Goal: Information Seeking & Learning: Check status

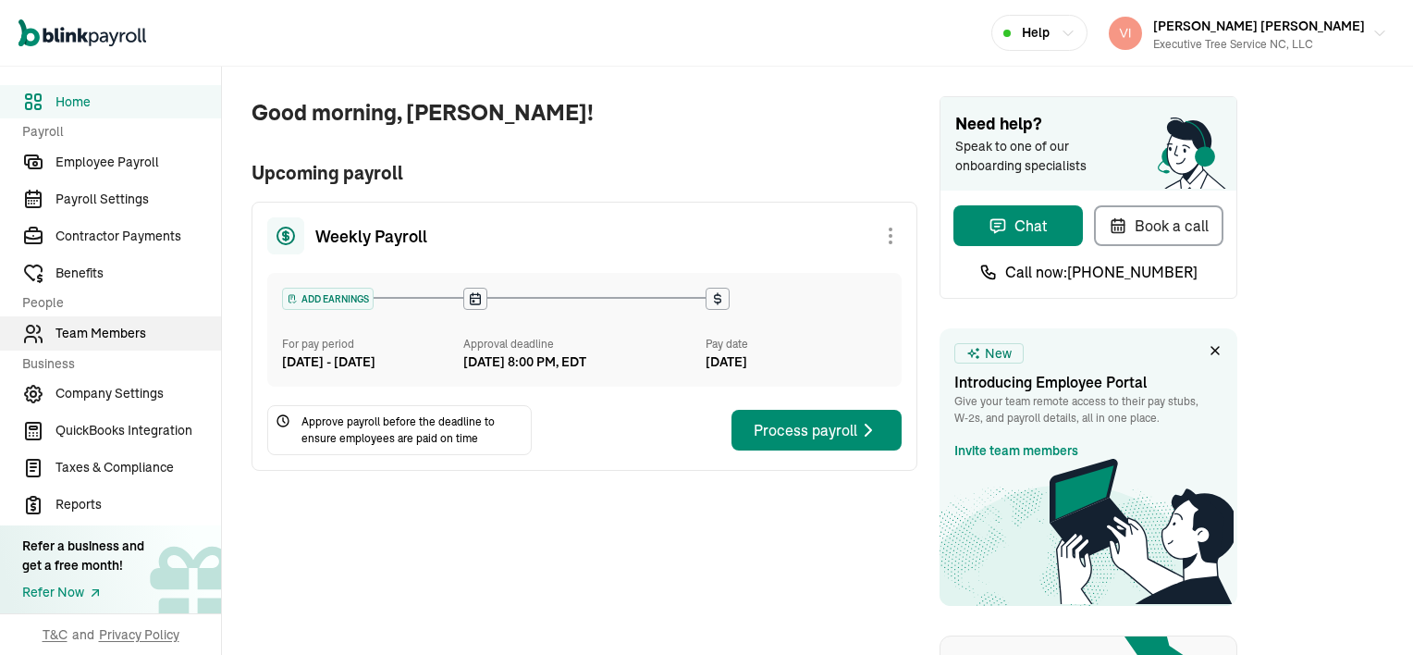
click at [122, 328] on span "Team Members" at bounding box center [138, 333] width 166 height 19
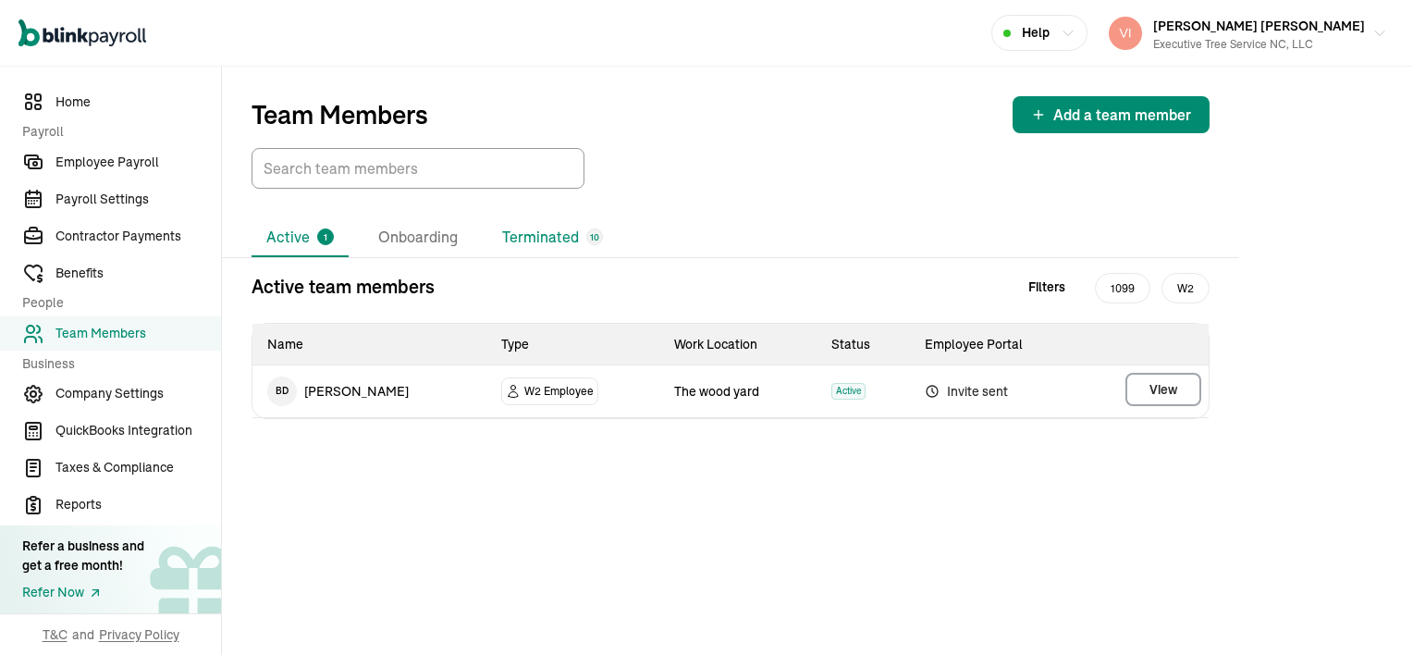
click at [565, 240] on li "Terminated 10" at bounding box center [552, 237] width 130 height 39
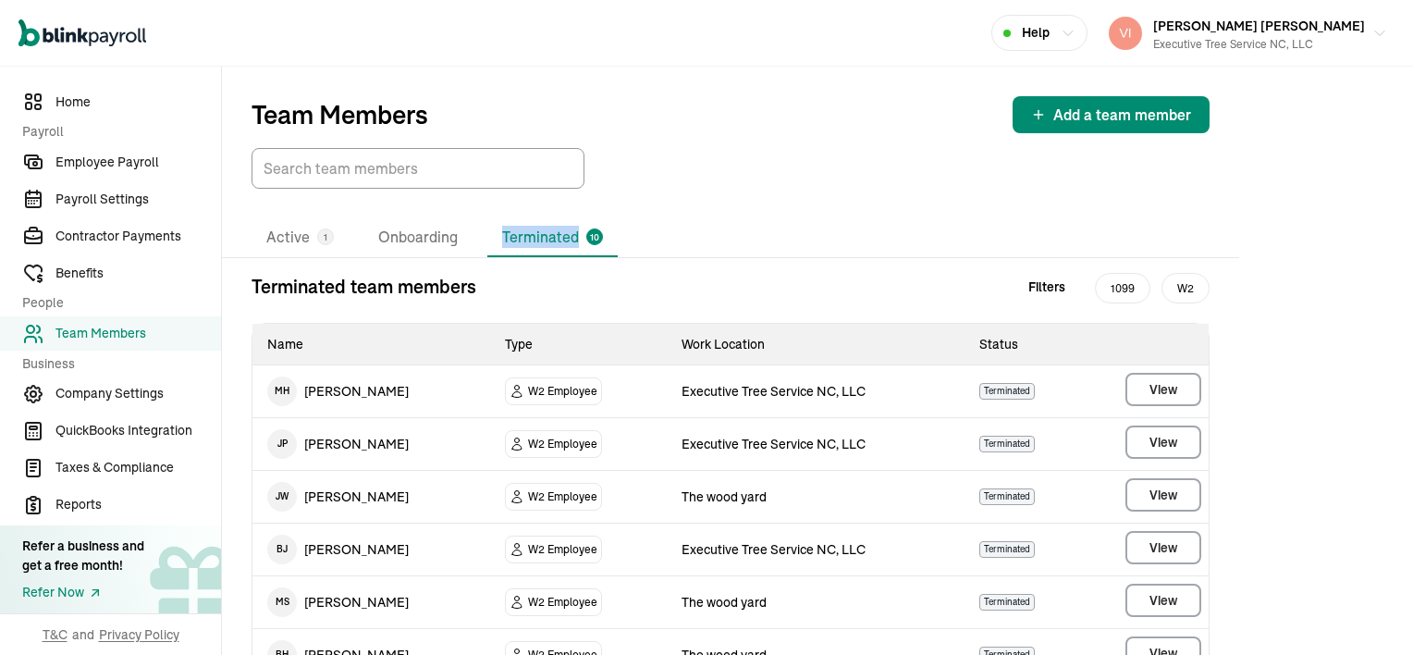
scroll to position [295, 0]
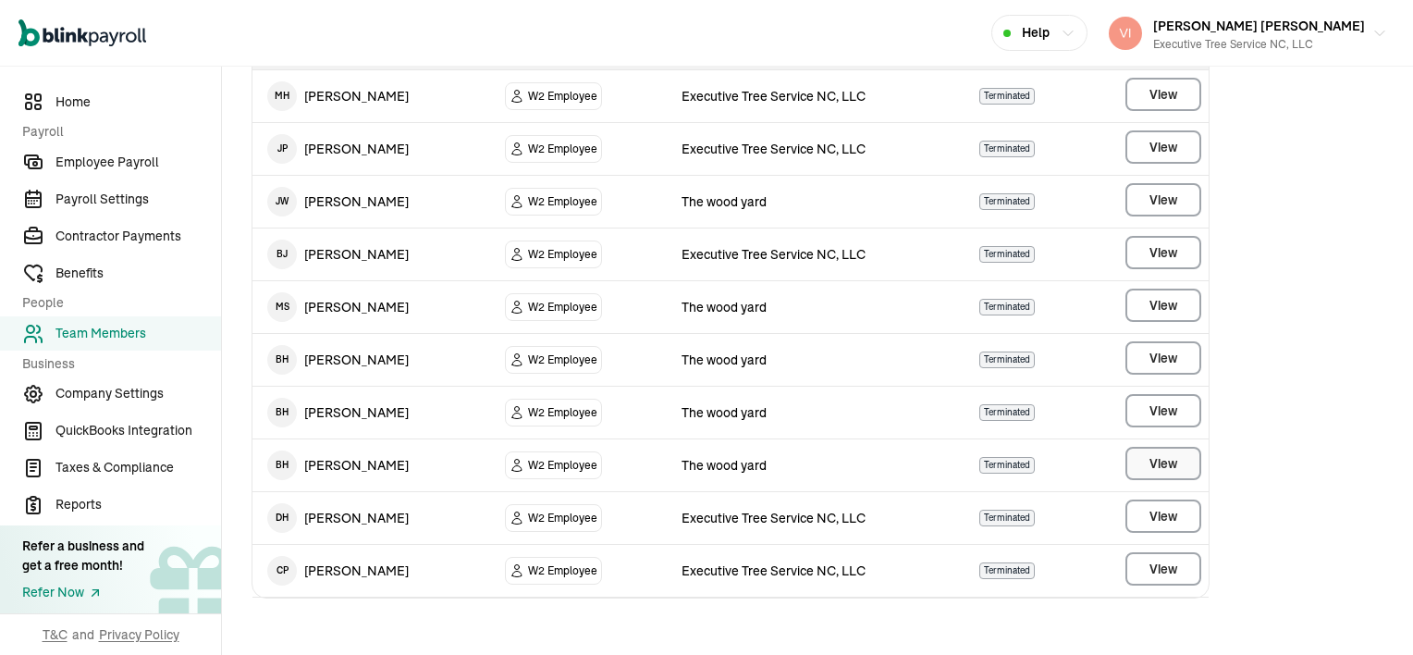
click at [1184, 459] on button "View" at bounding box center [1163, 463] width 76 height 33
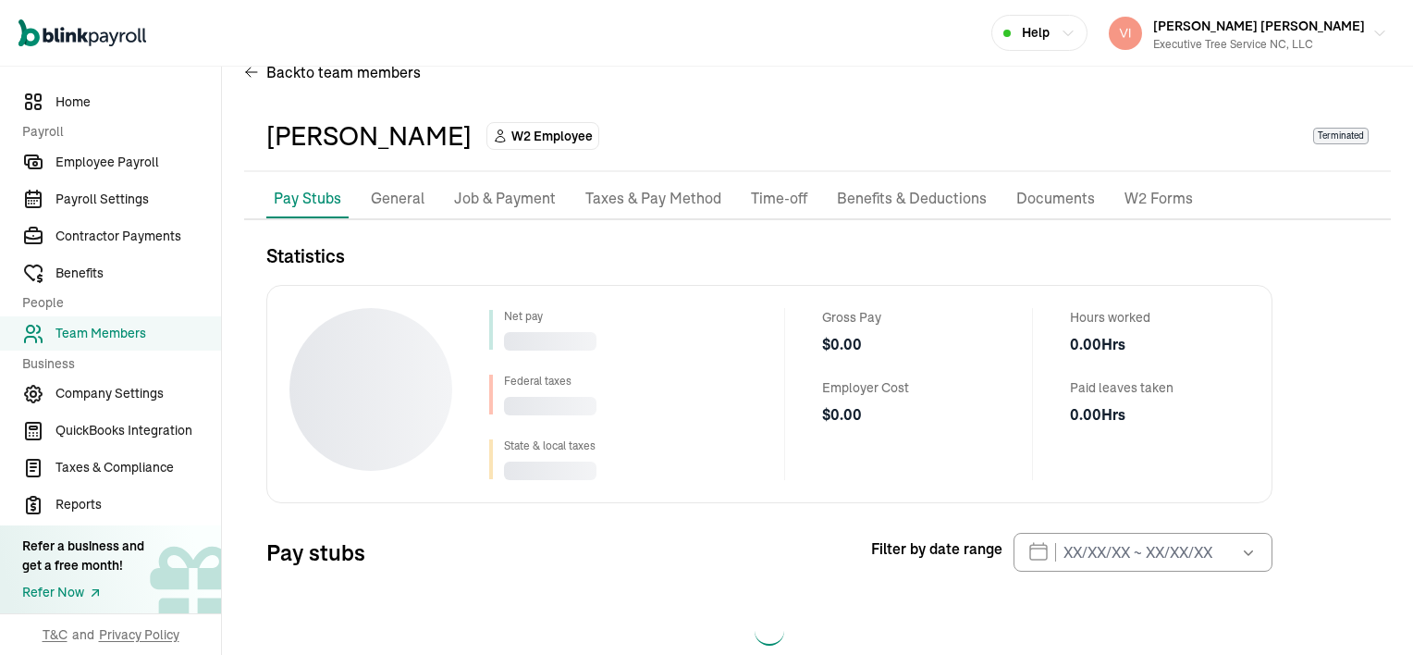
scroll to position [83, 0]
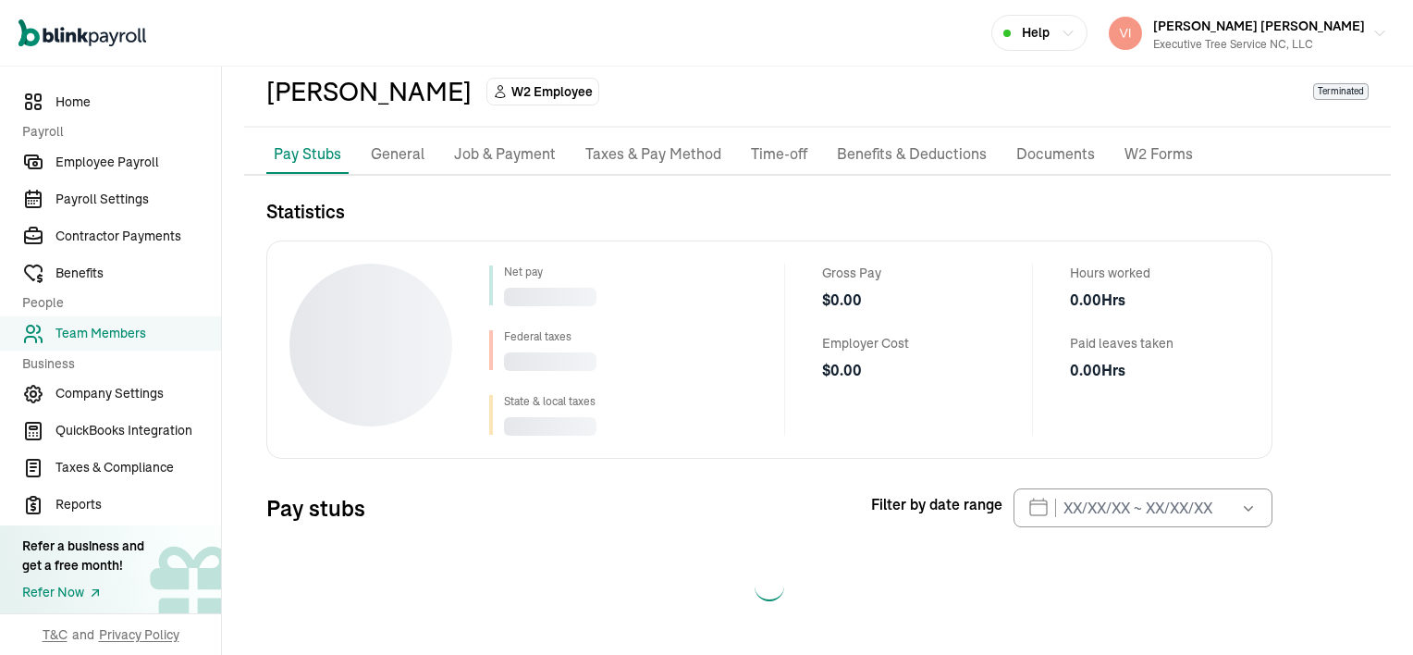
select select "2025"
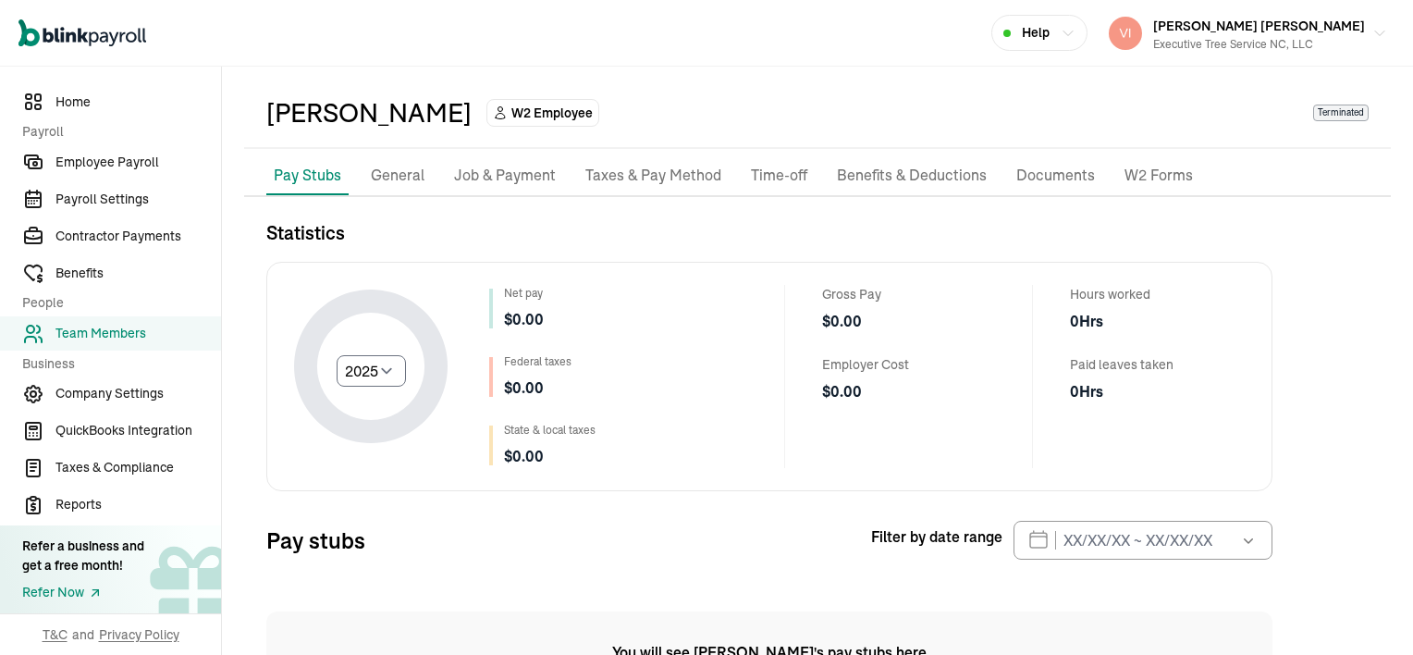
scroll to position [0, 0]
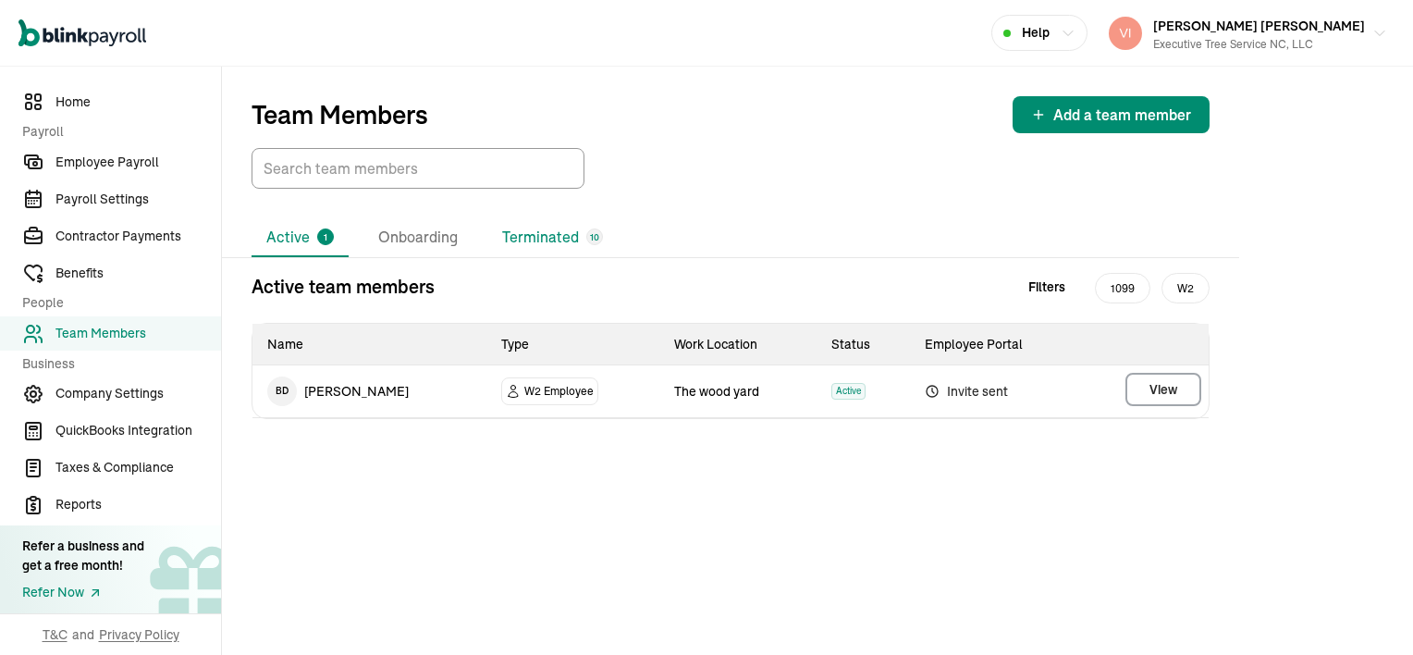
click at [559, 230] on li "Terminated 10" at bounding box center [552, 237] width 130 height 39
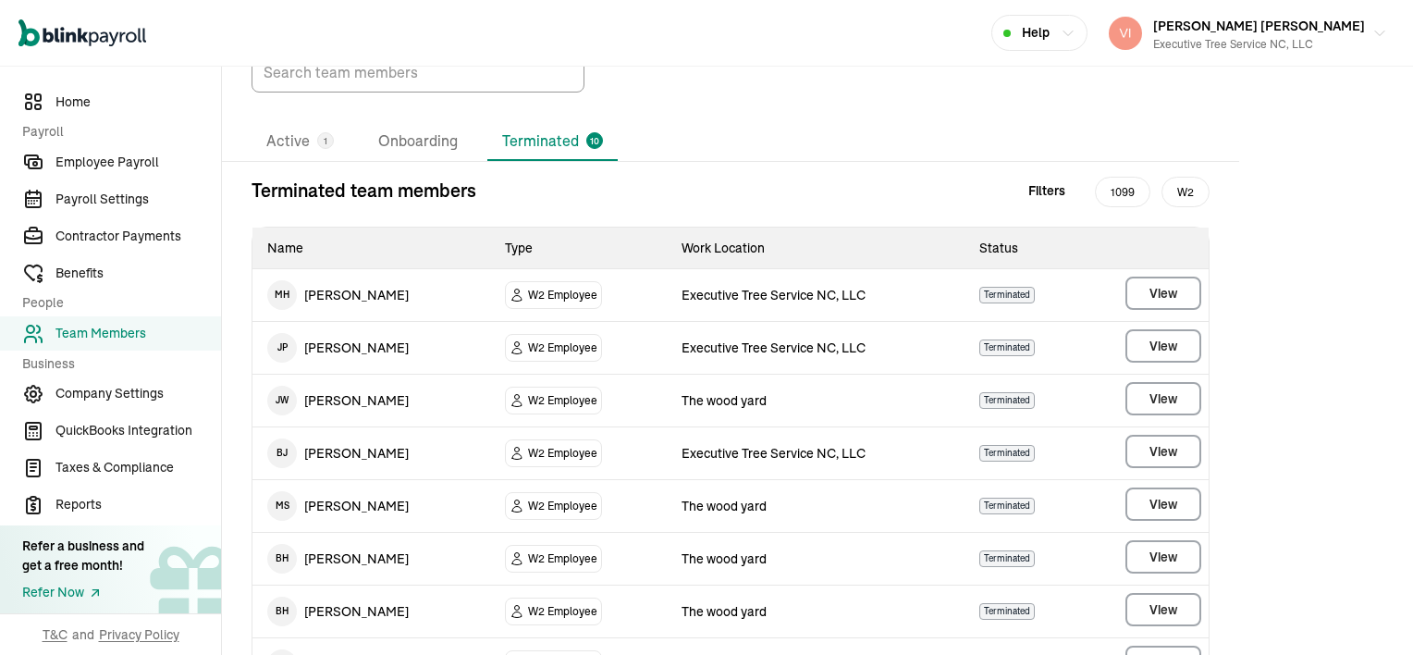
scroll to position [295, 0]
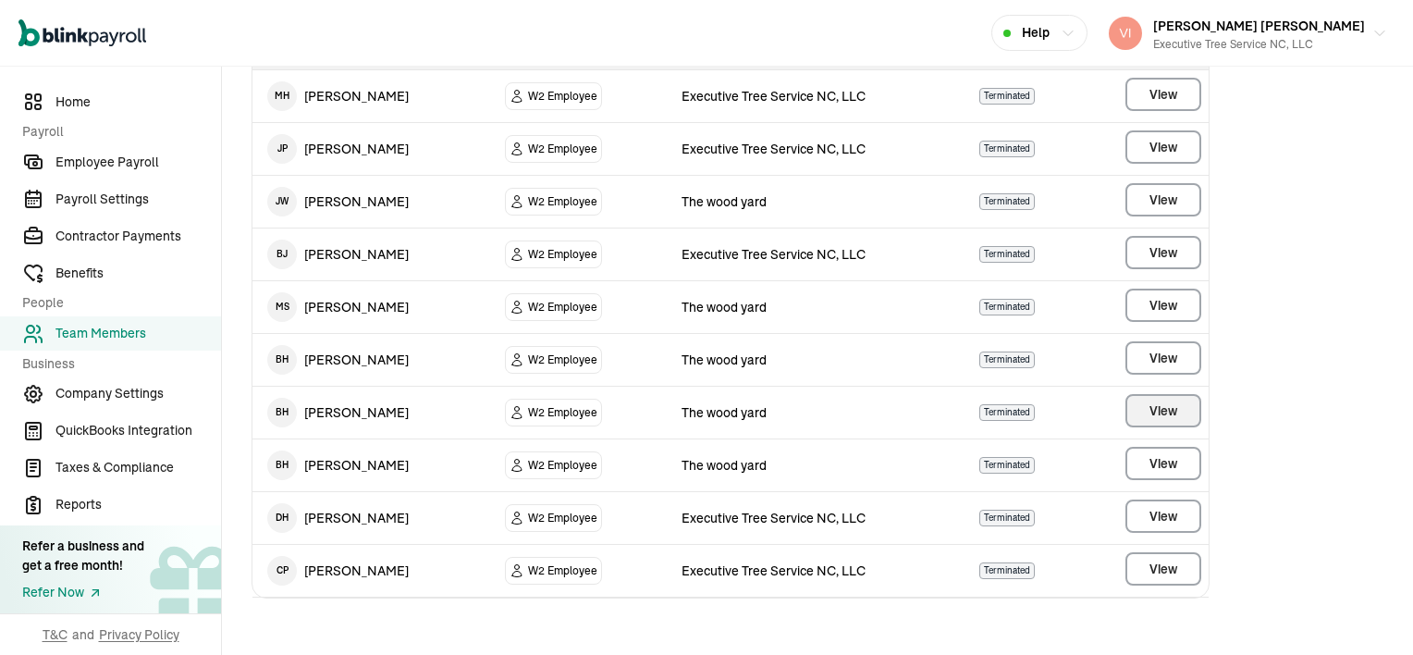
click at [1135, 407] on main "Team Members Add a team member Active 1 Onboarding Terminated 10 Terminated tea…" at bounding box center [817, 215] width 1191 height 886
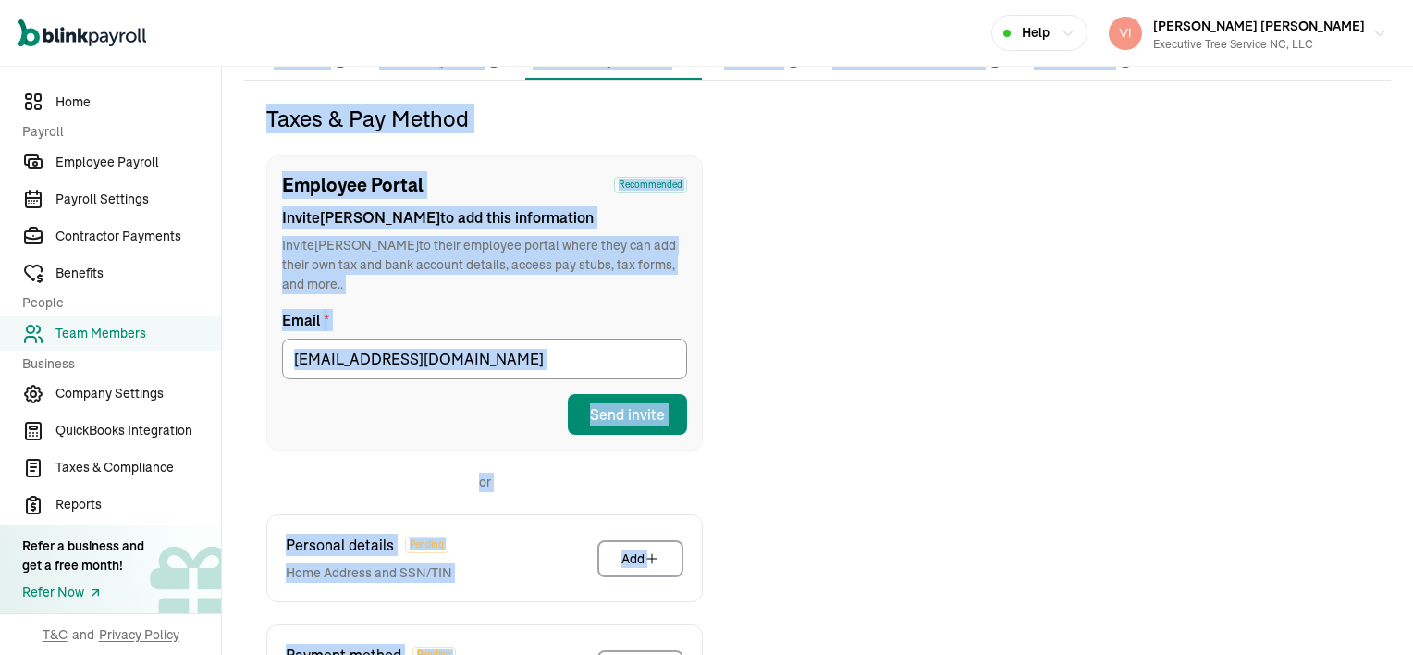
scroll to position [218, 0]
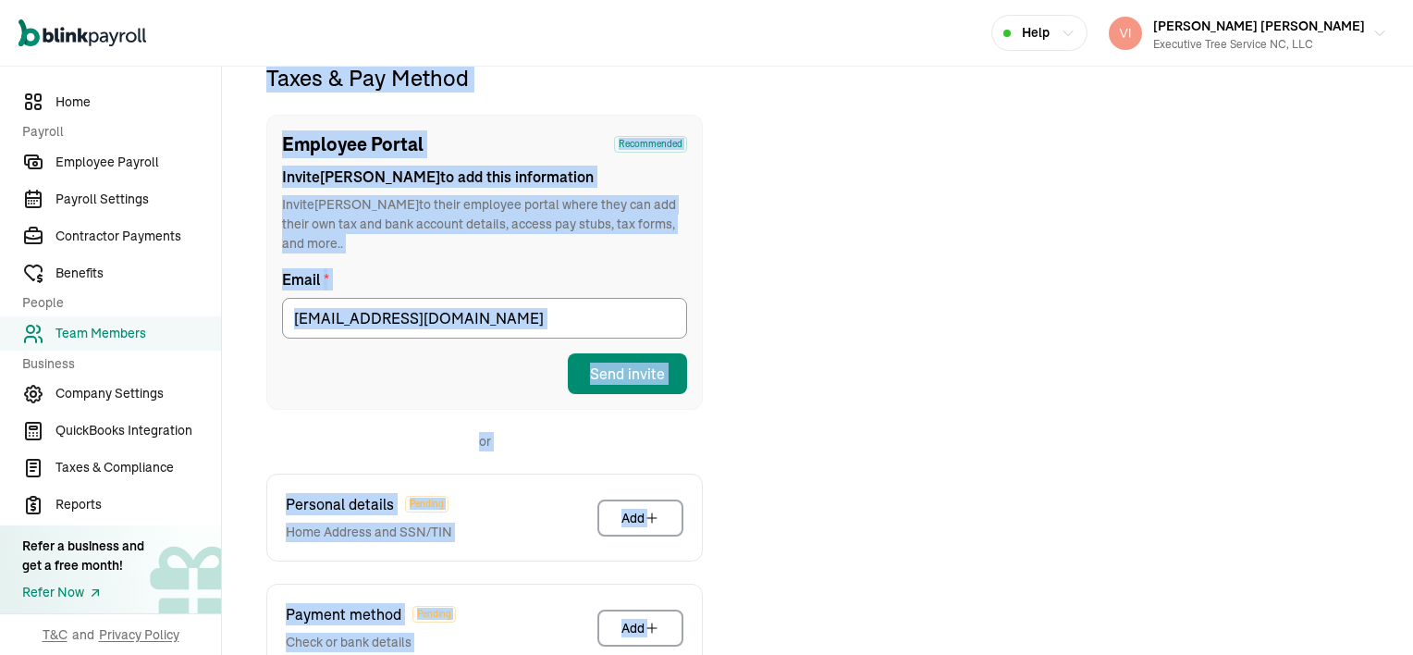
click at [895, 383] on div "Taxes & Pay Method Employee Portal Recommended Invite [PERSON_NAME] to add this…" at bounding box center [817, 463] width 1147 height 801
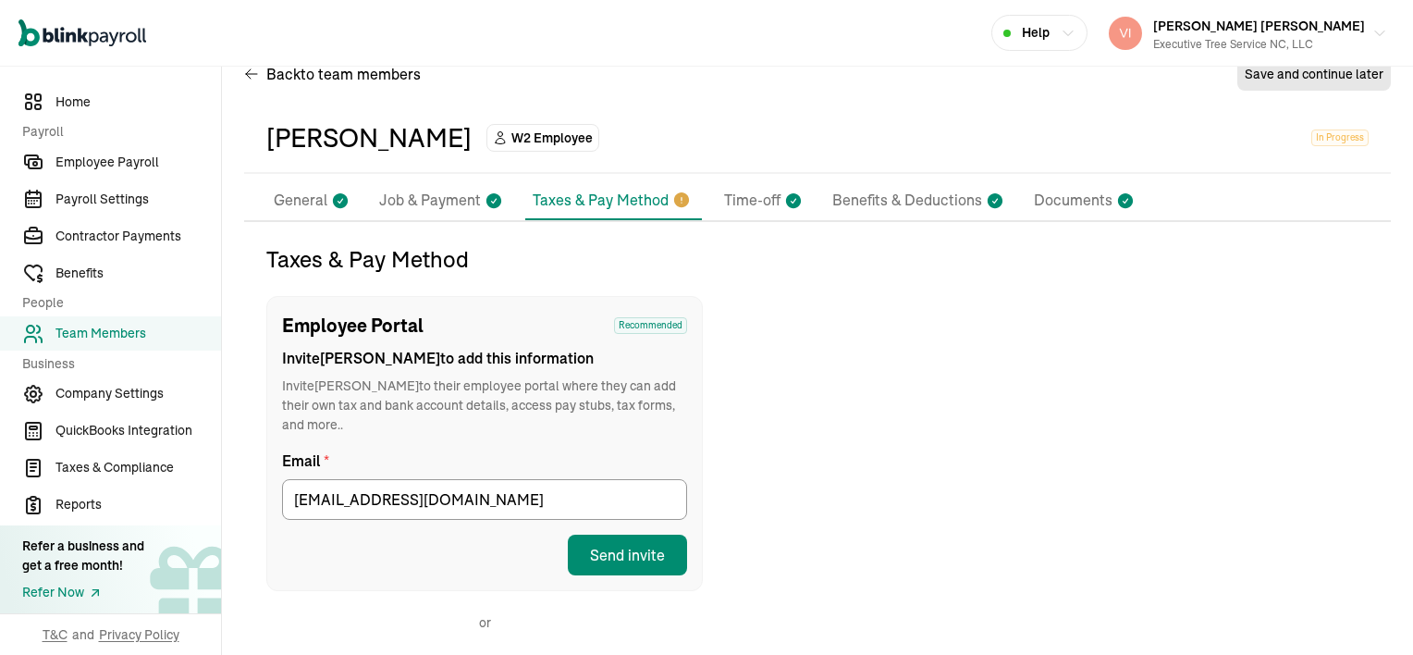
scroll to position [0, 0]
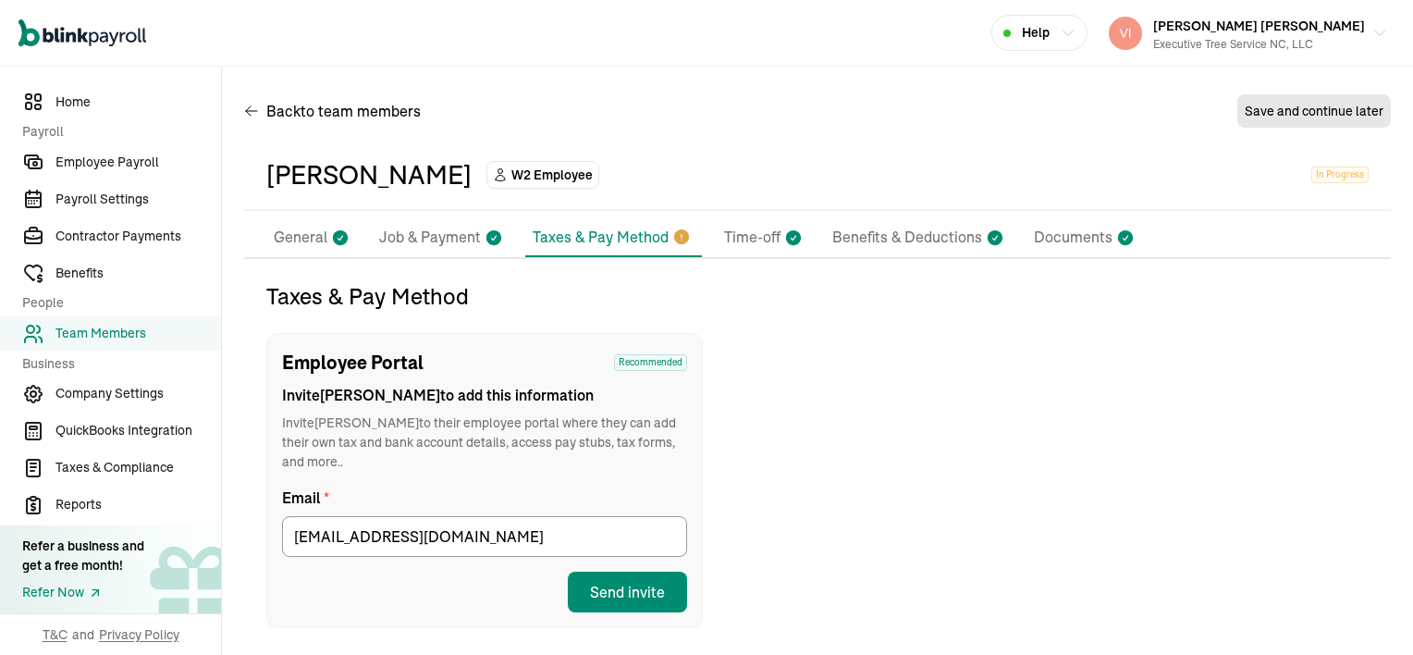
click at [296, 237] on p "General" at bounding box center [301, 238] width 54 height 24
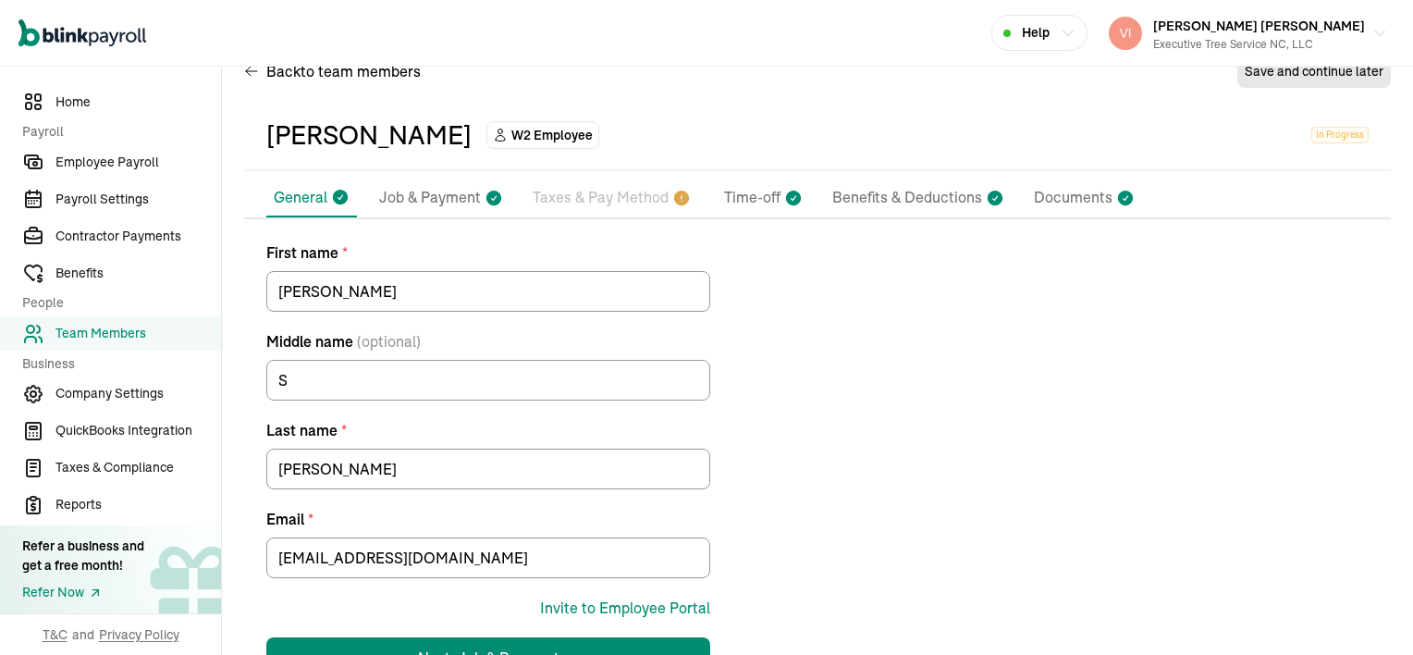
scroll to position [103, 0]
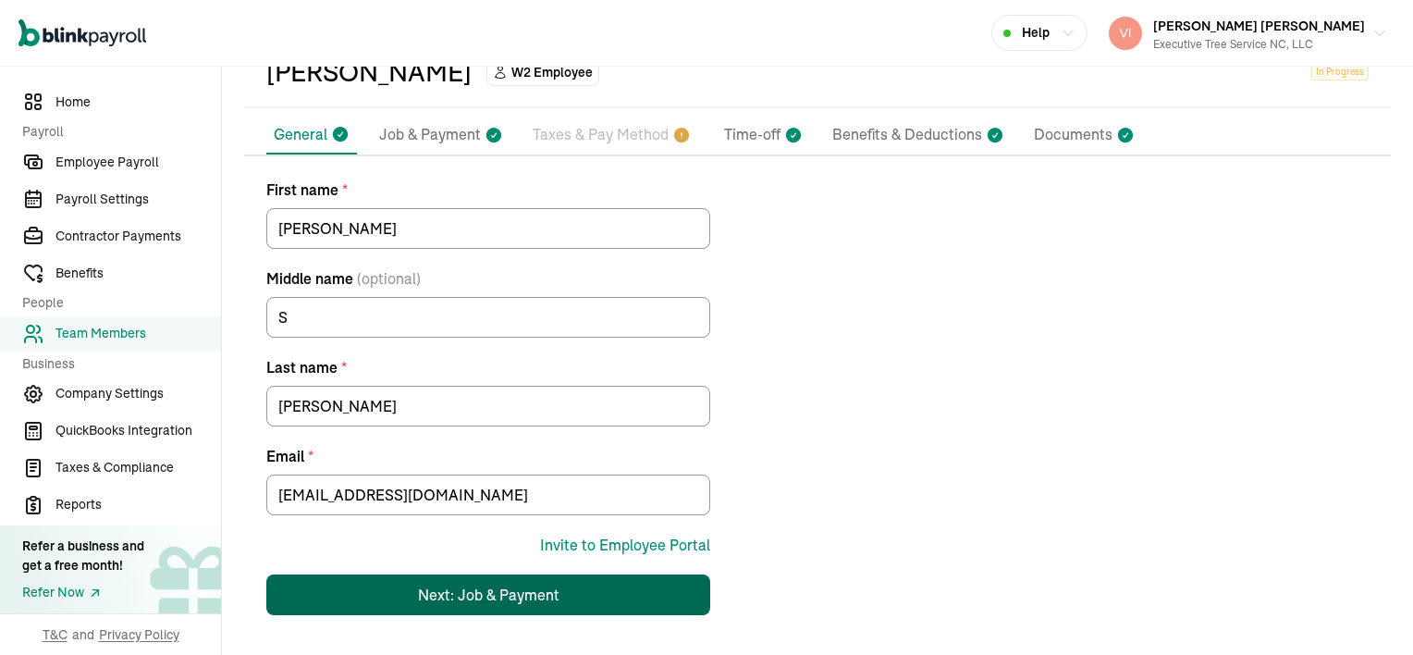
click at [500, 597] on div "Next: Job & Payment" at bounding box center [488, 595] width 141 height 22
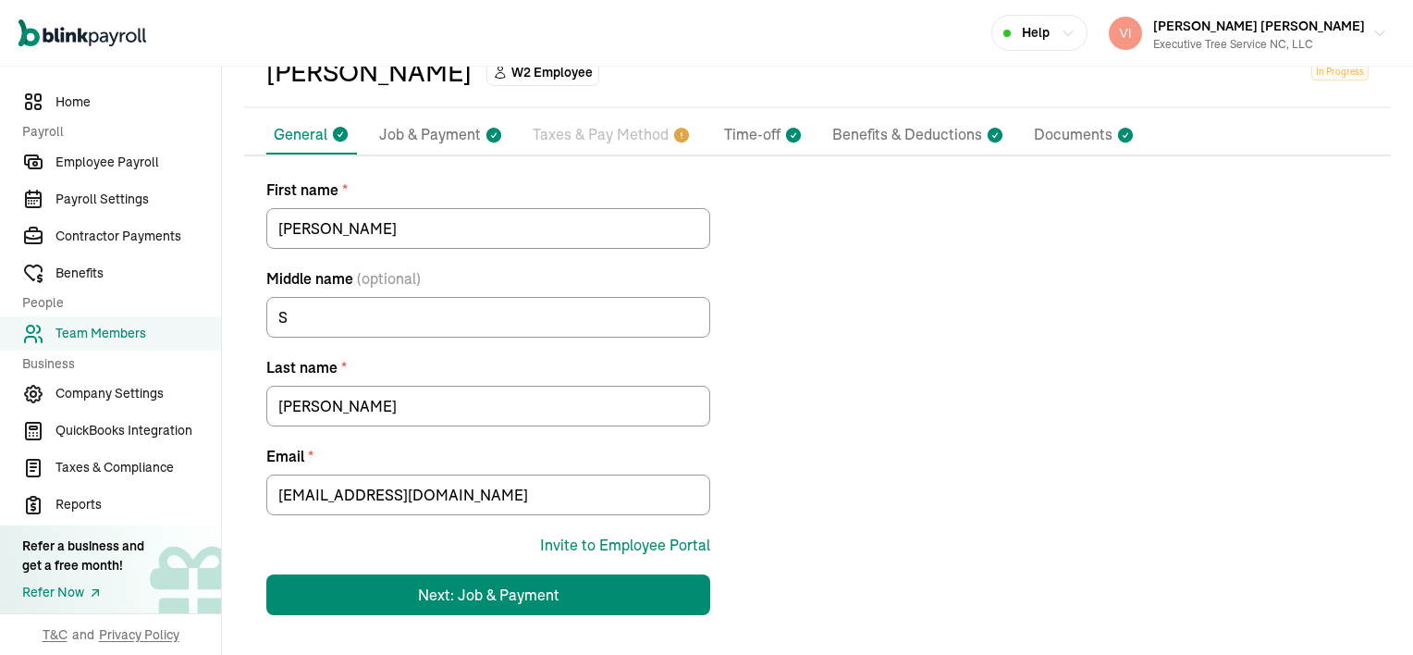
click at [596, 137] on p "Taxes & Pay Method" at bounding box center [601, 135] width 136 height 24
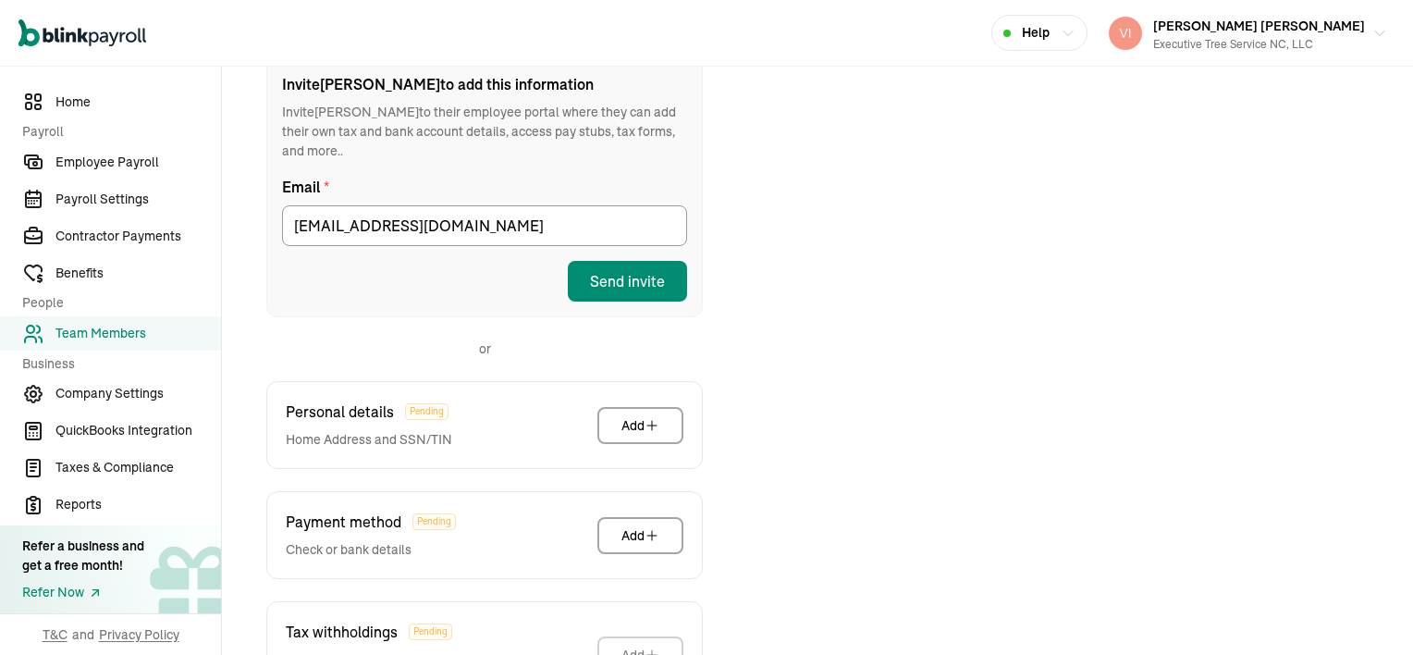
scroll to position [403, 0]
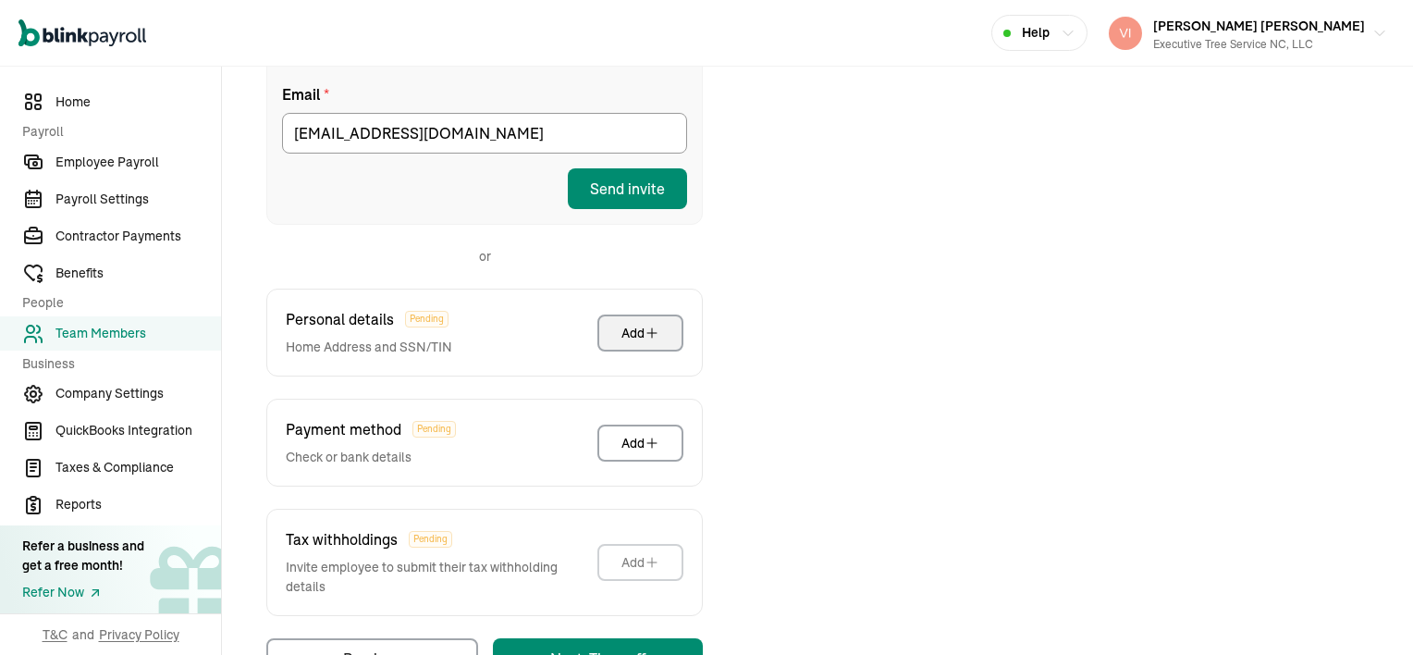
click at [637, 324] on div "Add" at bounding box center [640, 333] width 38 height 18
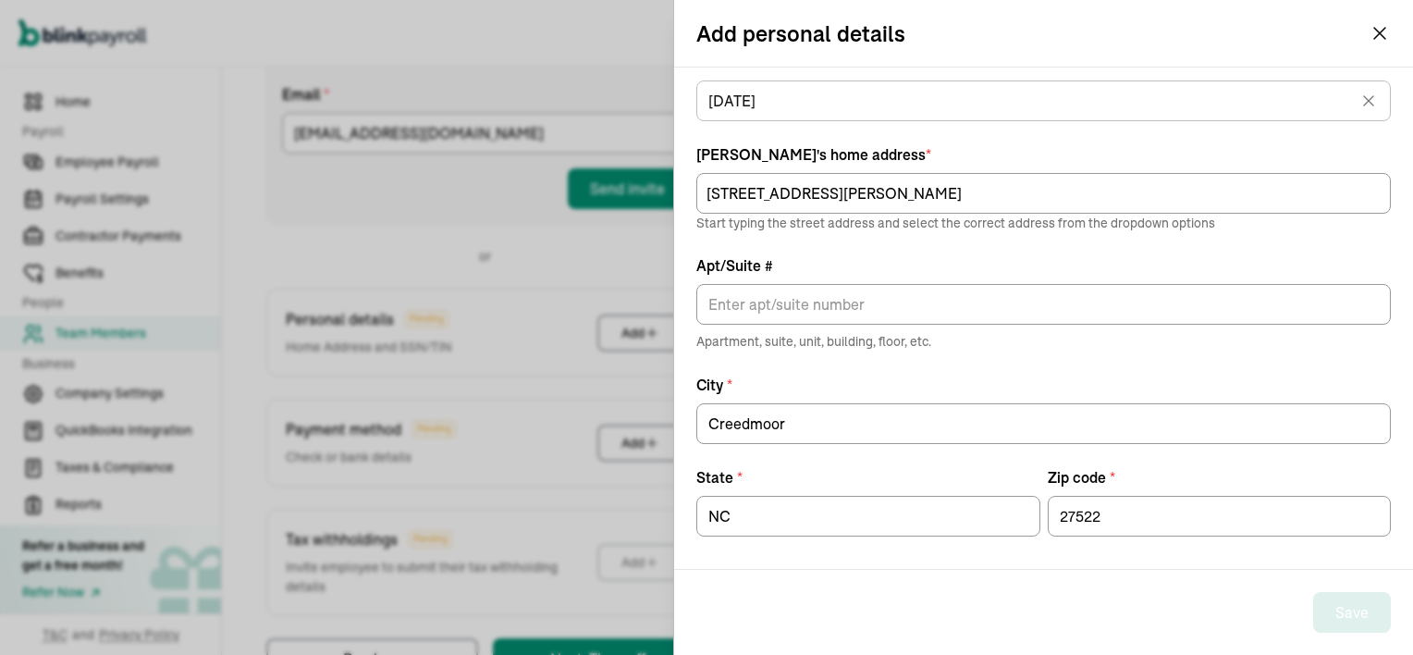
scroll to position [135, 0]
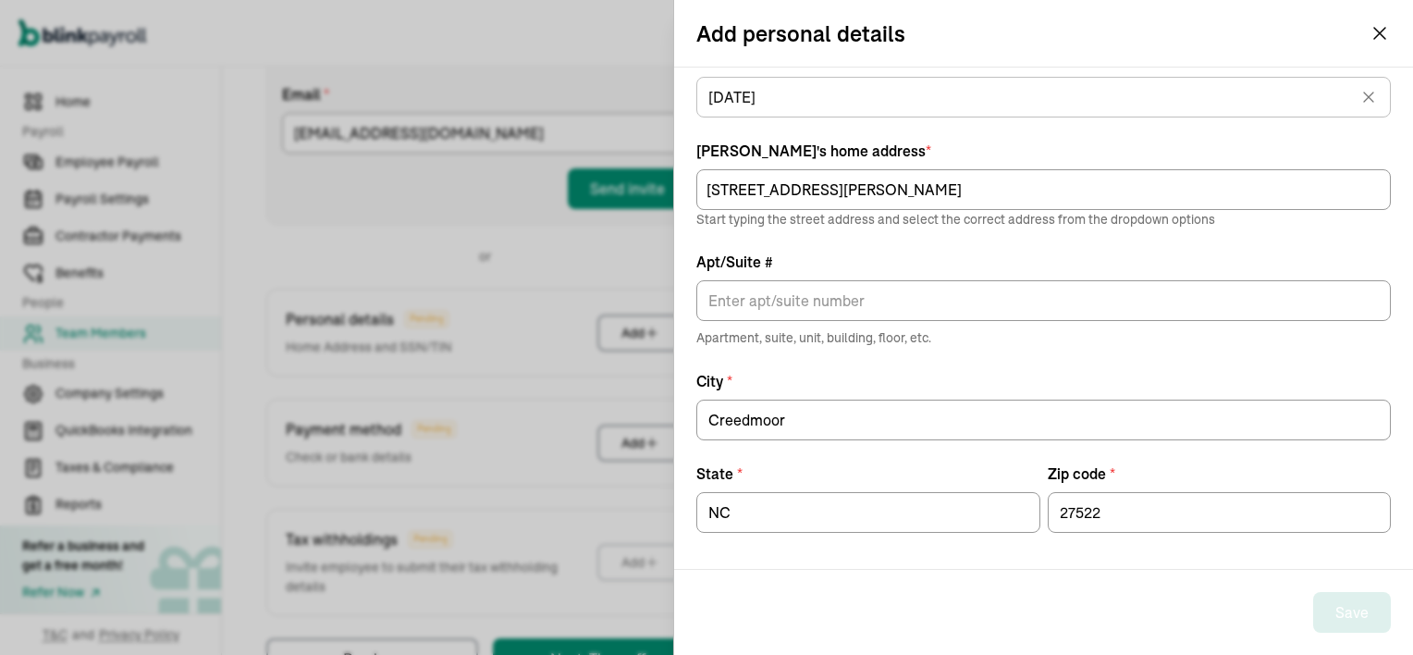
click at [387, 221] on div "Taxes & Pay Method Employee Portal Recommended Invite [PERSON_NAME] to add this…" at bounding box center [484, 278] width 436 height 801
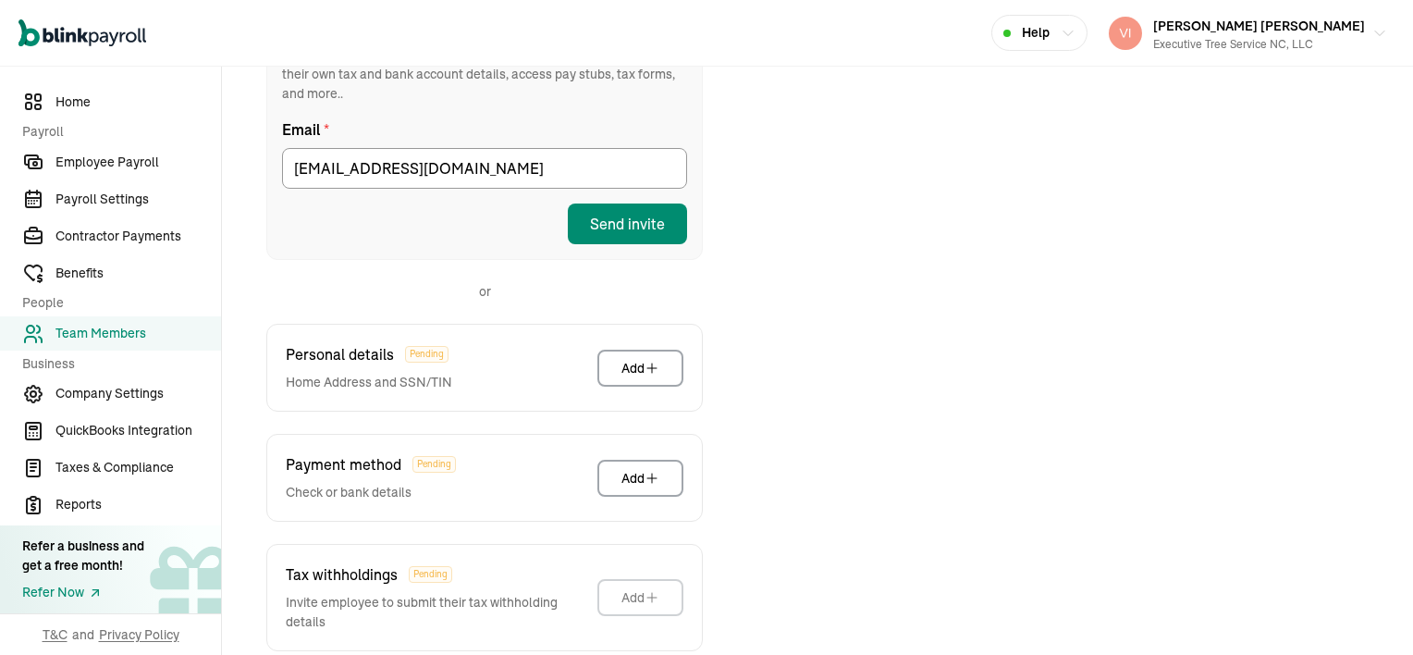
scroll to position [426, 0]
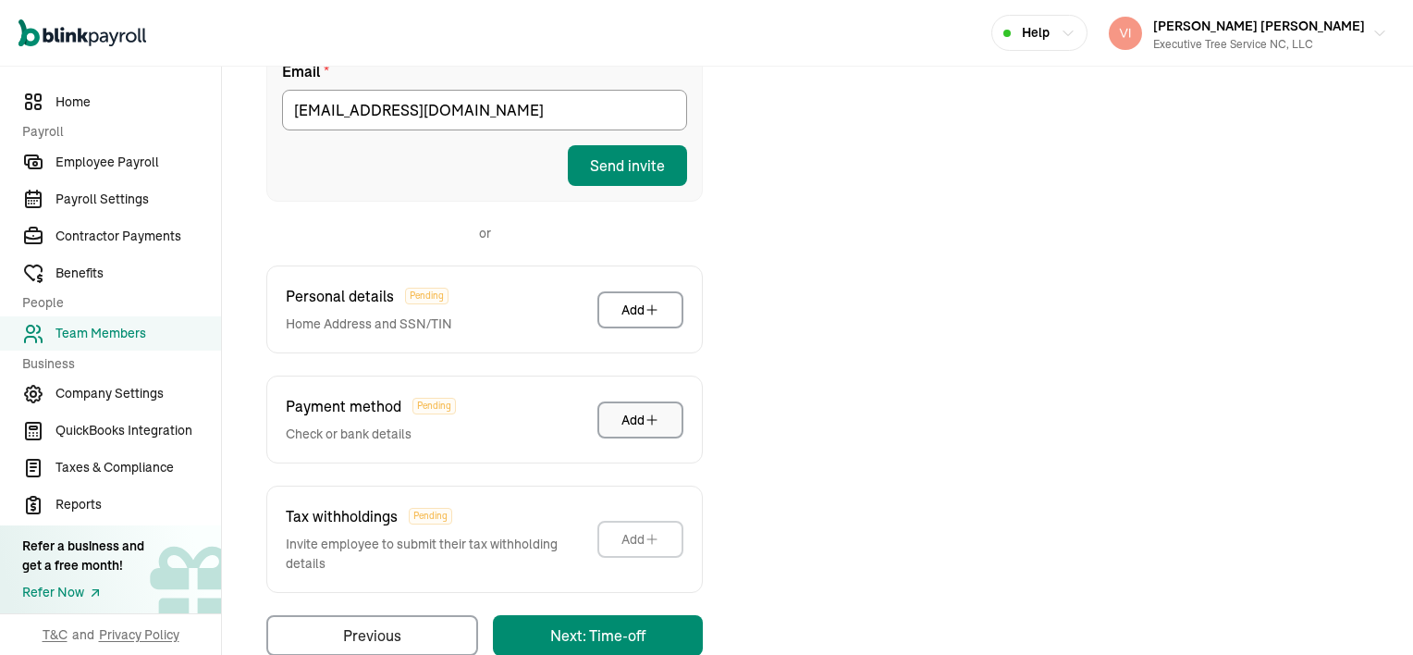
click at [653, 412] on icon "button" at bounding box center [652, 419] width 15 height 15
click at [647, 302] on icon "button" at bounding box center [652, 309] width 15 height 15
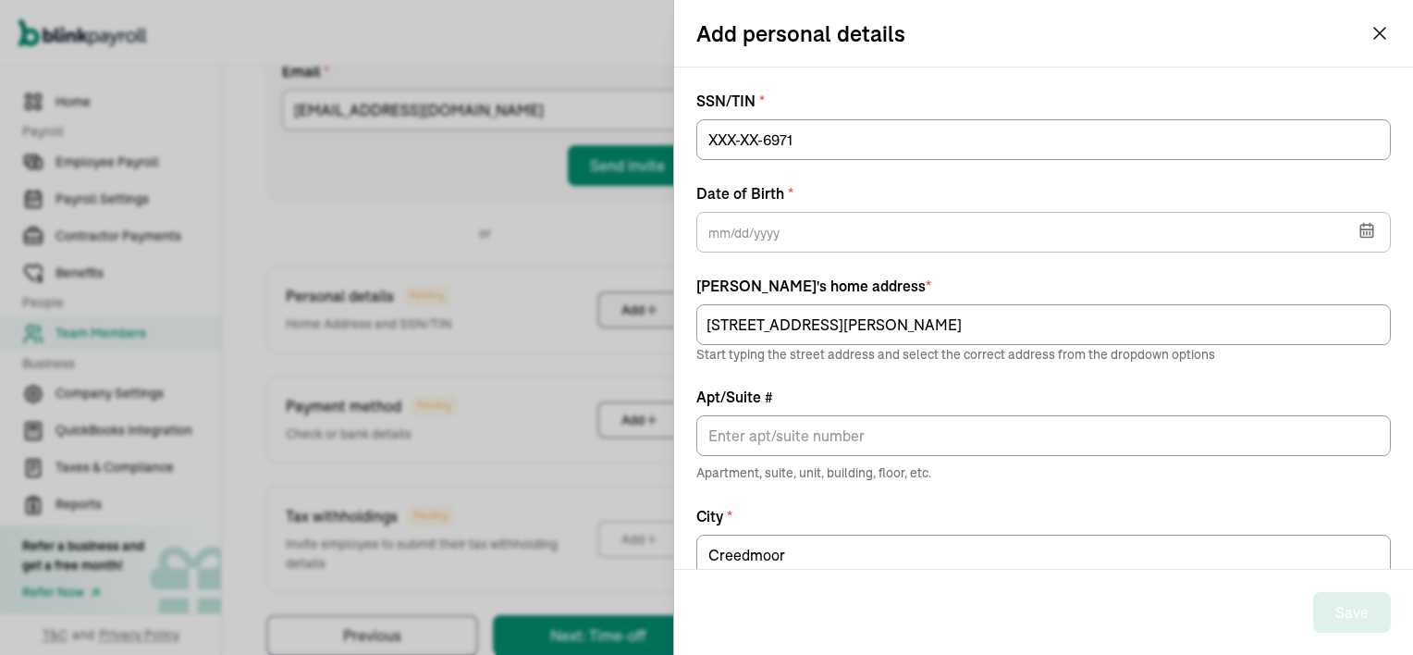
type input "[DATE]"
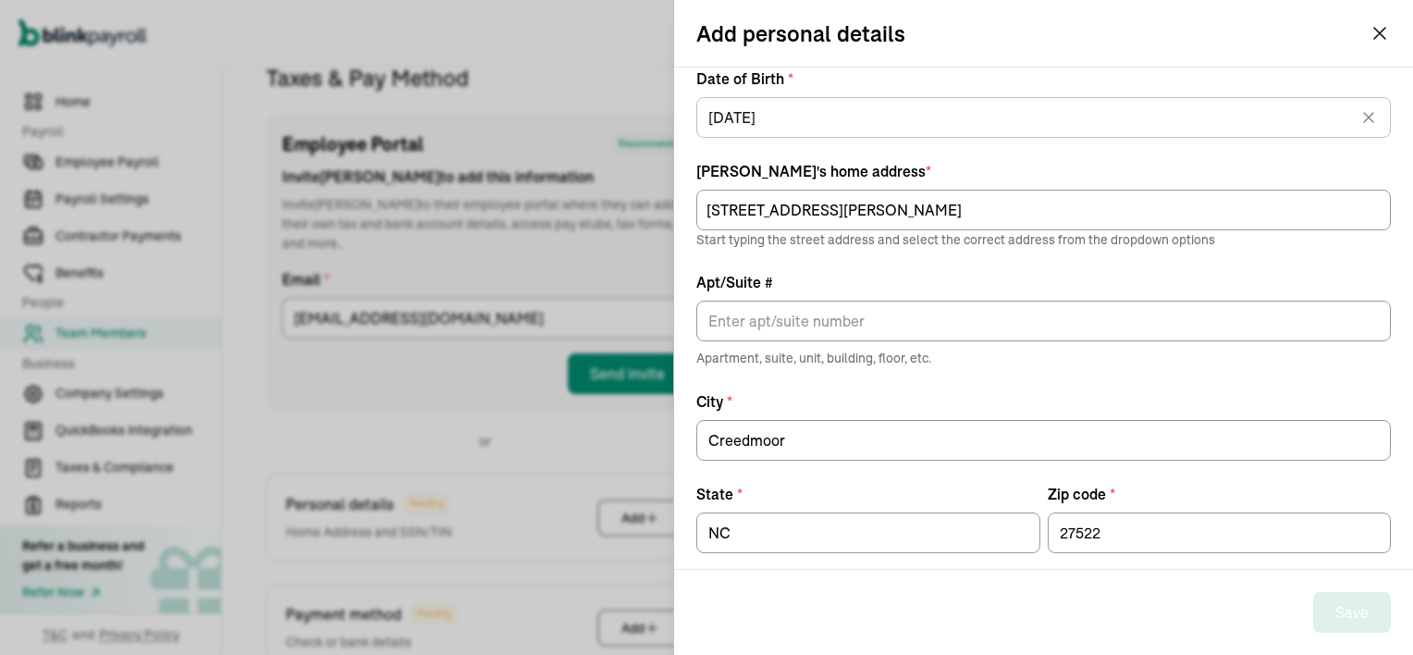
scroll to position [135, 0]
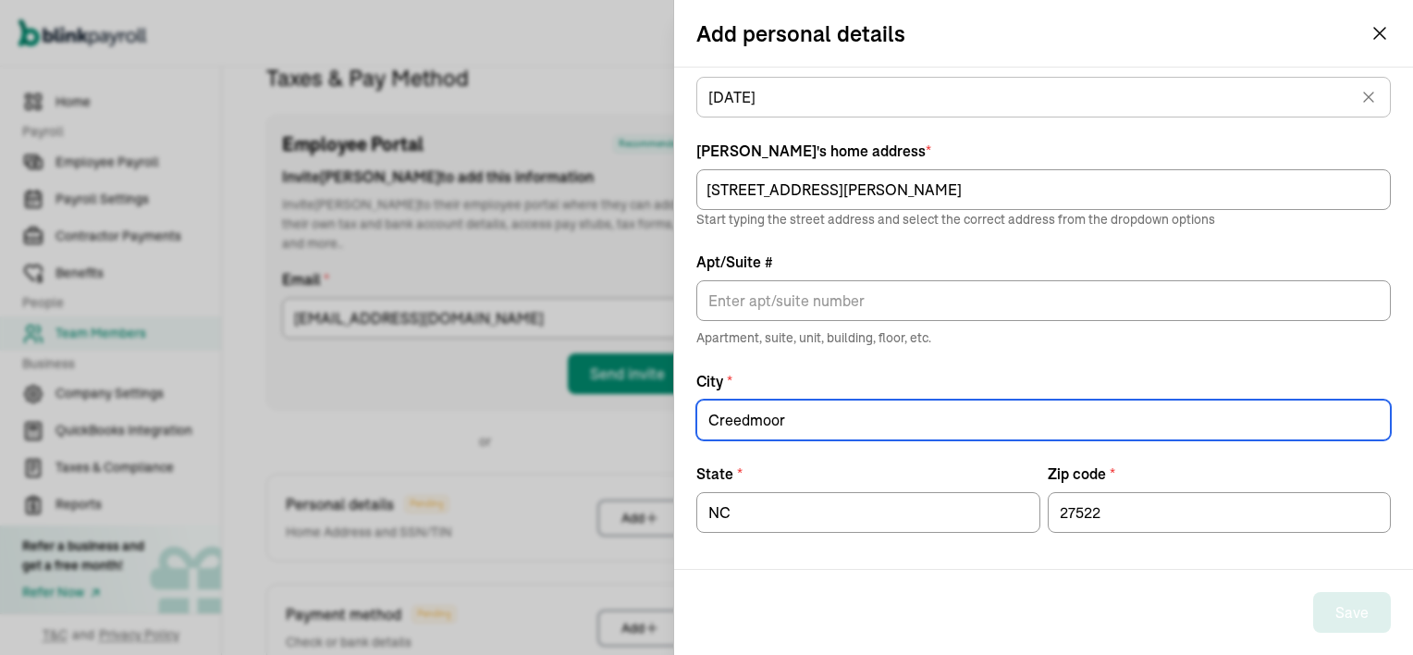
click at [792, 418] on input "Creedmoor" at bounding box center [1043, 420] width 695 height 41
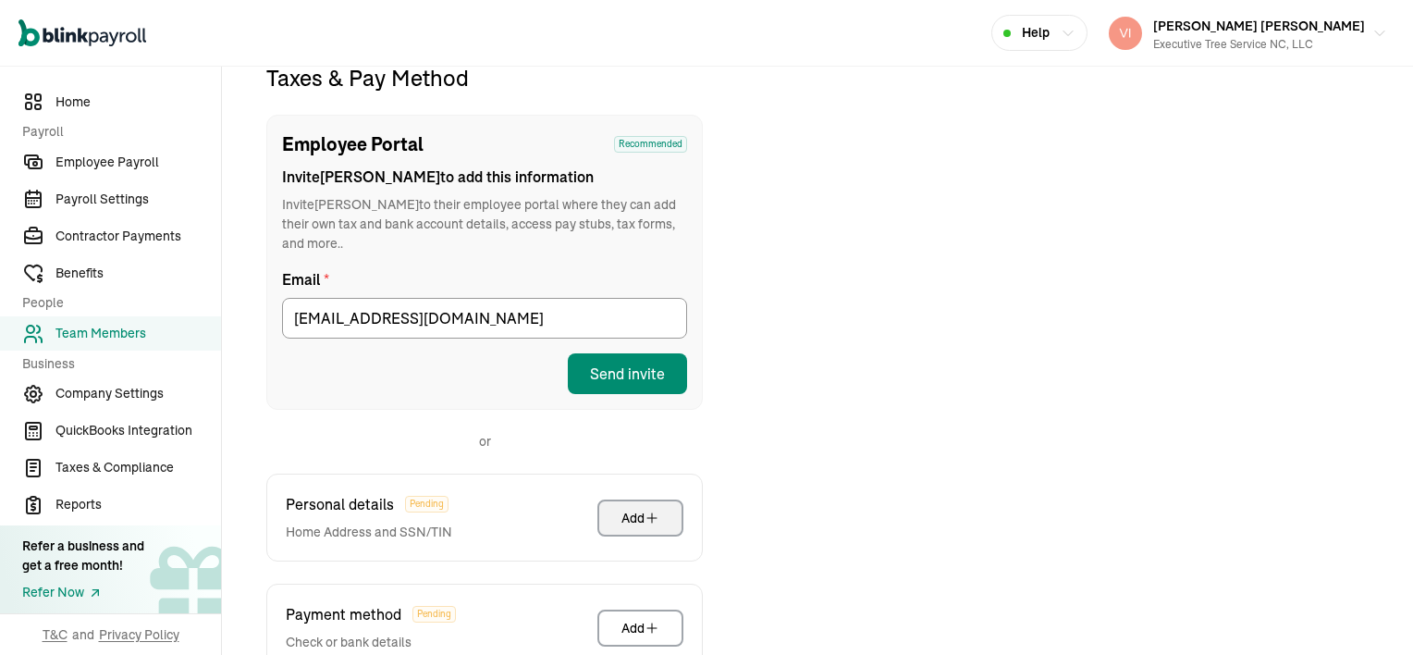
click at [99, 332] on span "Team Members" at bounding box center [138, 333] width 166 height 19
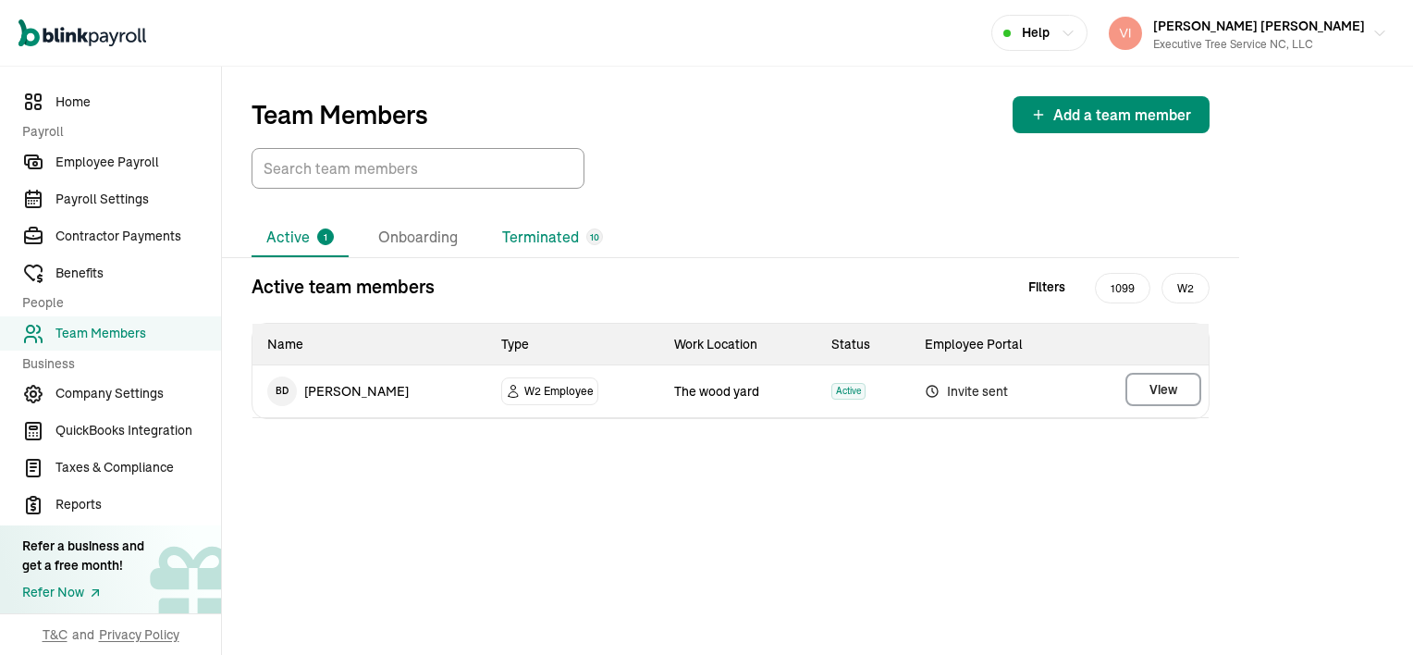
click at [536, 237] on li "Terminated 10" at bounding box center [552, 237] width 130 height 39
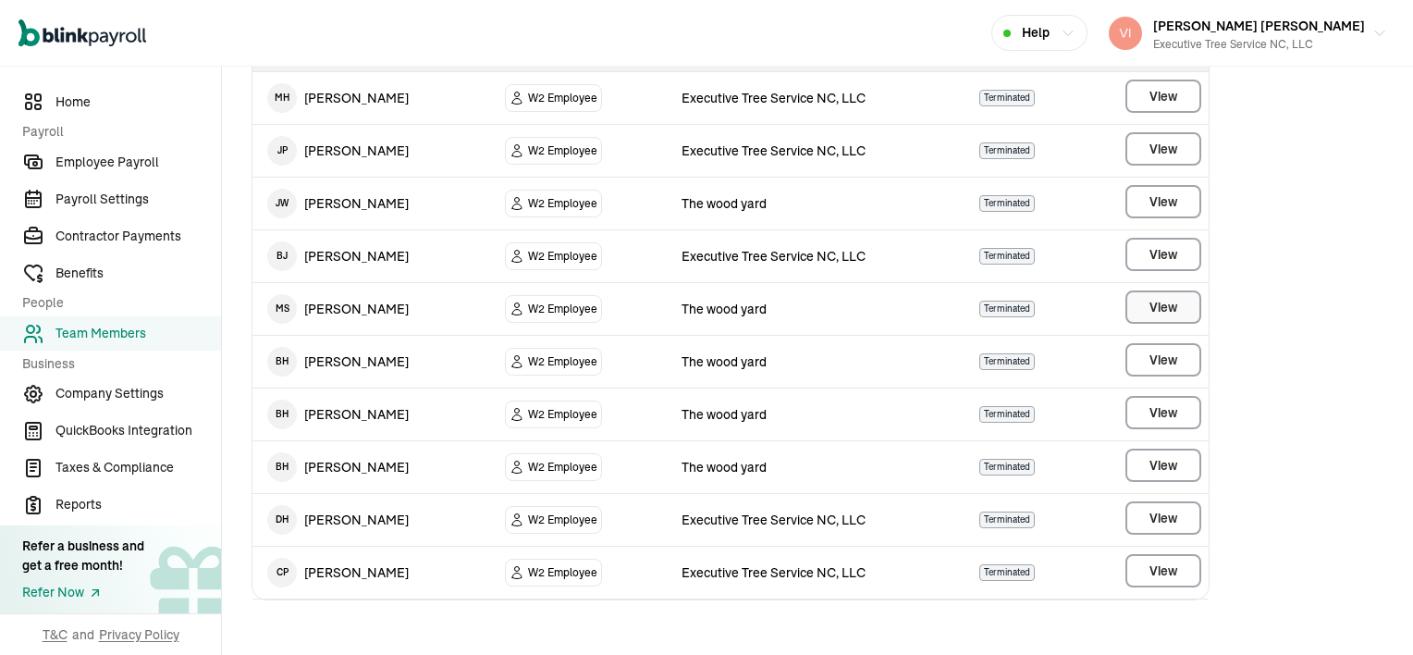
scroll to position [295, 0]
click at [1149, 357] on main "Team Members Add a team member Active 1 Onboarding Terminated 10 Terminated tea…" at bounding box center [817, 215] width 1191 height 886
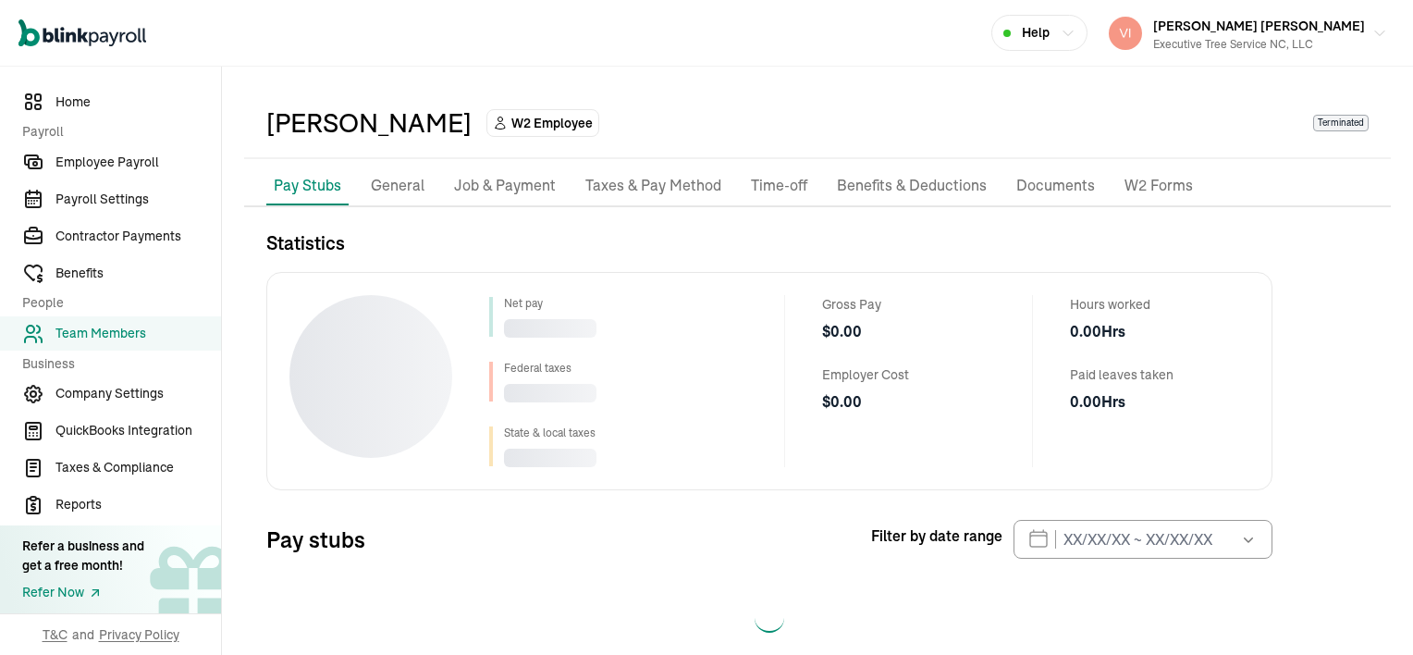
scroll to position [83, 0]
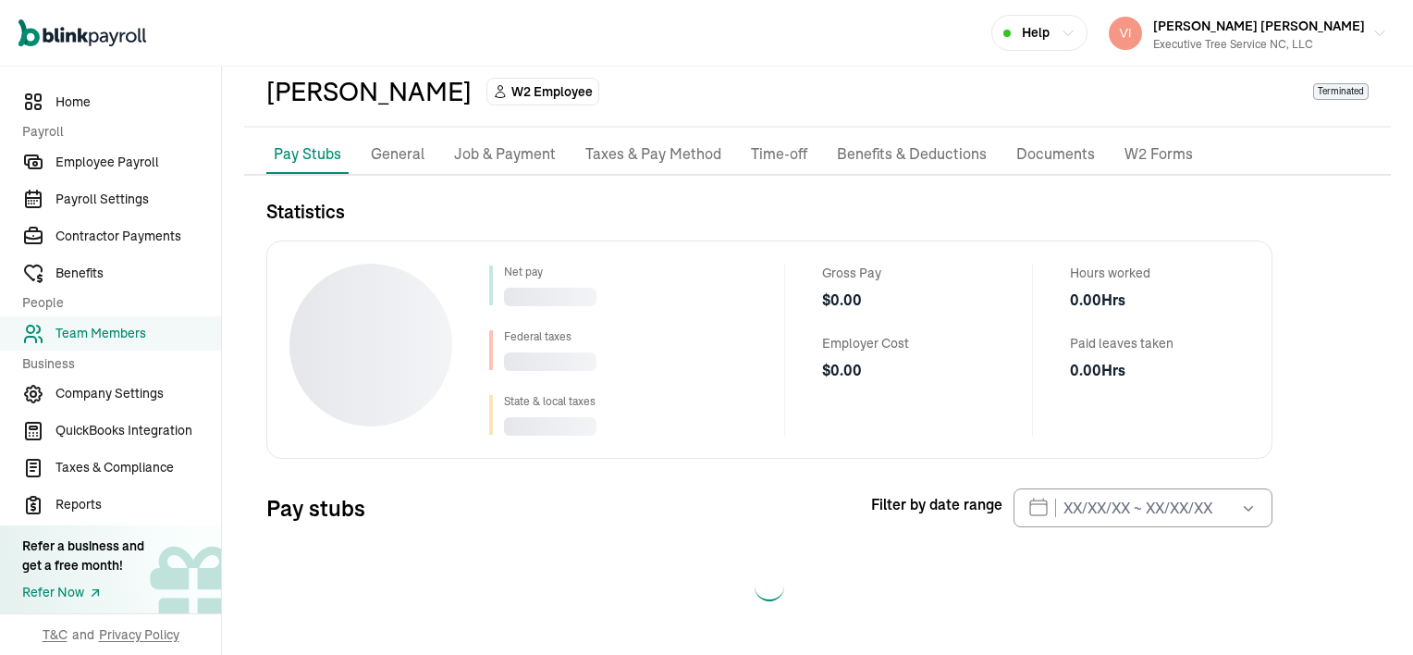
select select "2025"
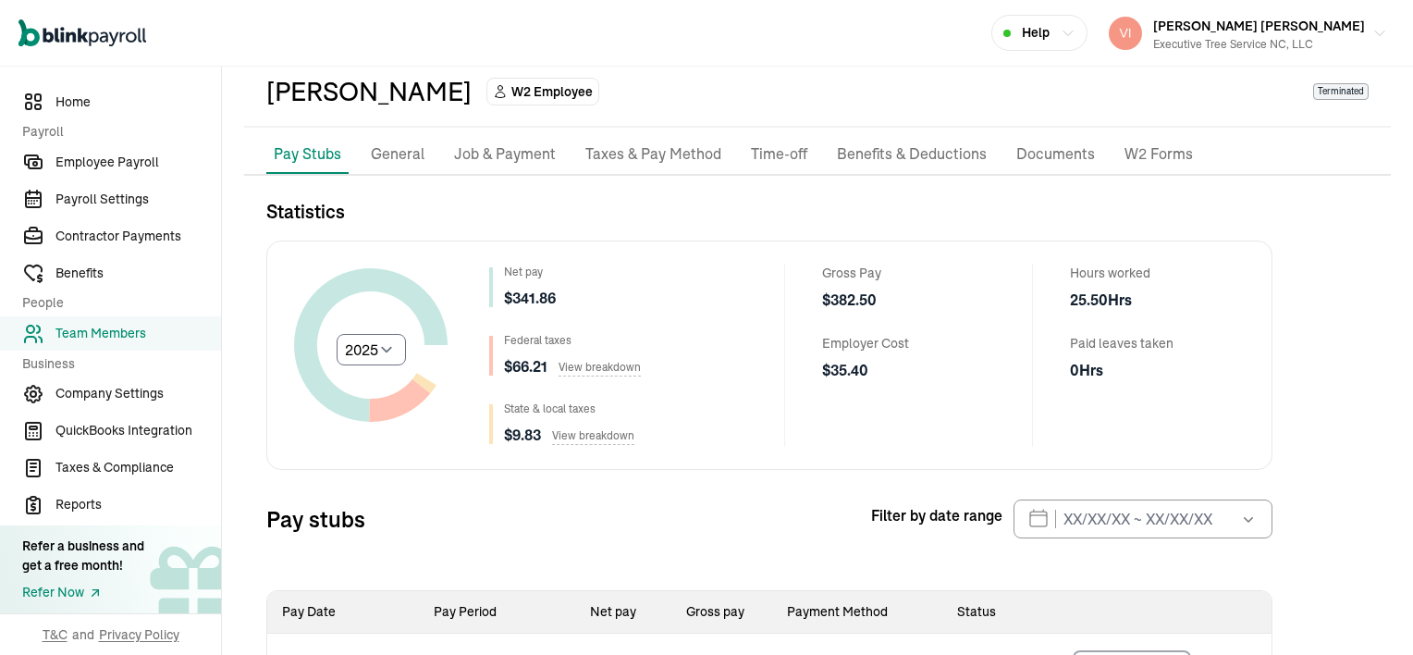
click at [789, 467] on div "Statistics Select year [DATE] 2024 2023 2022 2021 Net pay $ 341.86 Federal taxe…" at bounding box center [769, 449] width 1006 height 503
click at [666, 494] on div "Statistics Select year [DATE] 2024 2023 2022 2021 Net pay $ 341.86 Federal taxe…" at bounding box center [769, 449] width 1006 height 503
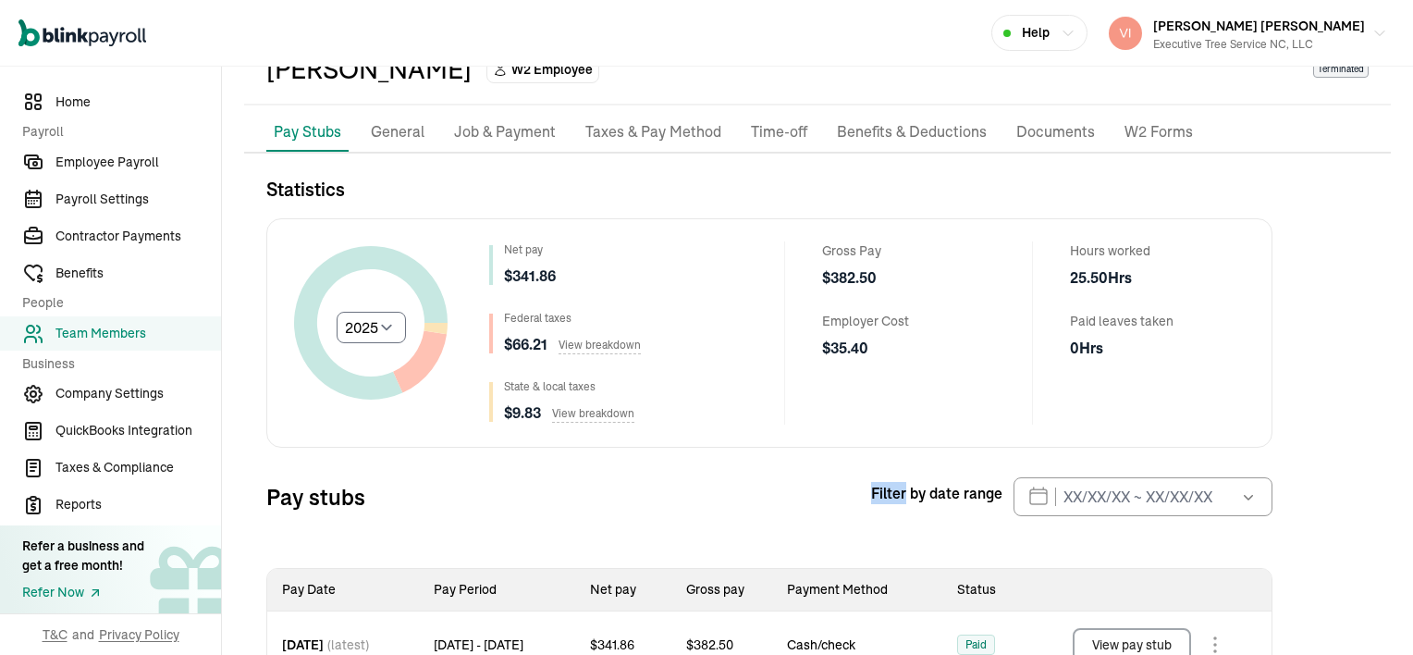
scroll to position [167, 0]
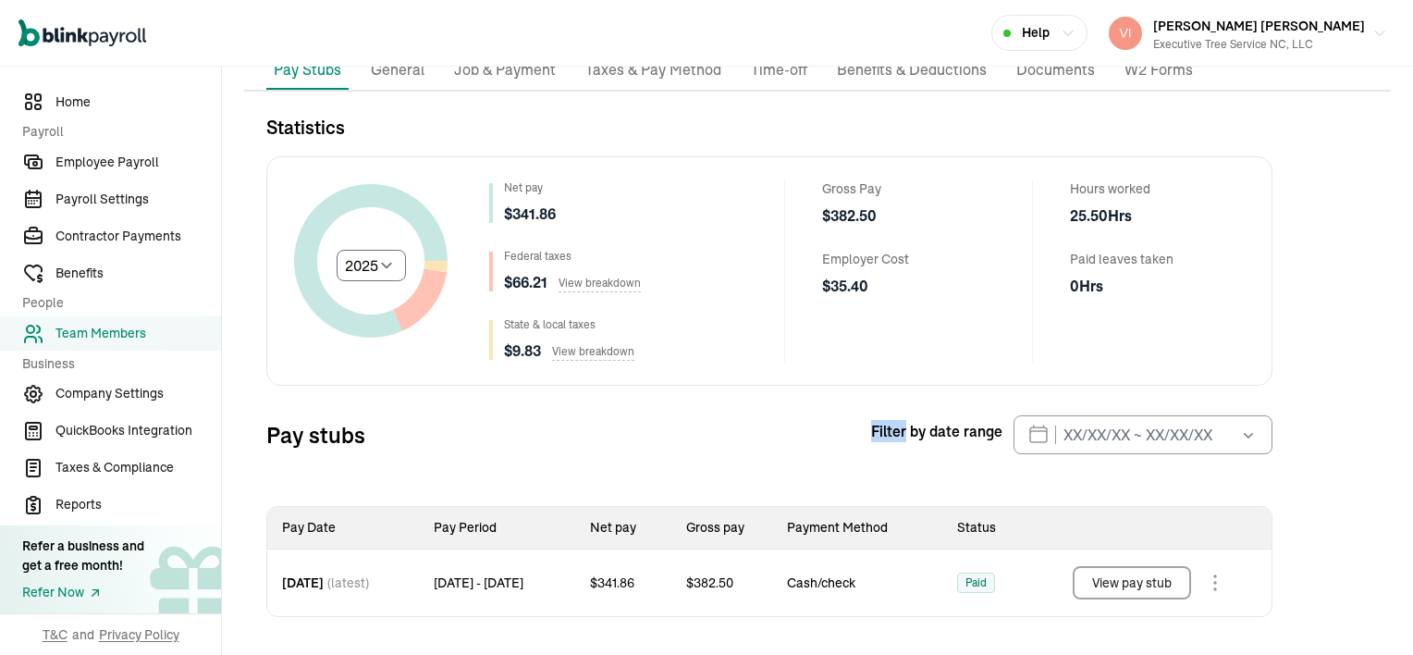
click at [609, 473] on div "Statistics Select year [DATE] 2024 2023 2022 2021 Net pay $ 341.86 Federal taxe…" at bounding box center [769, 365] width 1006 height 503
click at [1038, 438] on input "text" at bounding box center [1143, 434] width 259 height 39
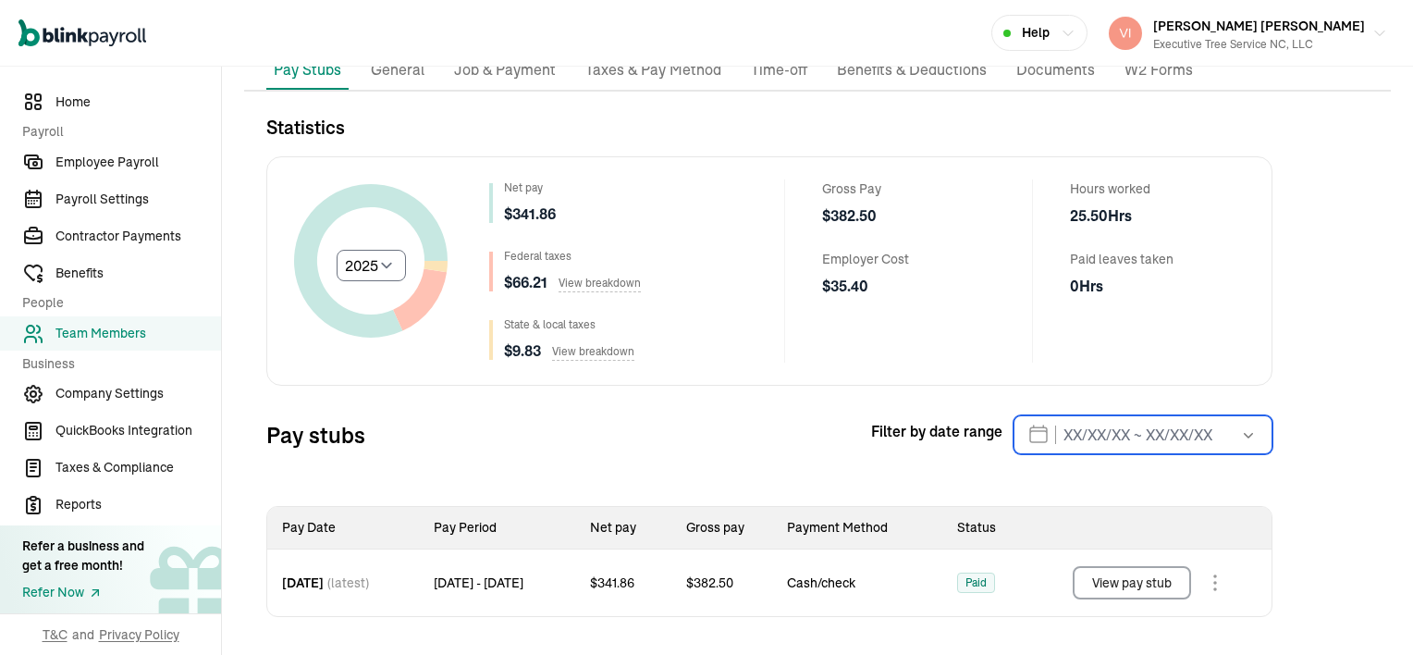
click at [1038, 438] on input "text" at bounding box center [1143, 434] width 259 height 39
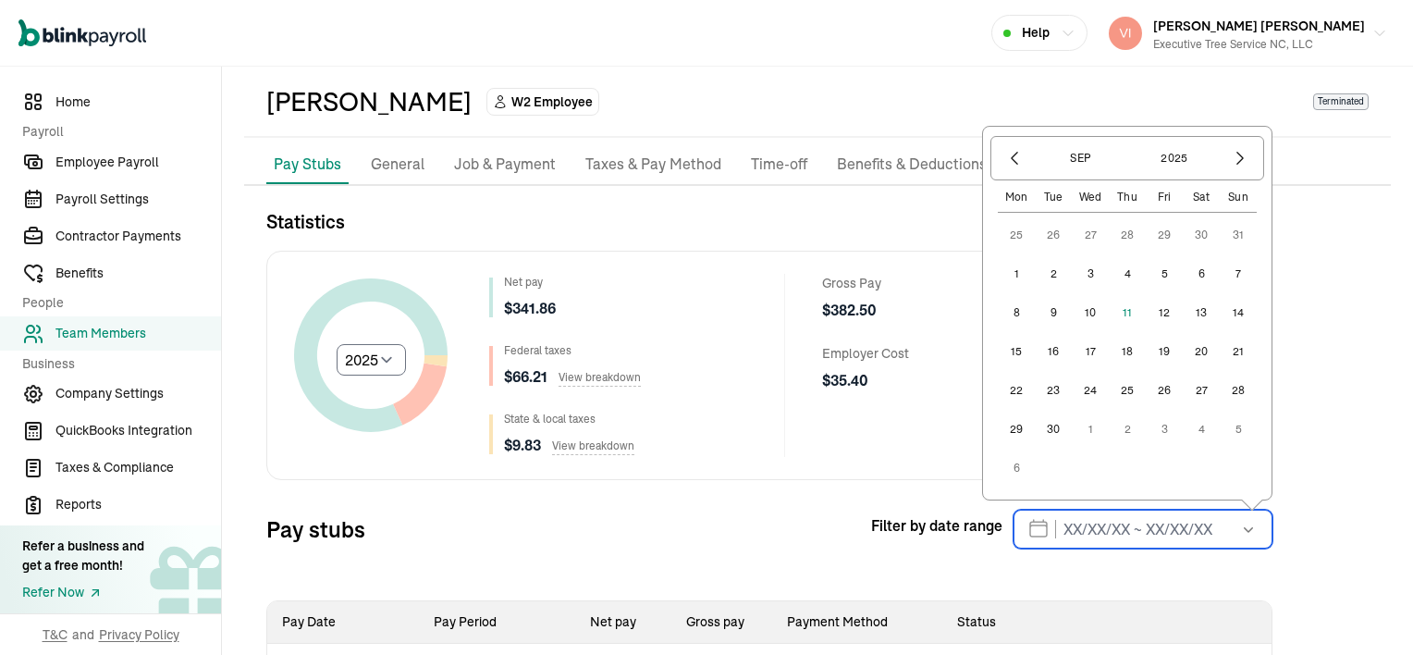
scroll to position [0, 0]
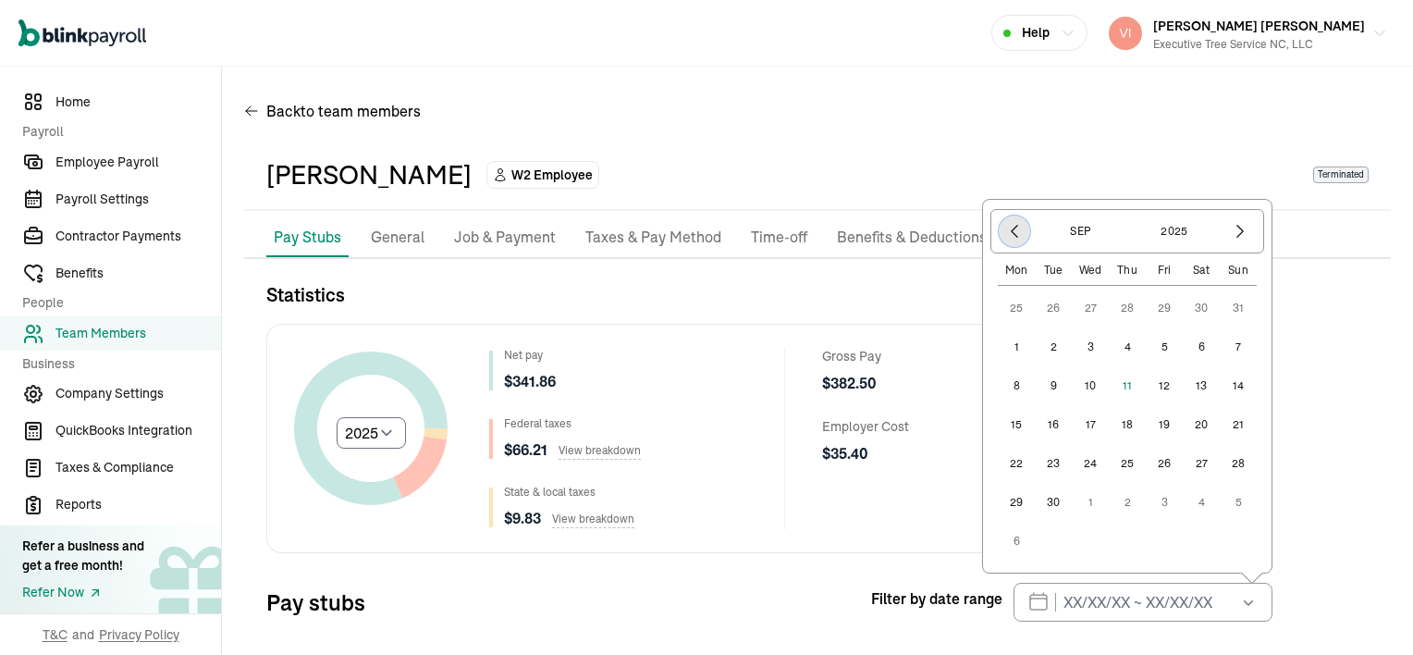
click at [1014, 226] on icon "button" at bounding box center [1014, 231] width 18 height 18
click at [1016, 226] on p "Documents" at bounding box center [1055, 238] width 79 height 24
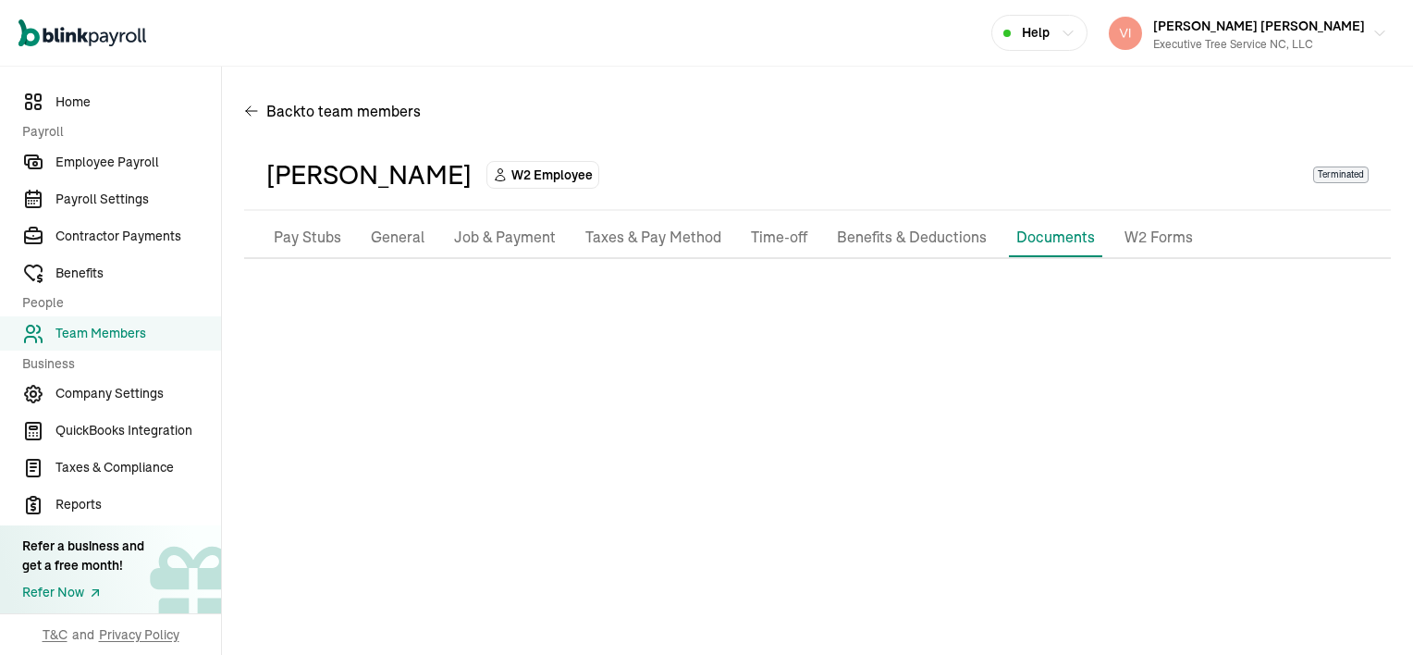
click at [410, 237] on p "General" at bounding box center [398, 238] width 54 height 24
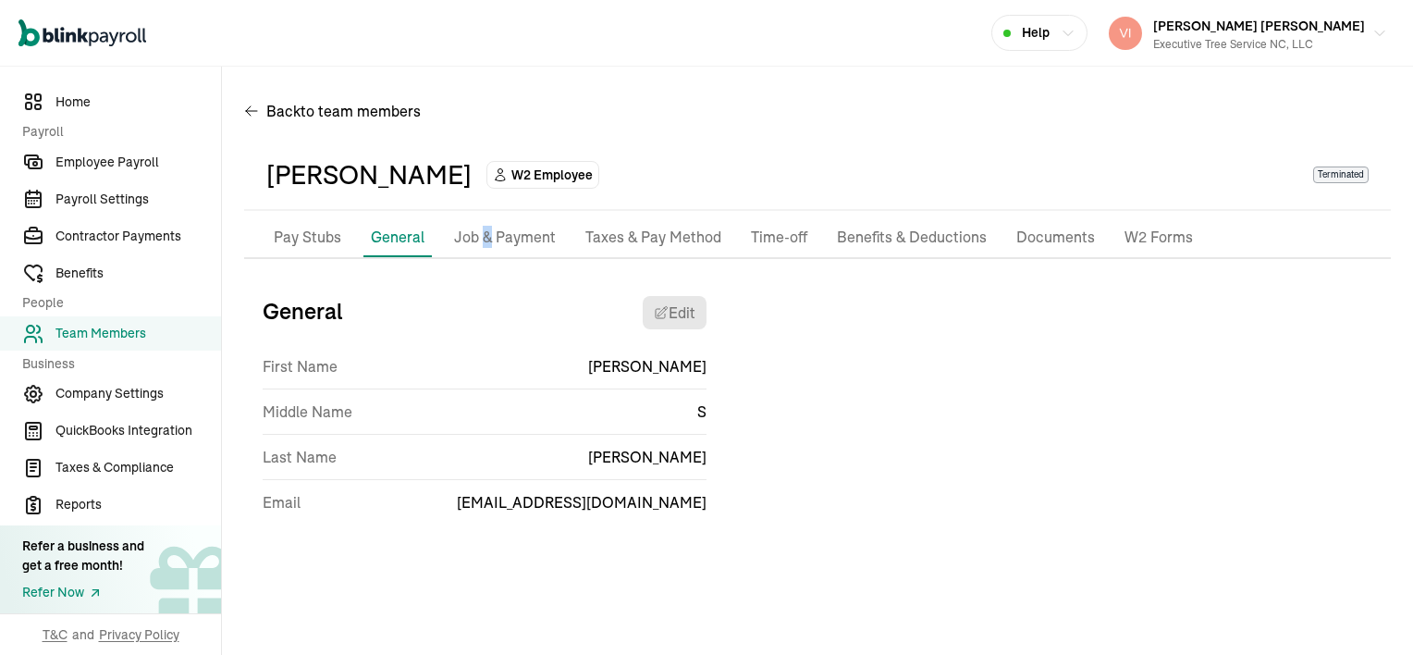
drag, startPoint x: 410, startPoint y: 237, endPoint x: 486, endPoint y: 237, distance: 75.8
click at [486, 237] on p "Job & Payment" at bounding box center [505, 238] width 102 height 24
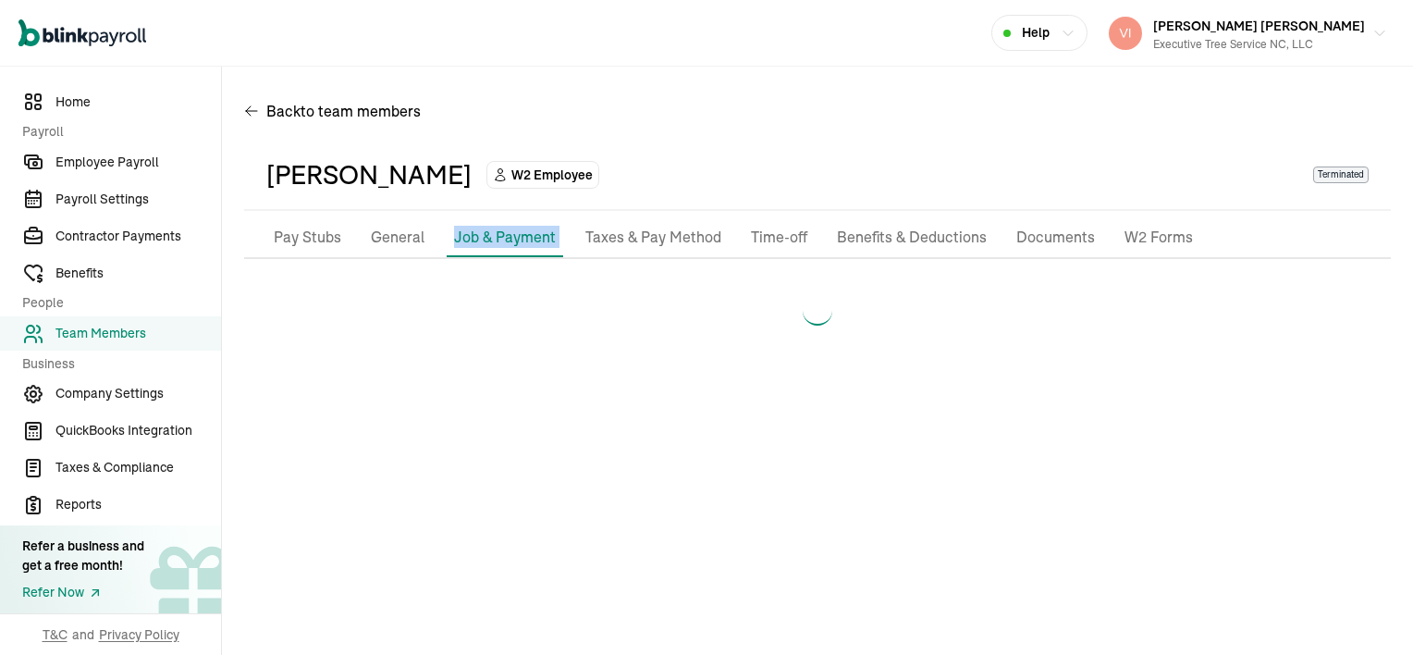
click at [486, 237] on p "Job & Payment" at bounding box center [505, 237] width 102 height 22
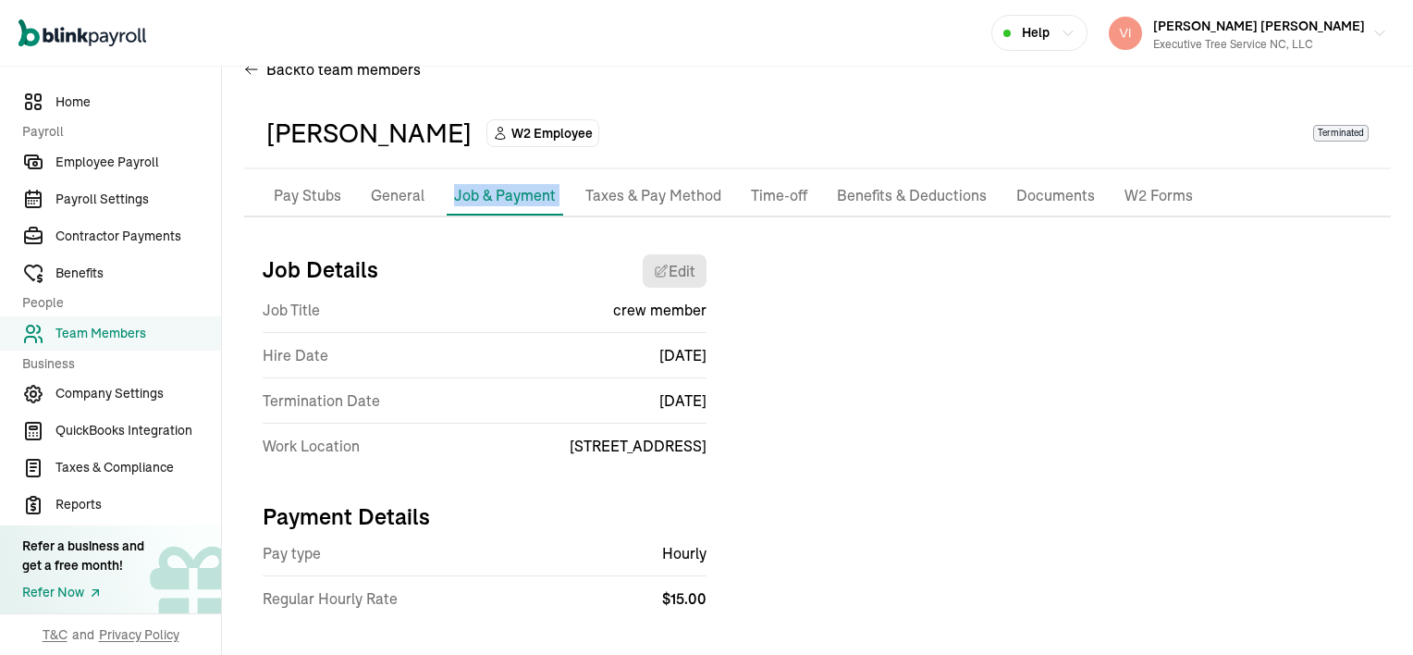
scroll to position [65, 0]
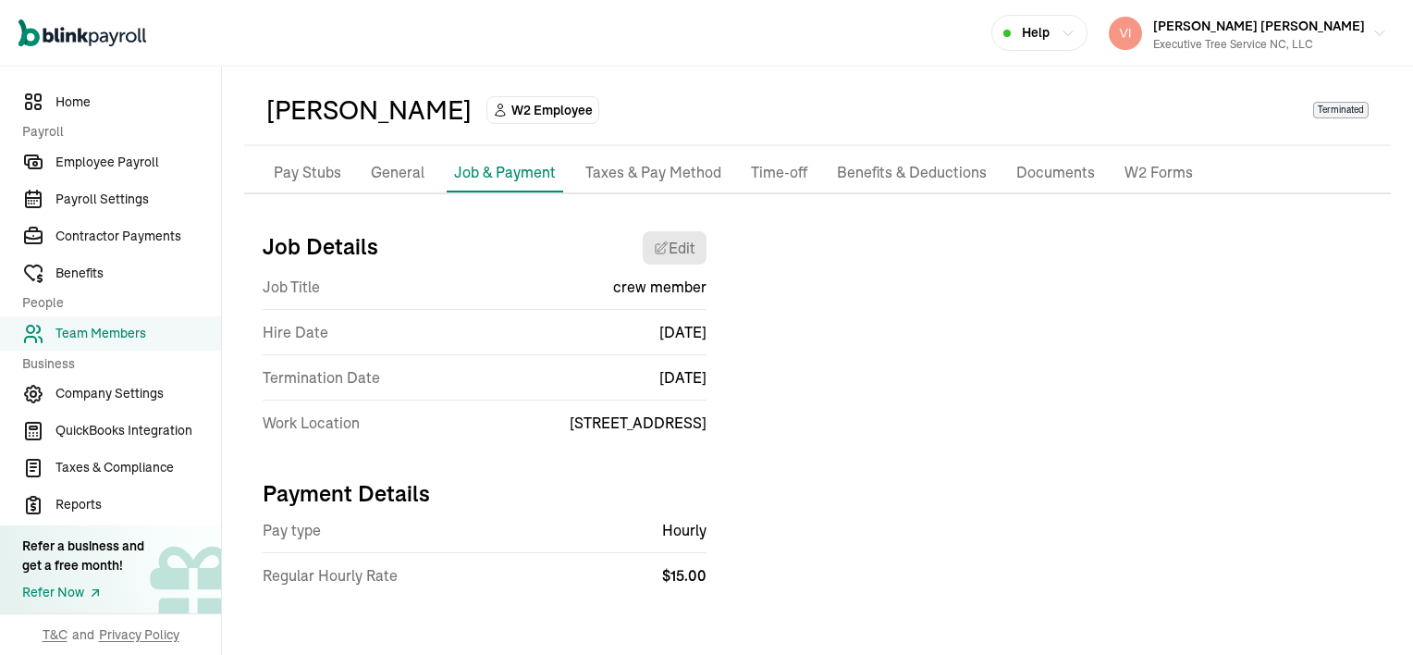
click at [386, 174] on p "General" at bounding box center [398, 173] width 54 height 24
click at [386, 129] on div "[PERSON_NAME]" at bounding box center [368, 110] width 205 height 39
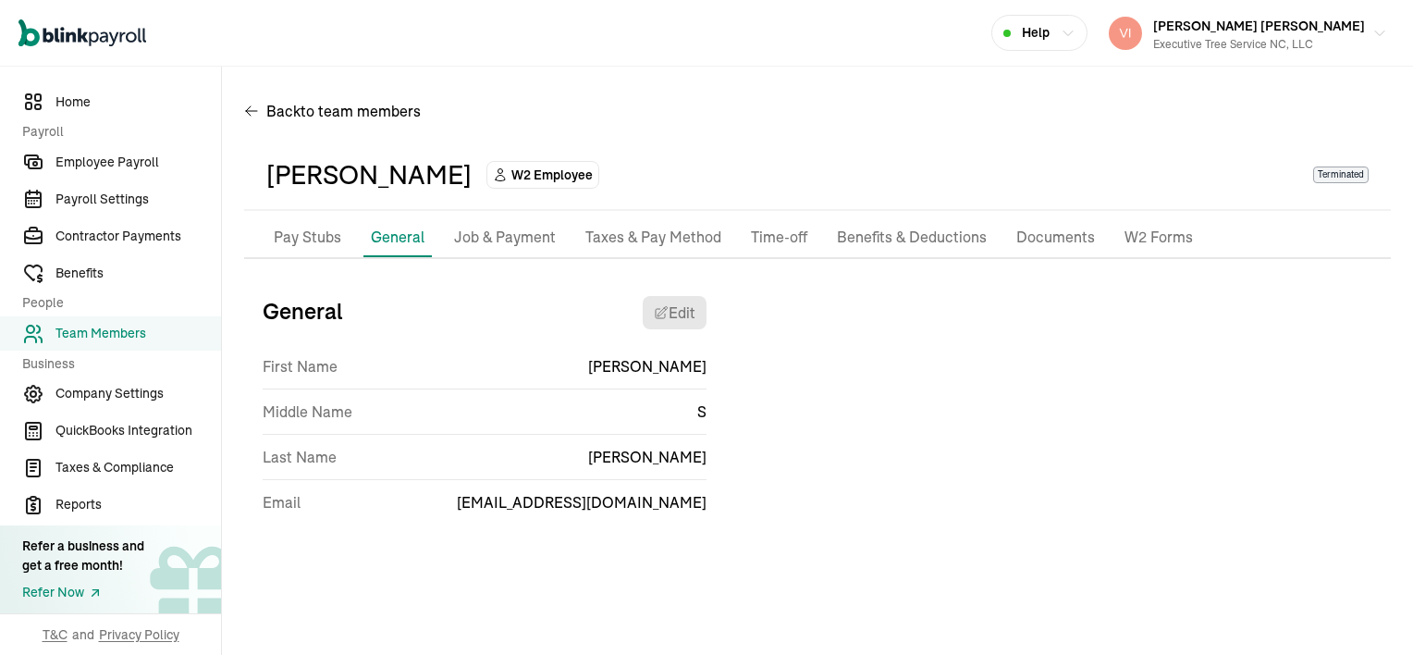
scroll to position [0, 0]
click at [505, 240] on p "Job & Payment" at bounding box center [505, 238] width 102 height 24
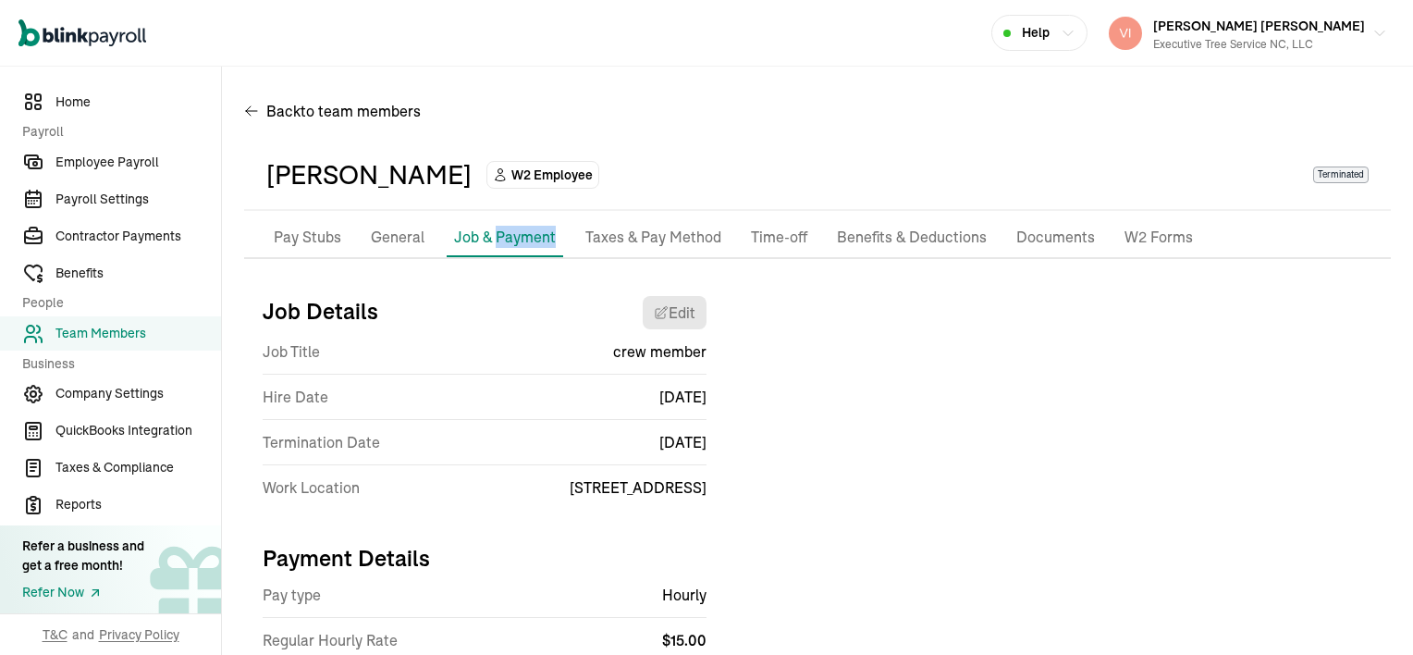
scroll to position [65, 0]
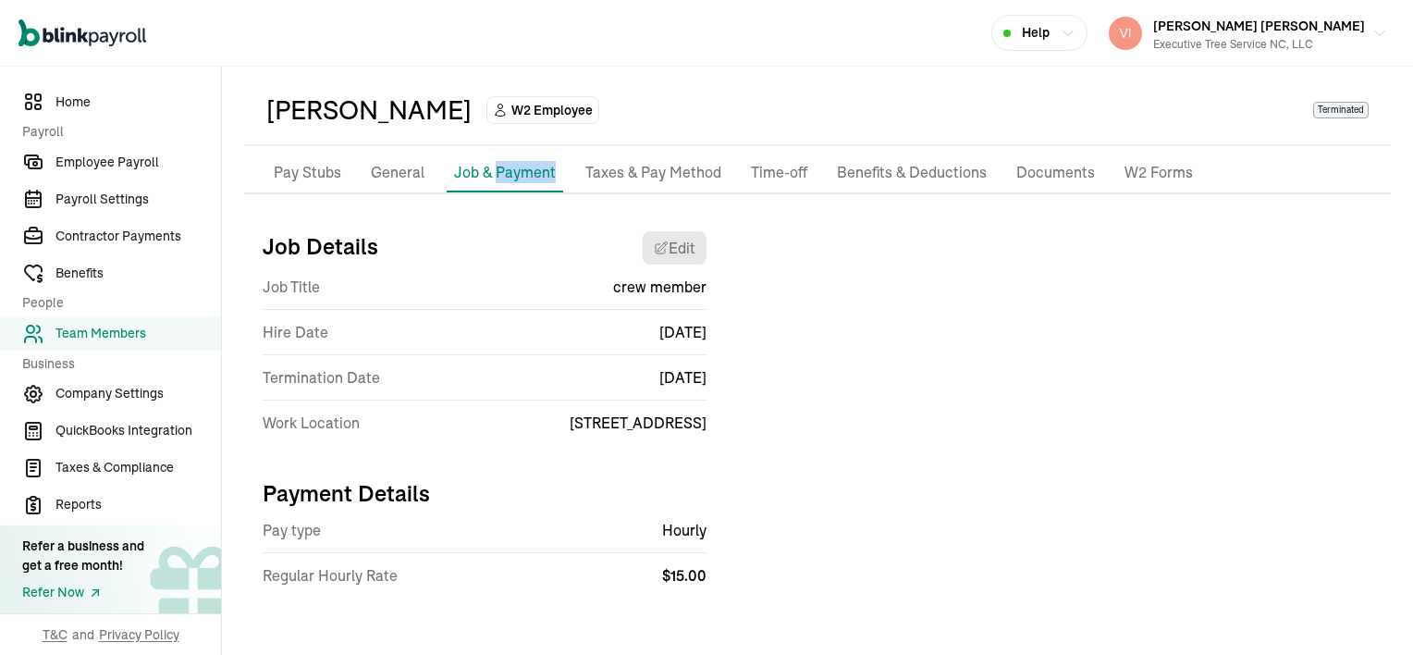
select select "639 Eindhoven Ln"
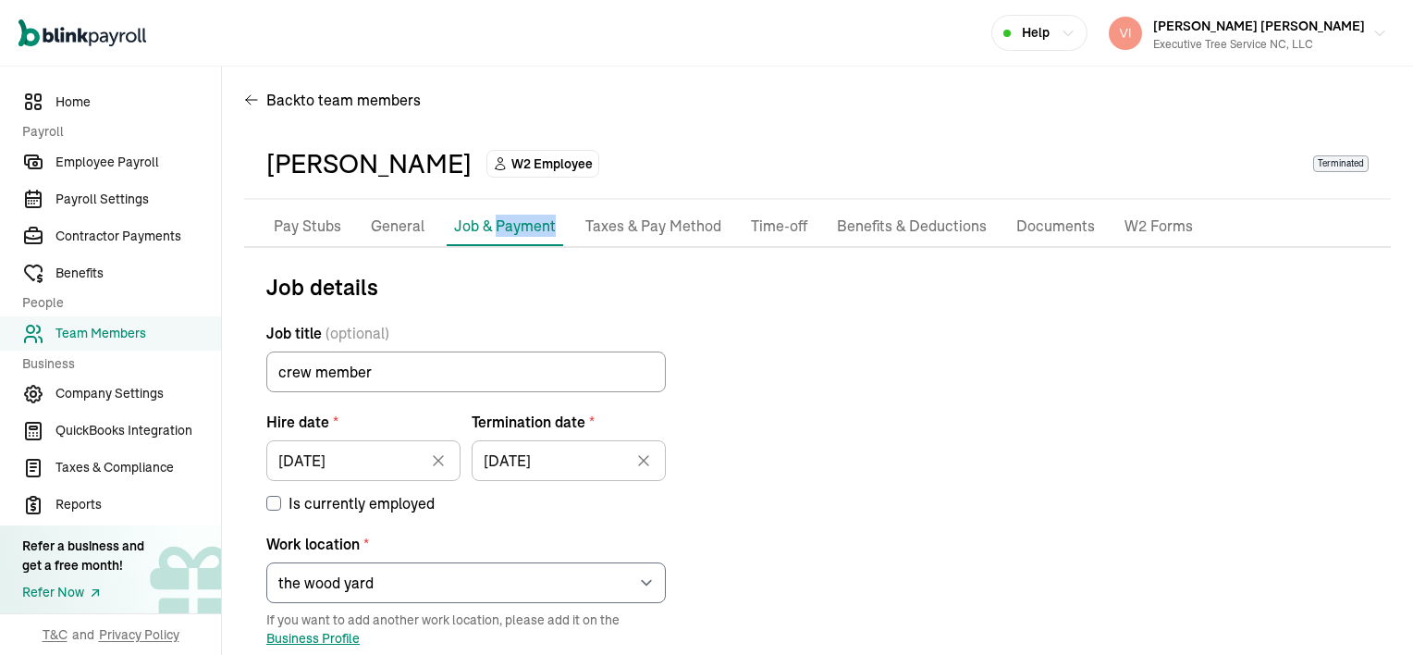
scroll to position [0, 0]
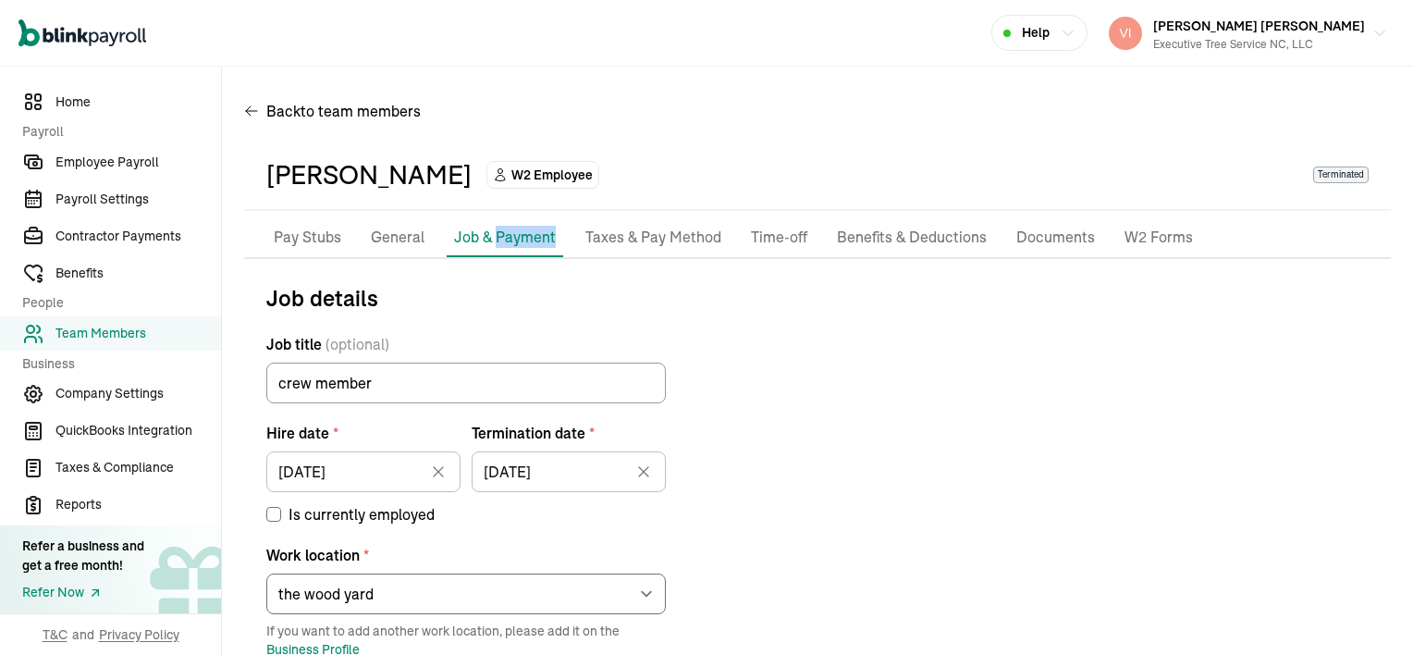
click at [670, 236] on p "Taxes & Pay Method" at bounding box center [653, 238] width 136 height 24
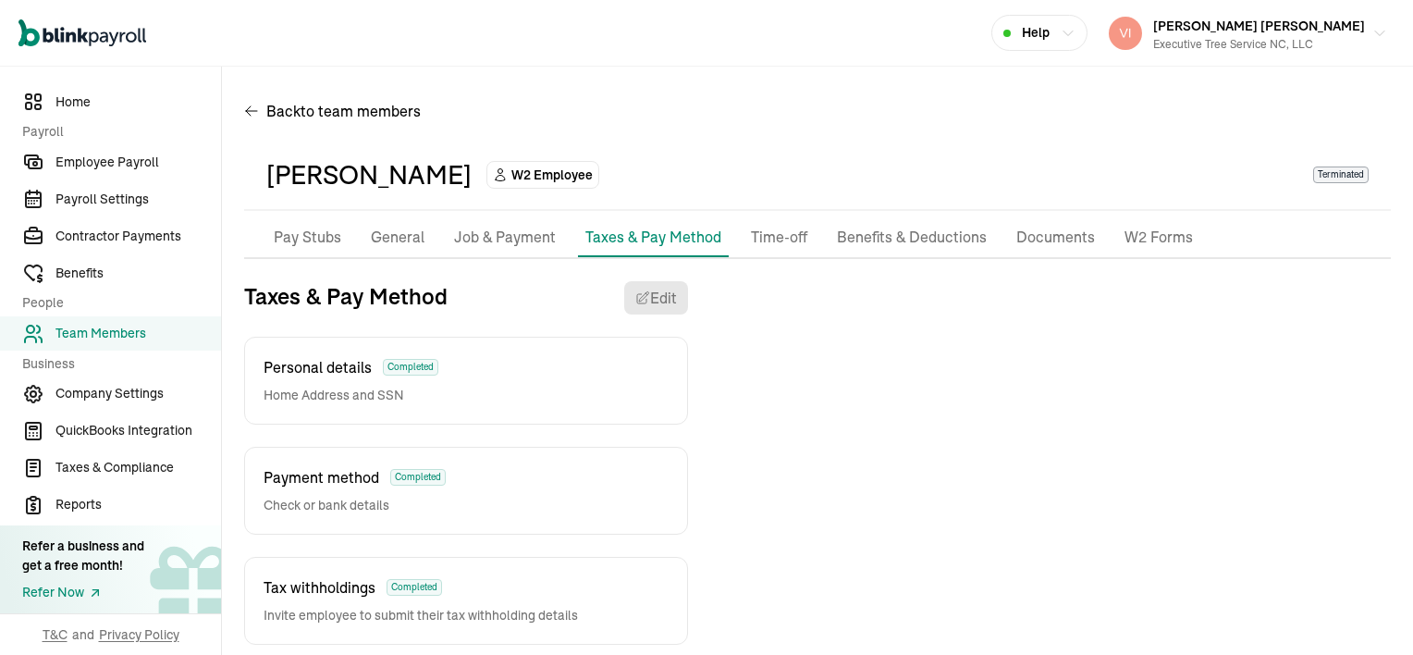
scroll to position [28, 0]
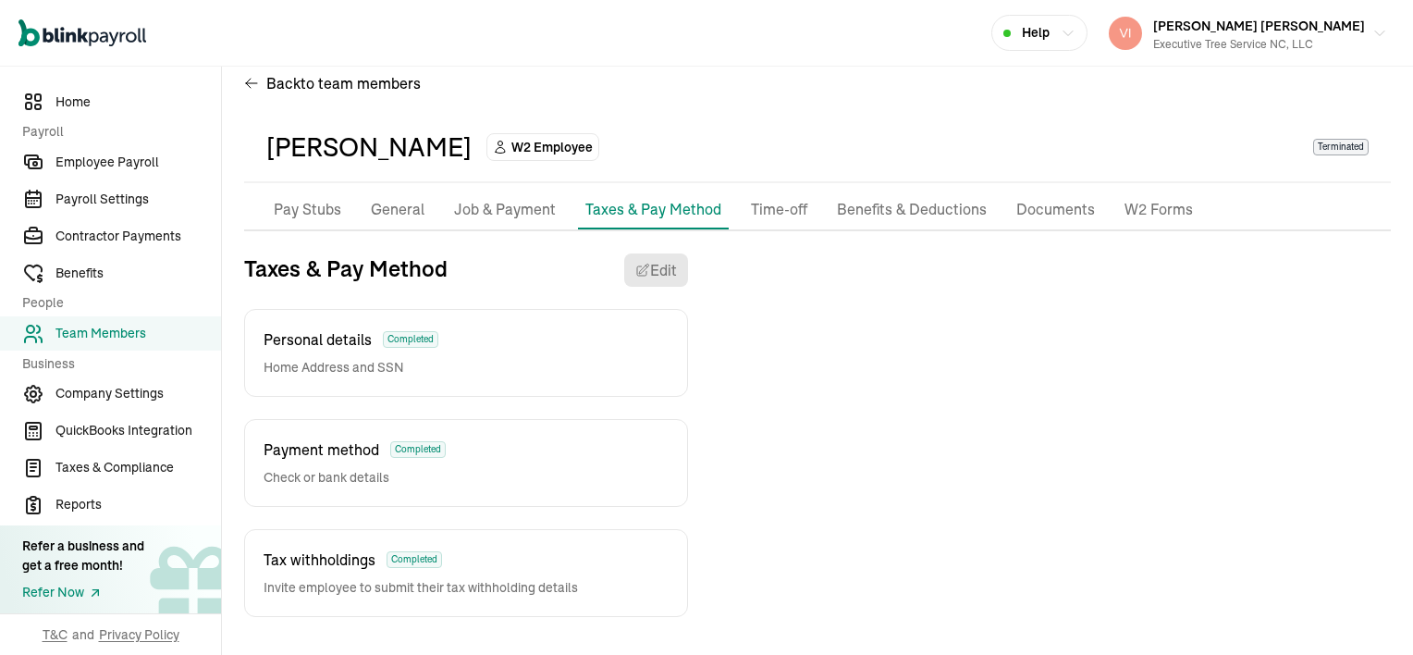
click at [510, 358] on div "Personal details Completed Home Address and SSN" at bounding box center [466, 353] width 444 height 88
drag, startPoint x: 510, startPoint y: 358, endPoint x: 564, endPoint y: 362, distance: 53.8
click at [566, 362] on div "Personal details Completed Home Address and SSN" at bounding box center [466, 353] width 444 height 88
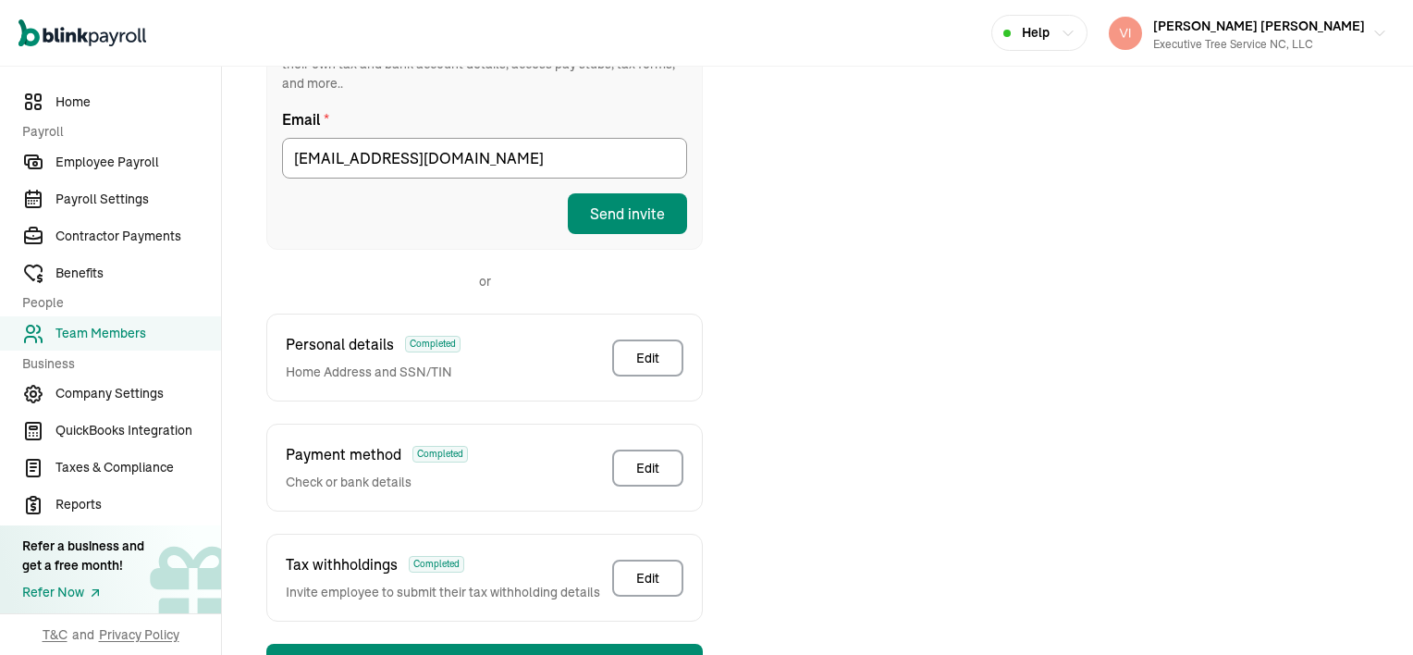
scroll to position [398, 0]
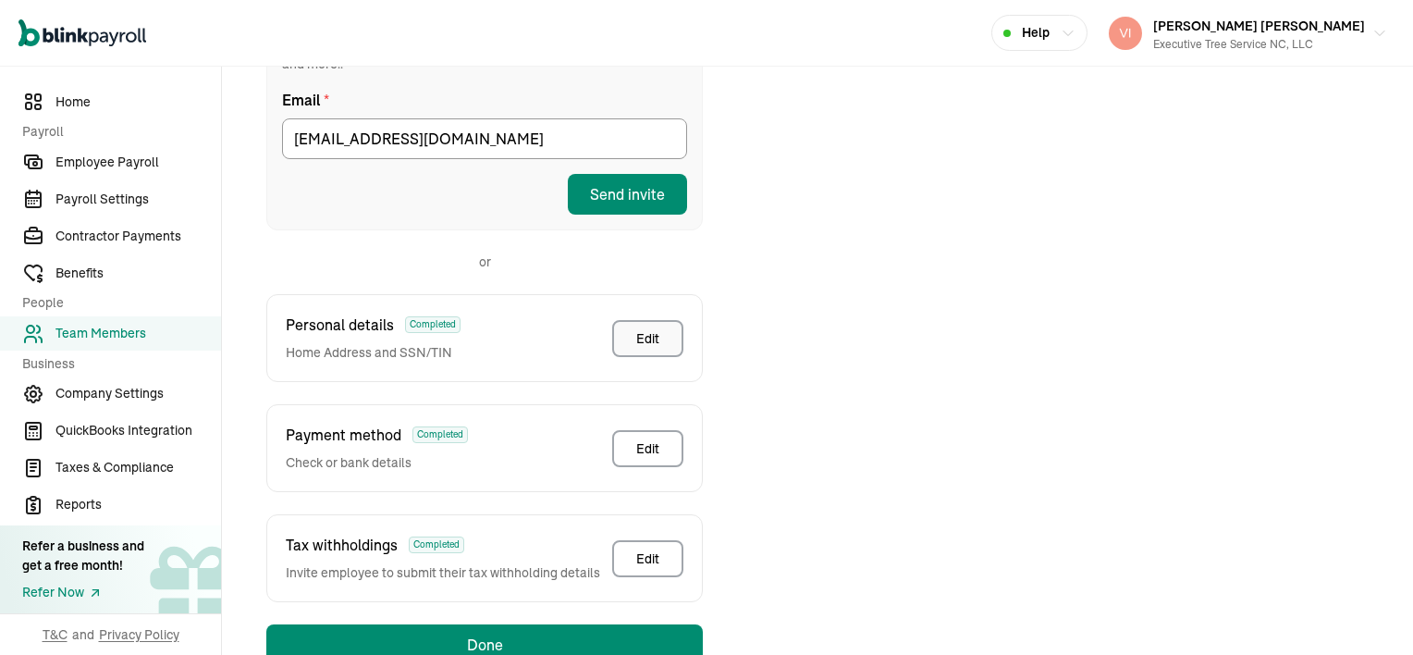
click at [640, 328] on button "Edit" at bounding box center [647, 338] width 71 height 37
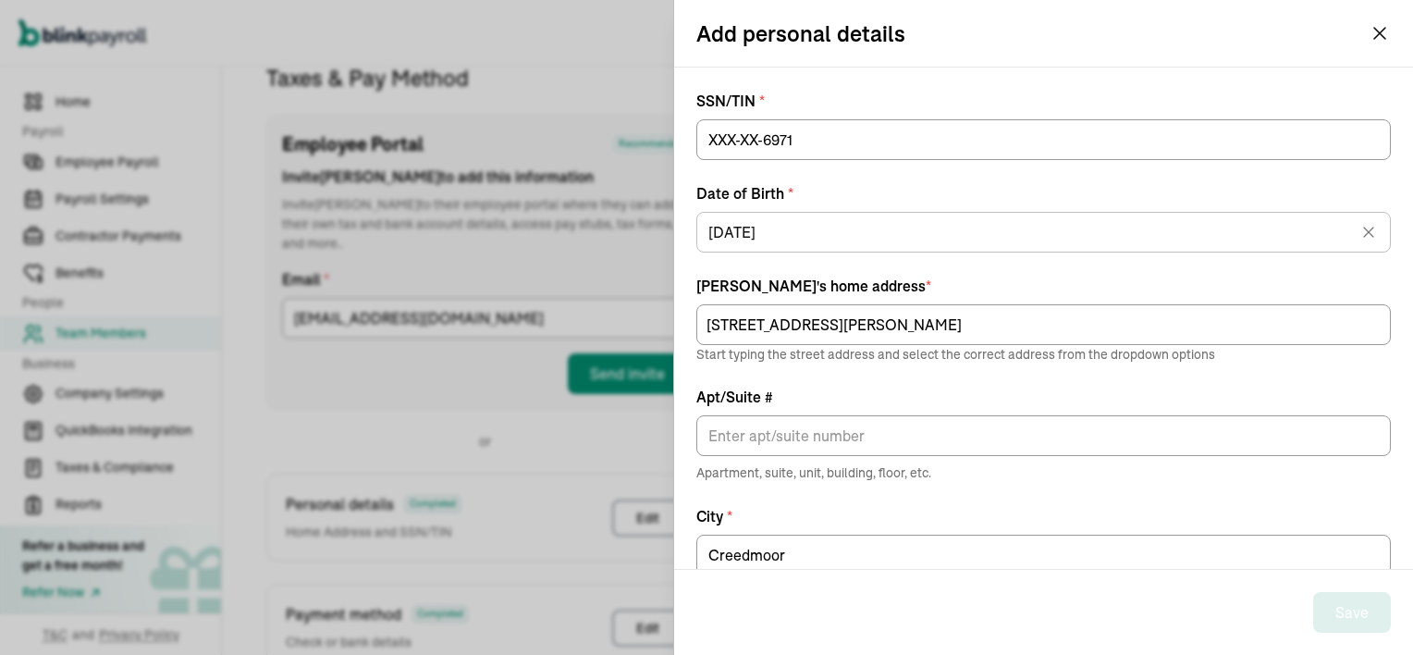
scroll to position [135, 0]
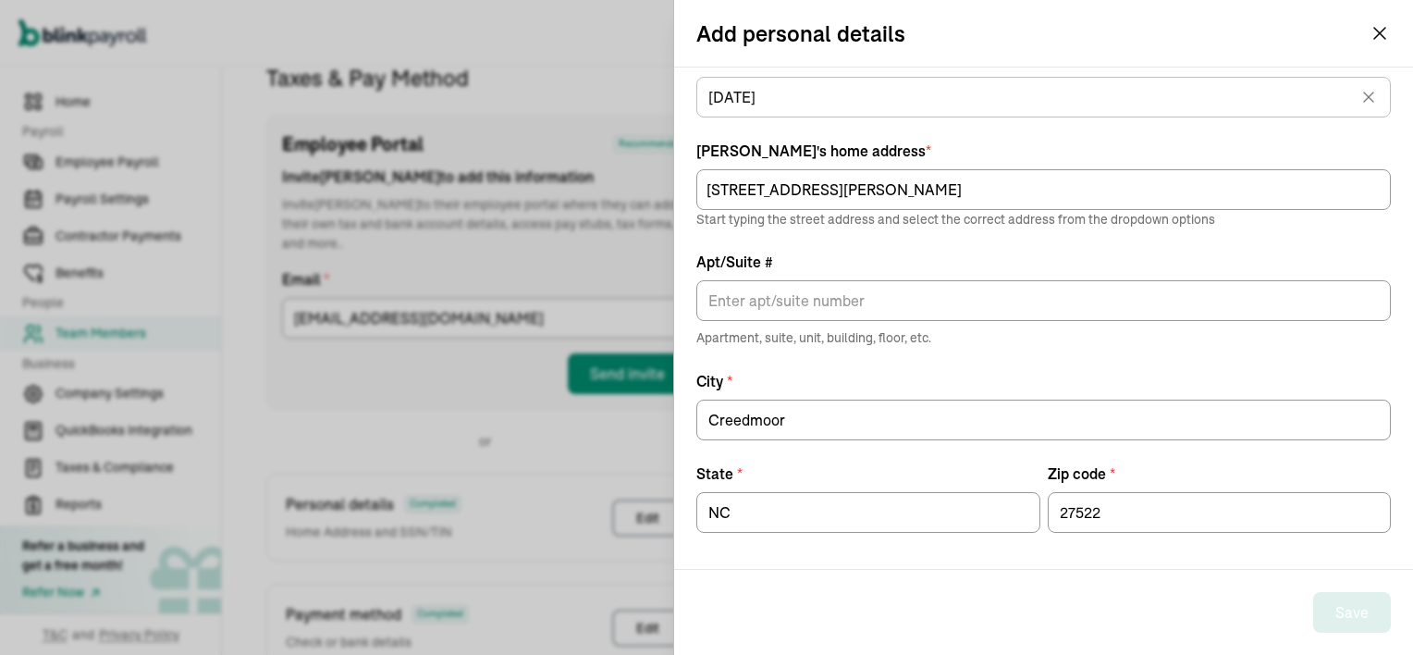
click at [1377, 30] on button "[PERSON_NAME] [PERSON_NAME] Executive Tree Service NC, LLC" at bounding box center [1247, 33] width 293 height 46
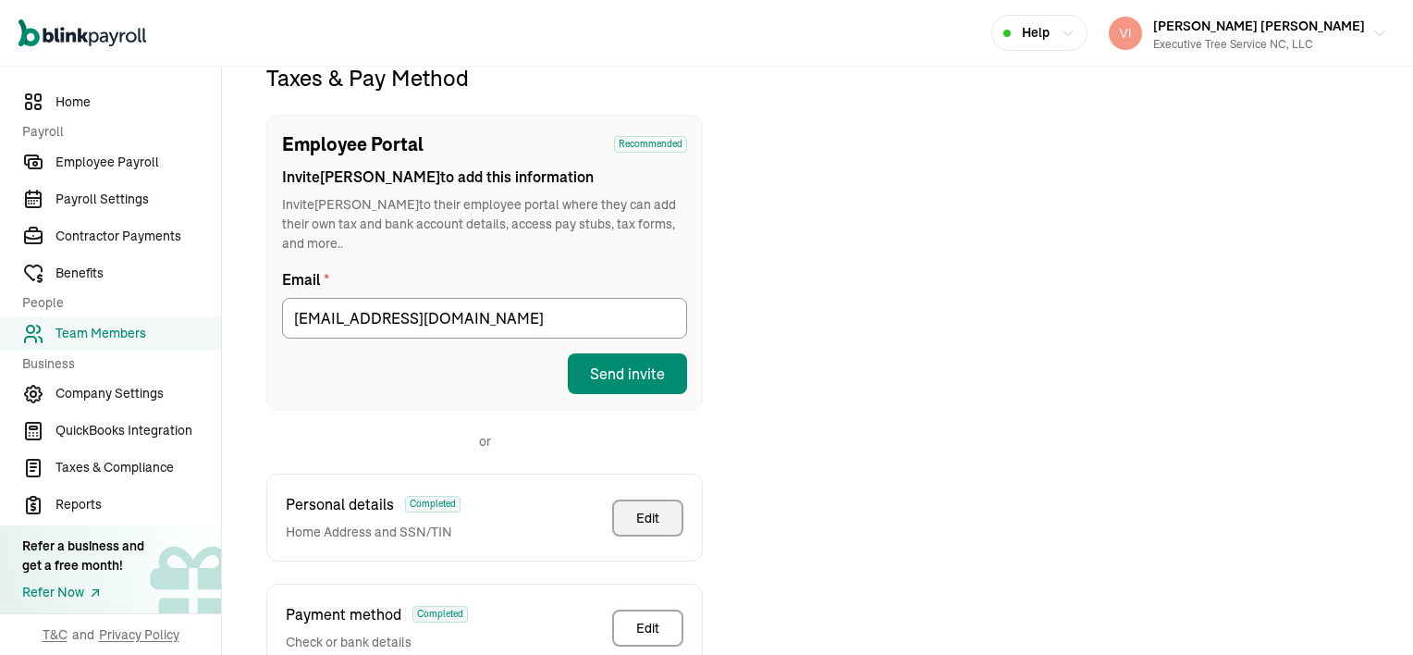
click at [655, 509] on div "Edit" at bounding box center [647, 518] width 23 height 18
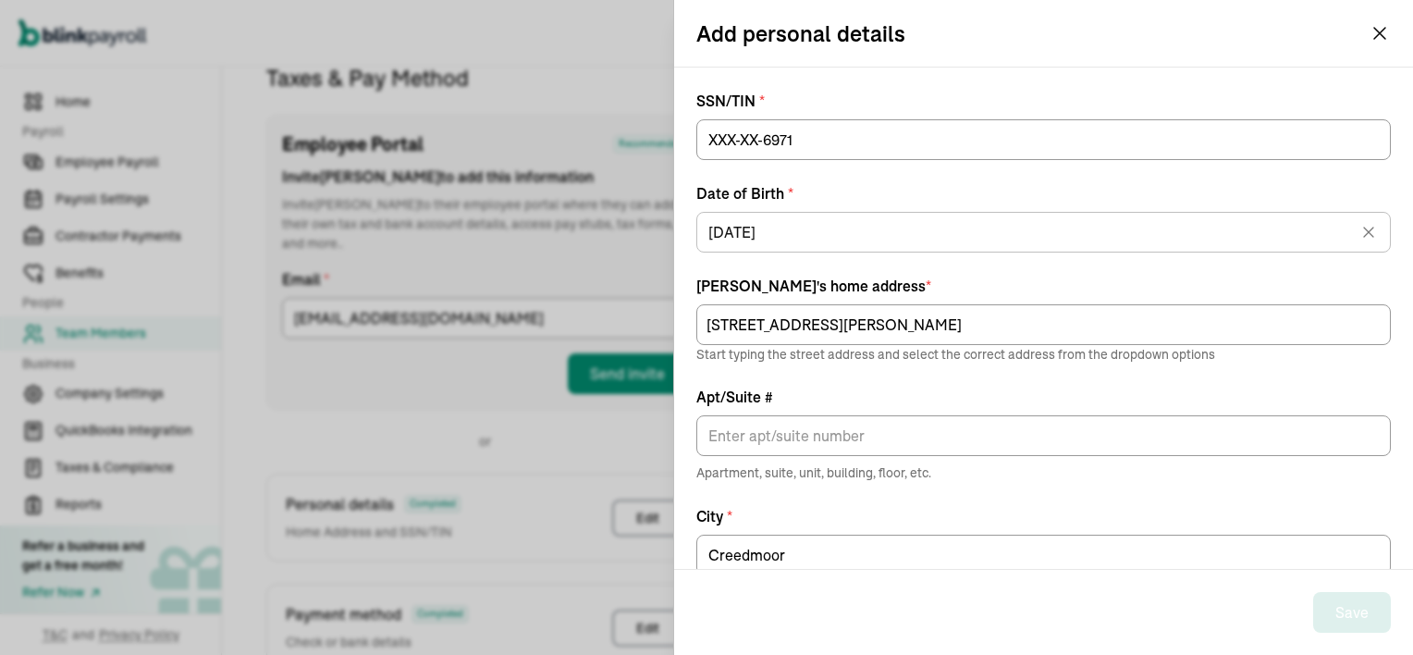
click at [655, 509] on div "Edit" at bounding box center [647, 518] width 23 height 18
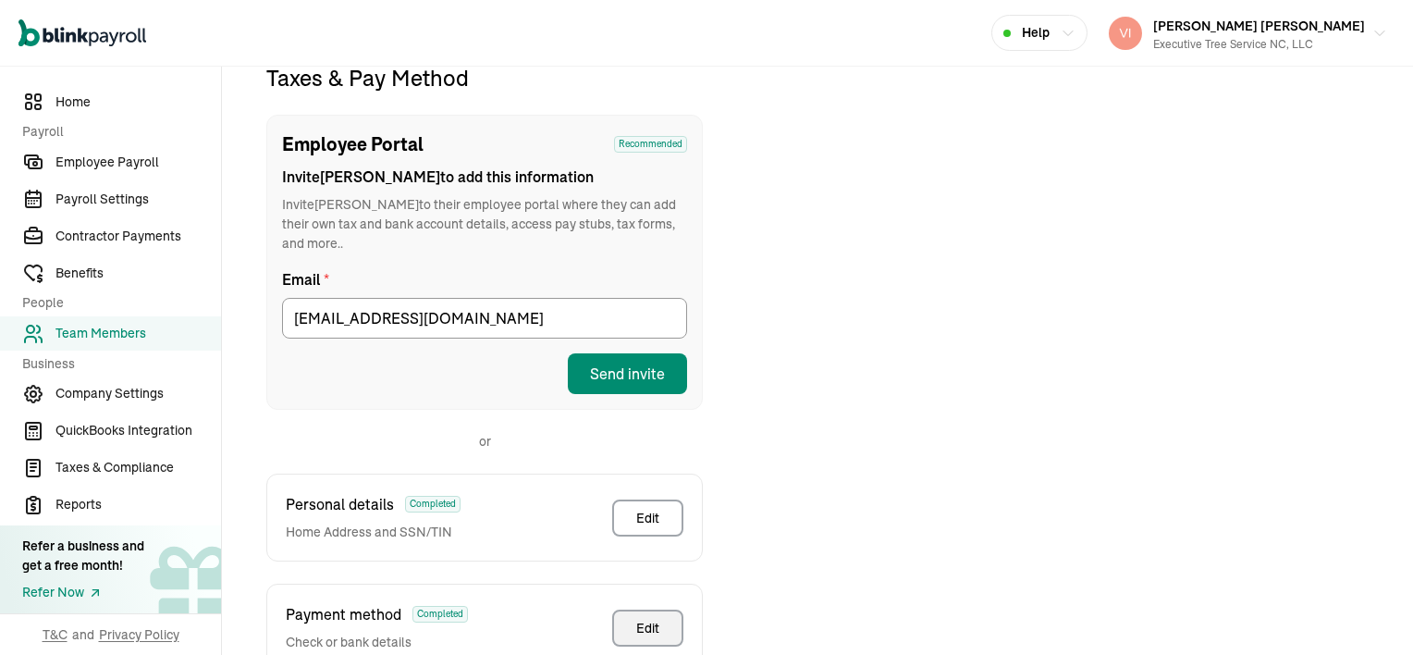
click at [636, 619] on div "Edit" at bounding box center [647, 628] width 23 height 18
click at [626, 612] on button "Edit" at bounding box center [647, 627] width 71 height 37
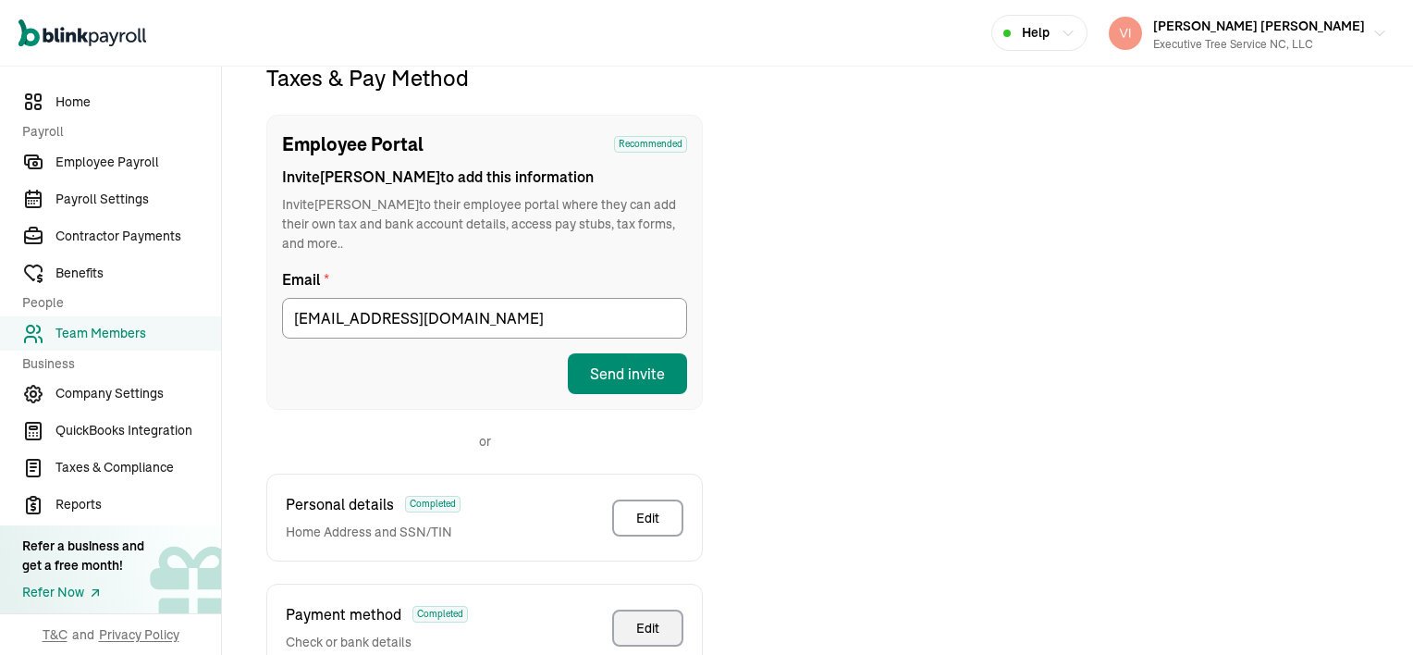
click at [633, 610] on button "Edit" at bounding box center [647, 627] width 71 height 37
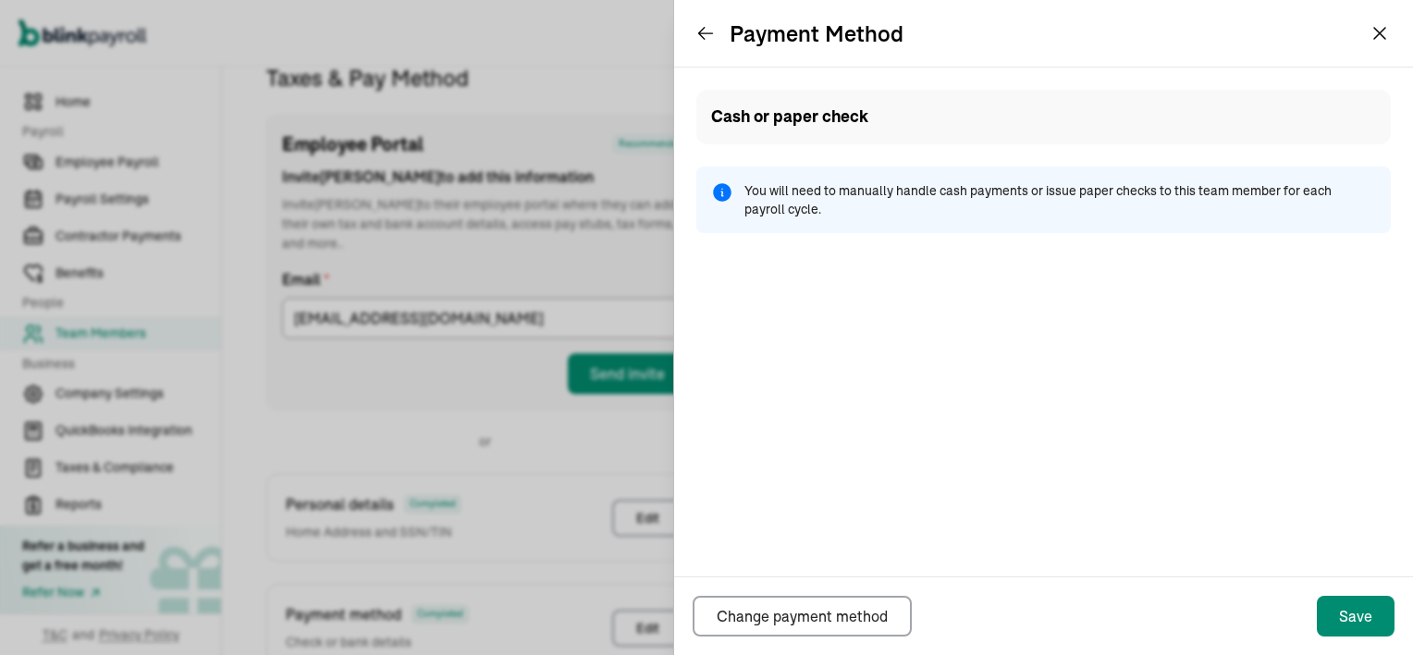
click at [598, 585] on div "Payment method Completed Check or bank details Edit" at bounding box center [484, 628] width 436 height 88
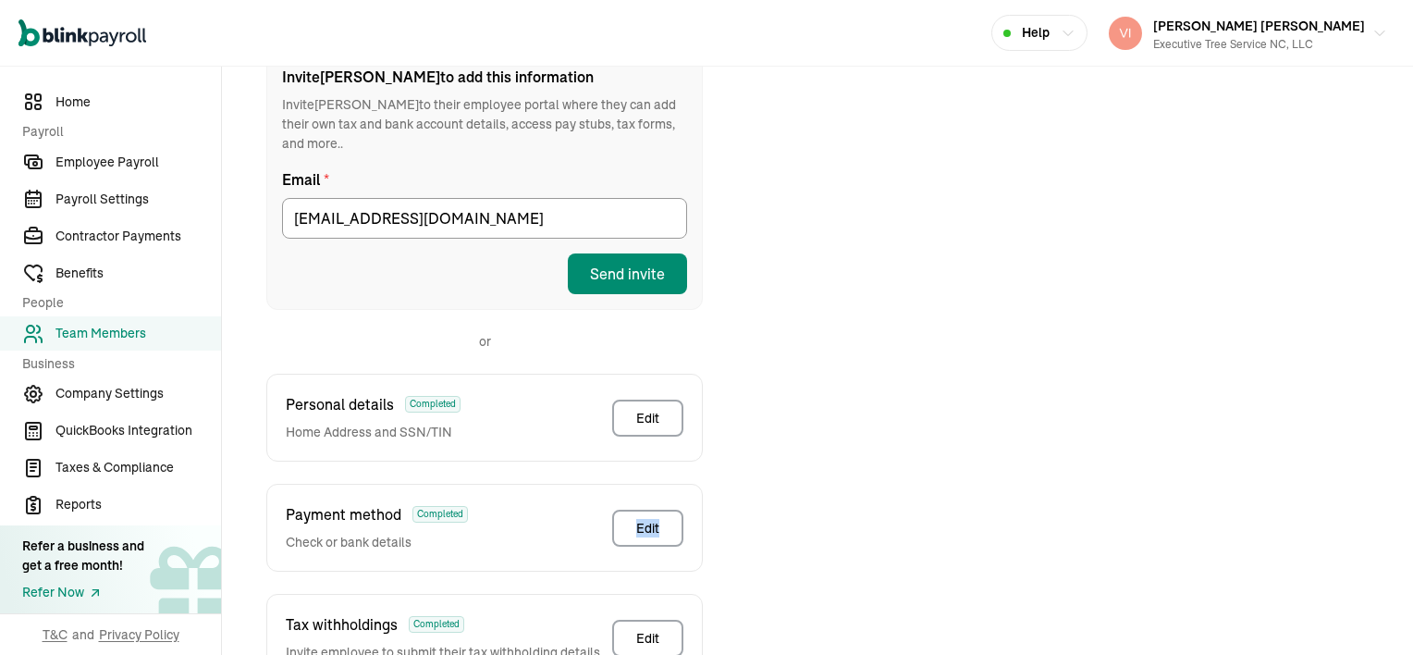
scroll to position [426, 0]
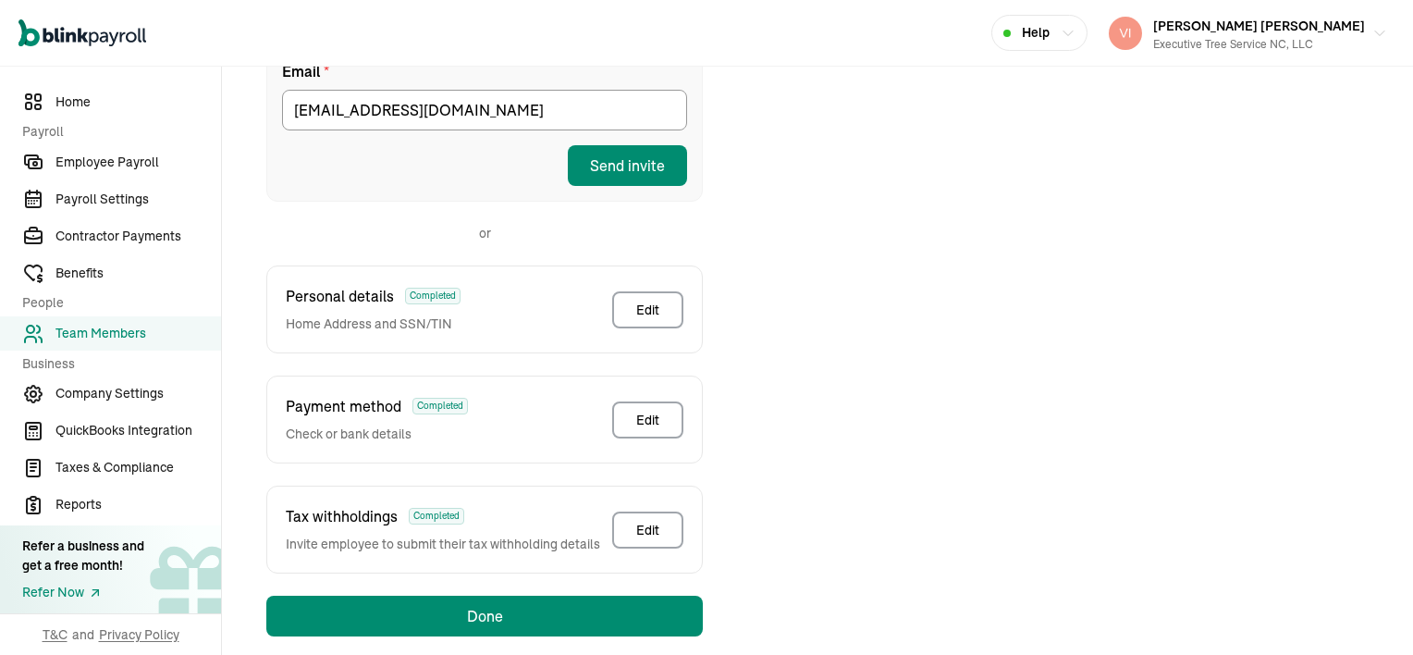
click at [912, 513] on div "Taxes & Pay Method Employee Portal Recommended Invite [PERSON_NAME] to add this…" at bounding box center [817, 245] width 1147 height 781
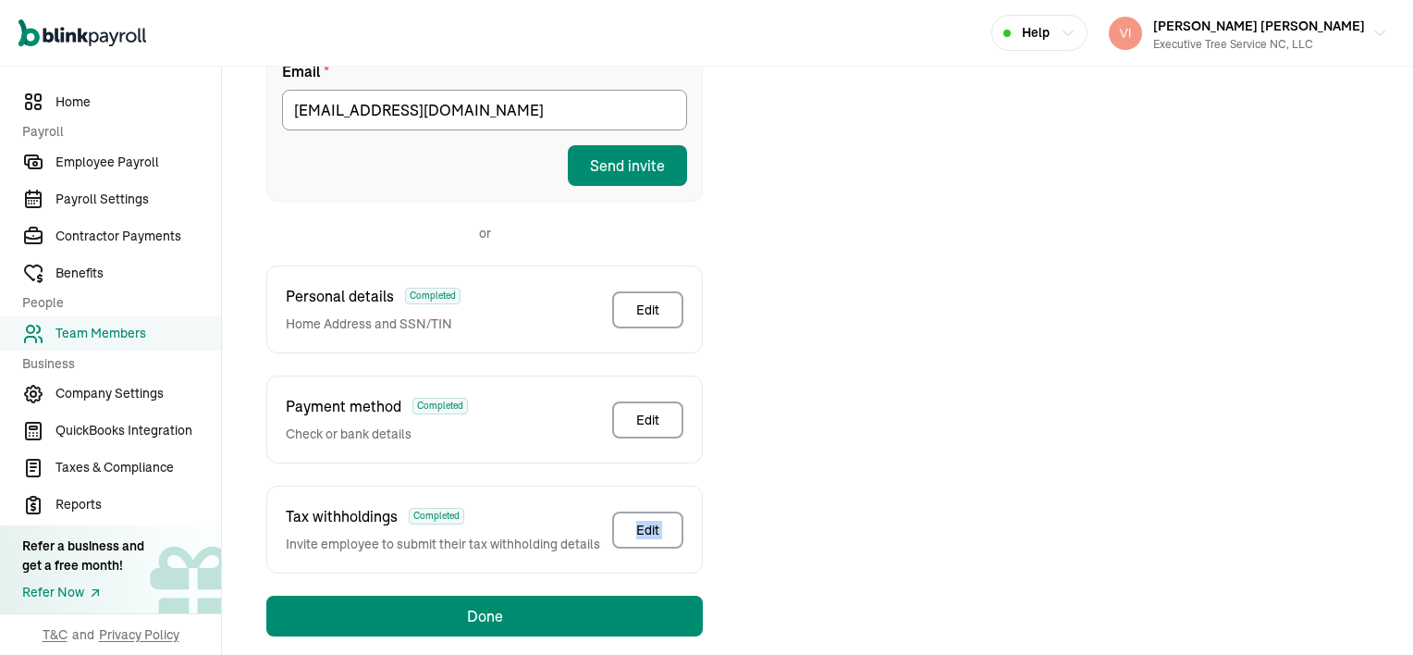
click at [912, 513] on div "Taxes & Pay Method Employee Portal Recommended Invite [PERSON_NAME] to add this…" at bounding box center [817, 245] width 1147 height 781
click at [634, 511] on button "Edit" at bounding box center [647, 529] width 71 height 37
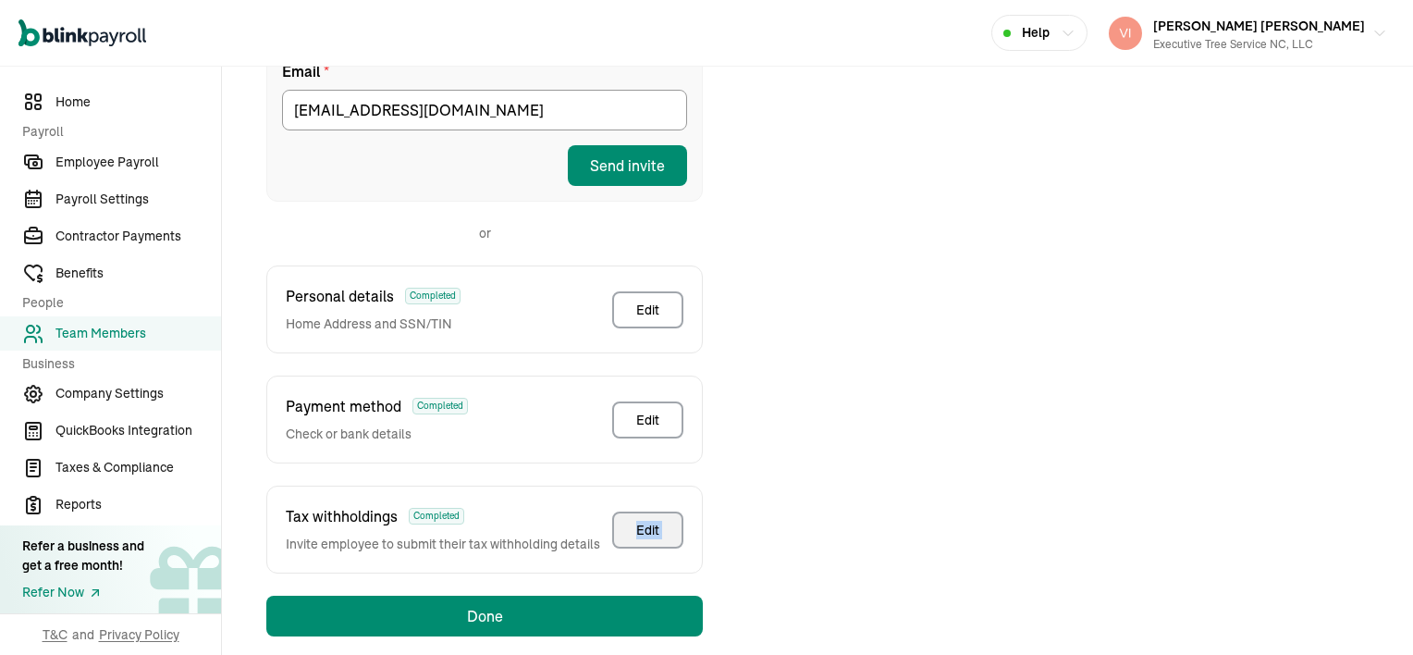
click at [678, 519] on button "Edit" at bounding box center [647, 529] width 71 height 37
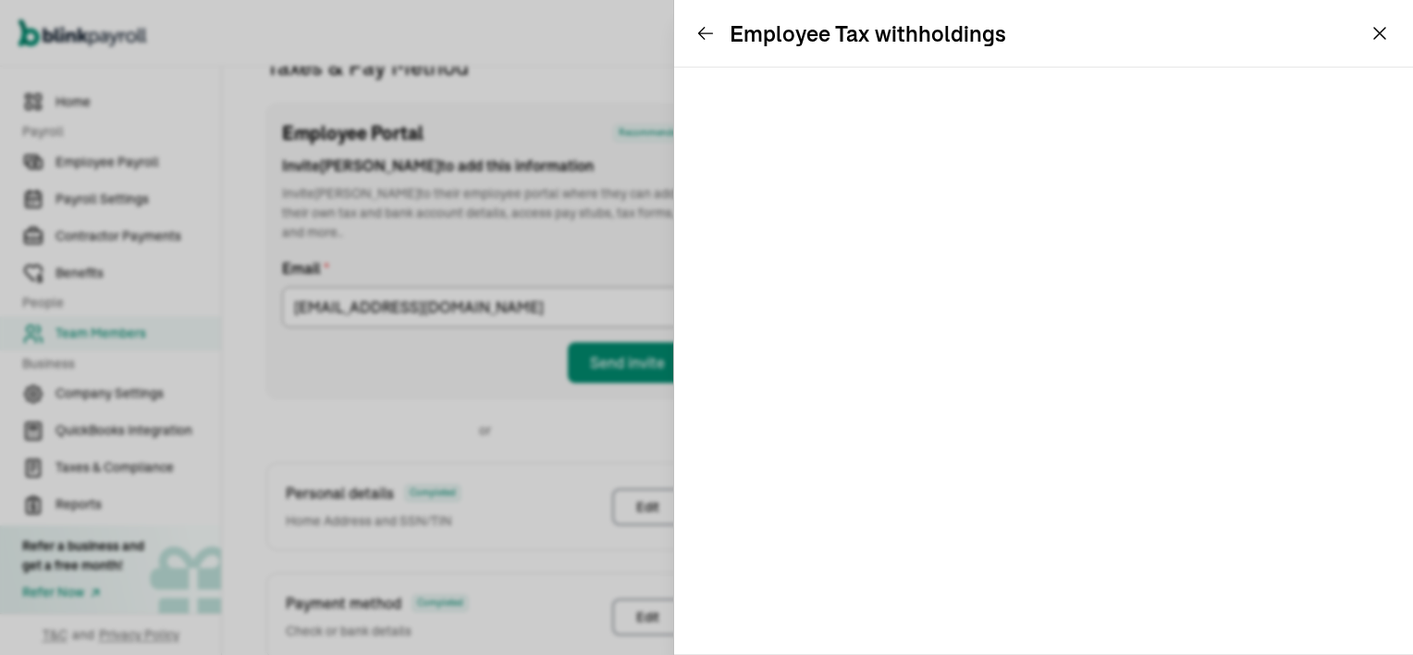
scroll to position [218, 0]
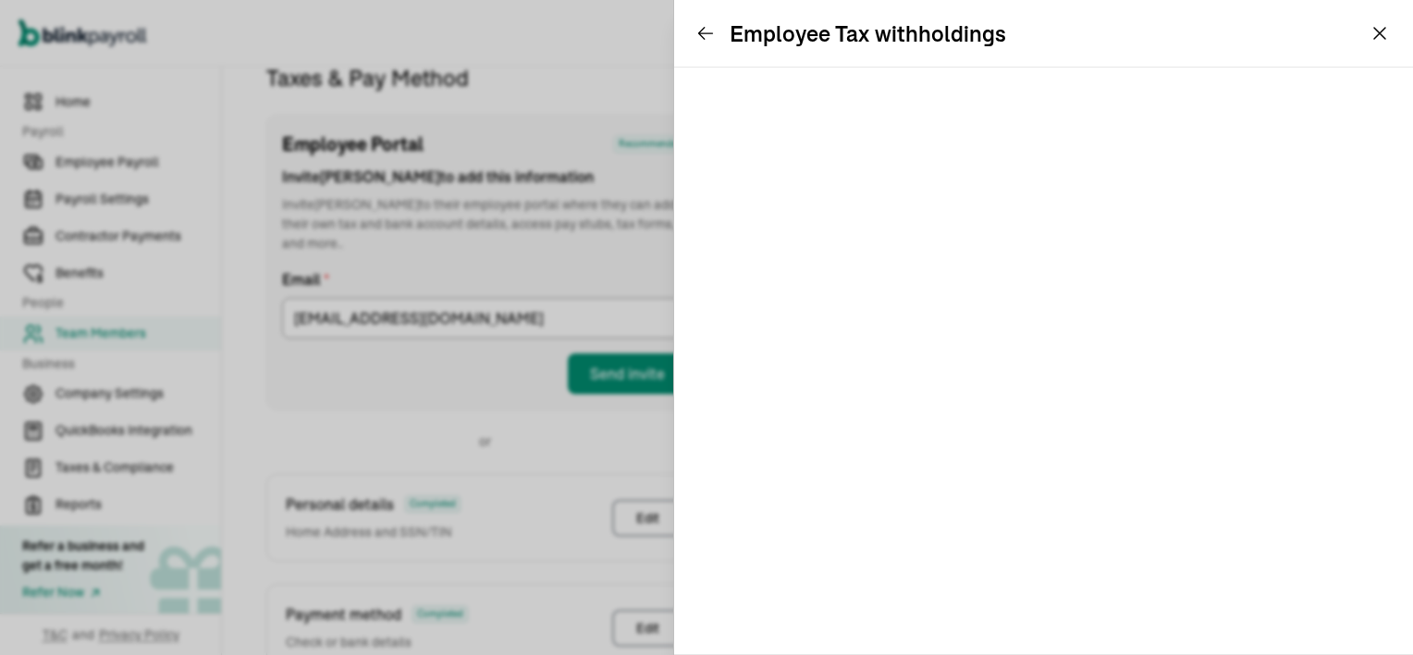
click at [1377, 26] on button "[PERSON_NAME] [PERSON_NAME] Executive Tree Service NC, LLC" at bounding box center [1247, 33] width 293 height 46
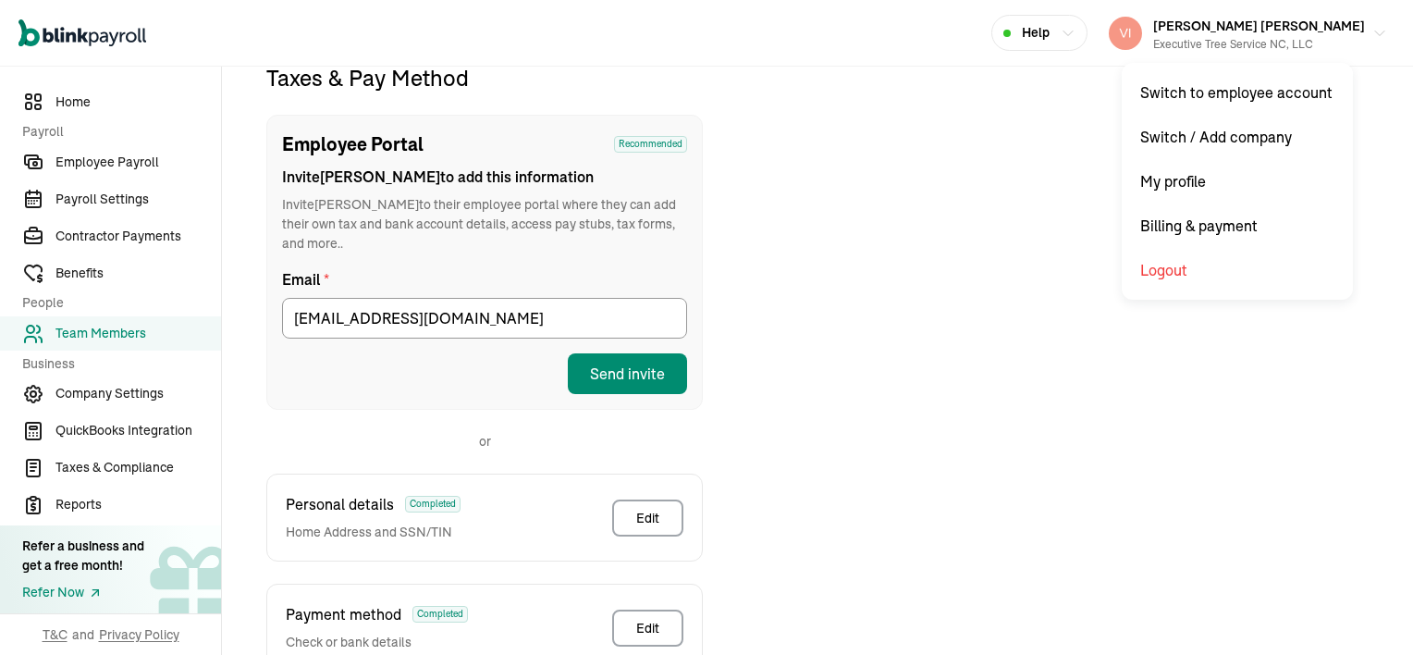
click at [1005, 350] on div "Taxes & Pay Method Employee Portal Recommended Invite [PERSON_NAME] to add this…" at bounding box center [817, 453] width 1147 height 781
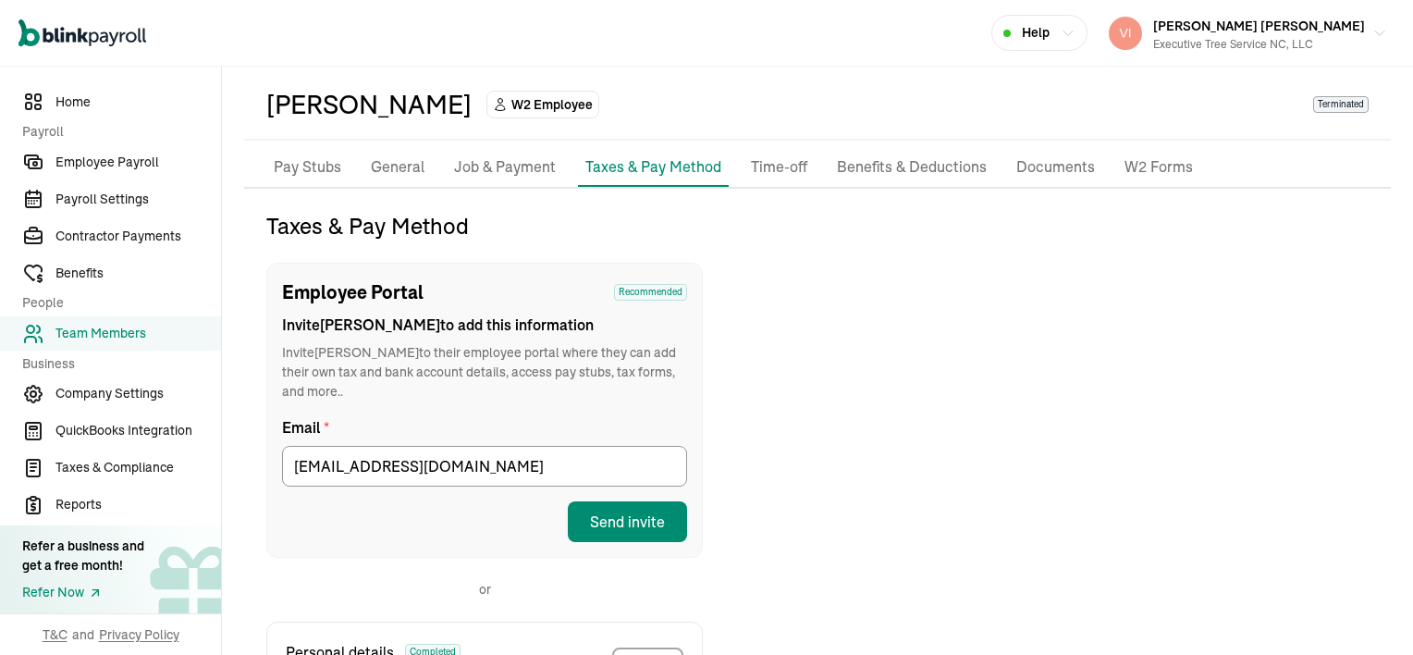
scroll to position [0, 0]
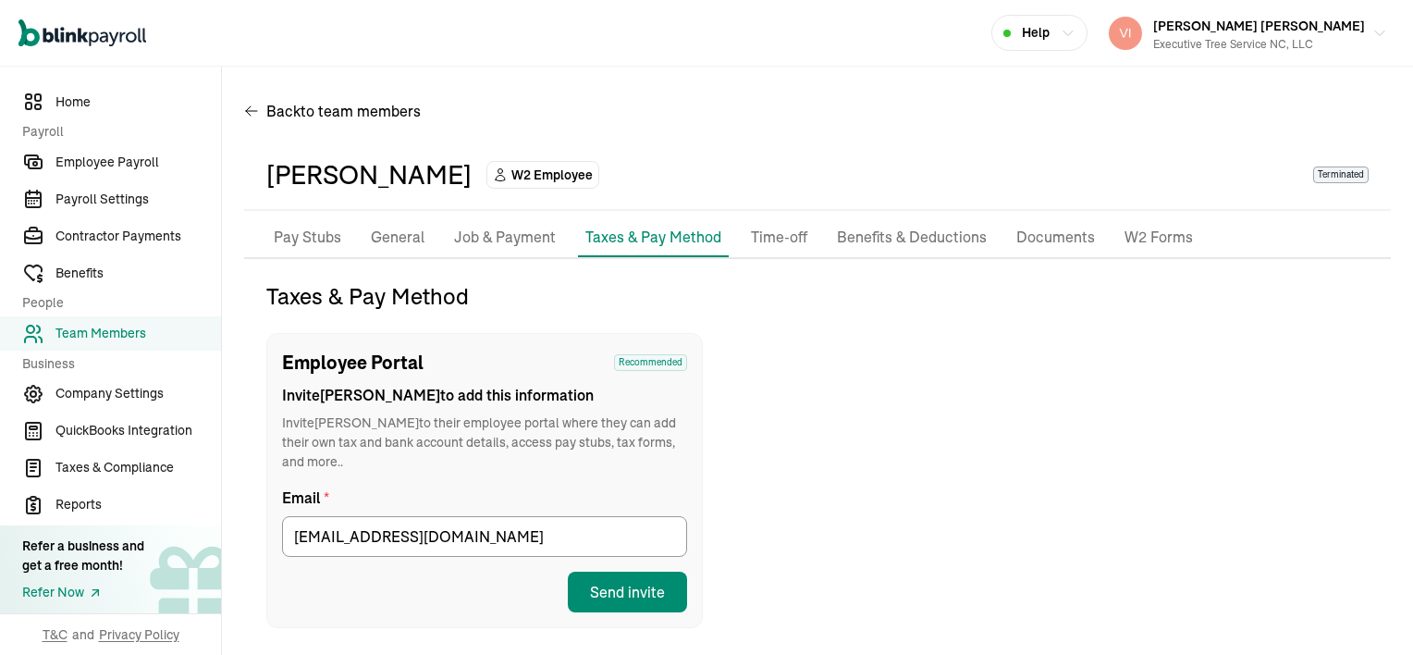
click at [315, 237] on p "Pay Stubs" at bounding box center [308, 238] width 68 height 24
click at [315, 237] on li "Pay Stubs" at bounding box center [307, 237] width 82 height 39
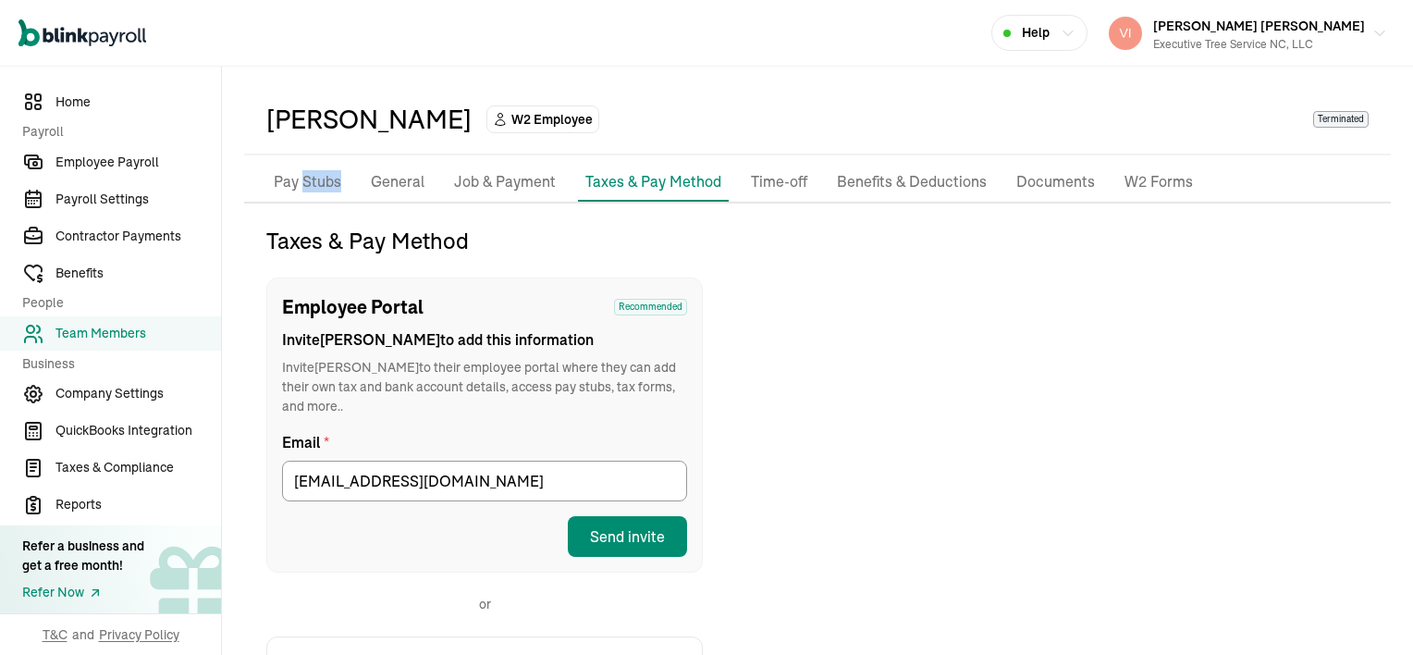
select select "2025"
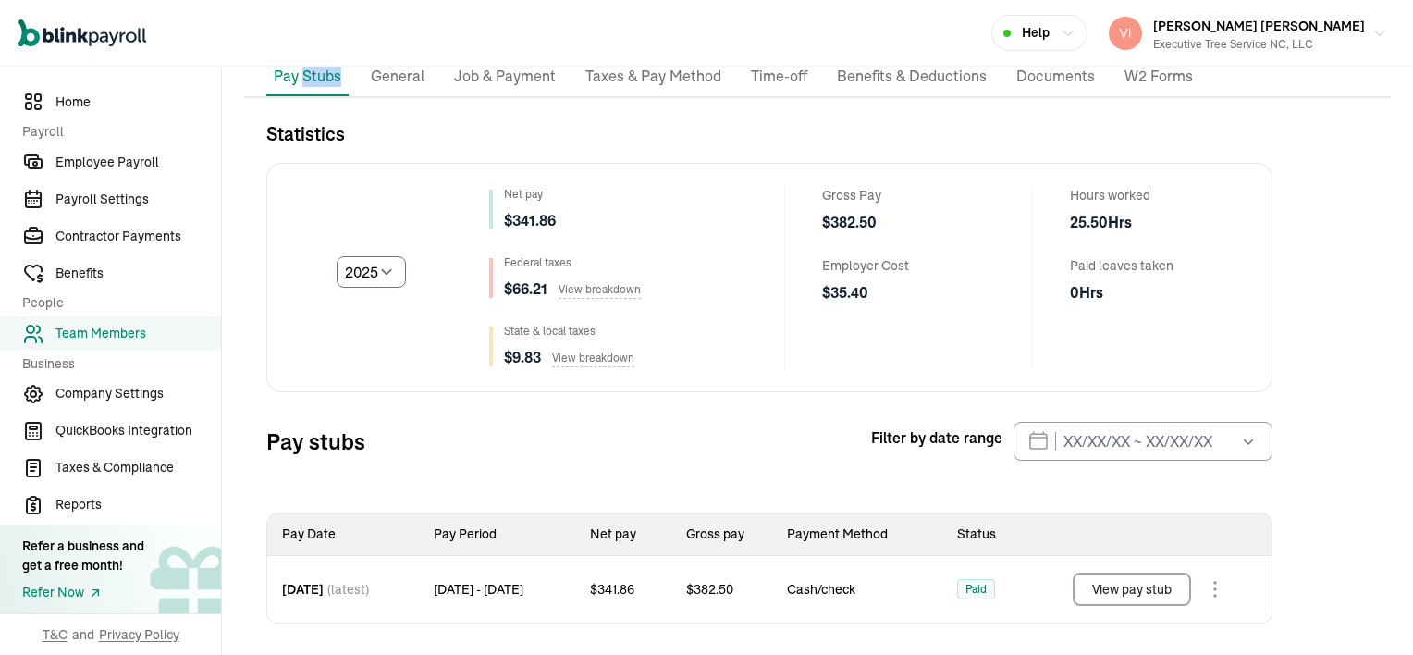
scroll to position [167, 0]
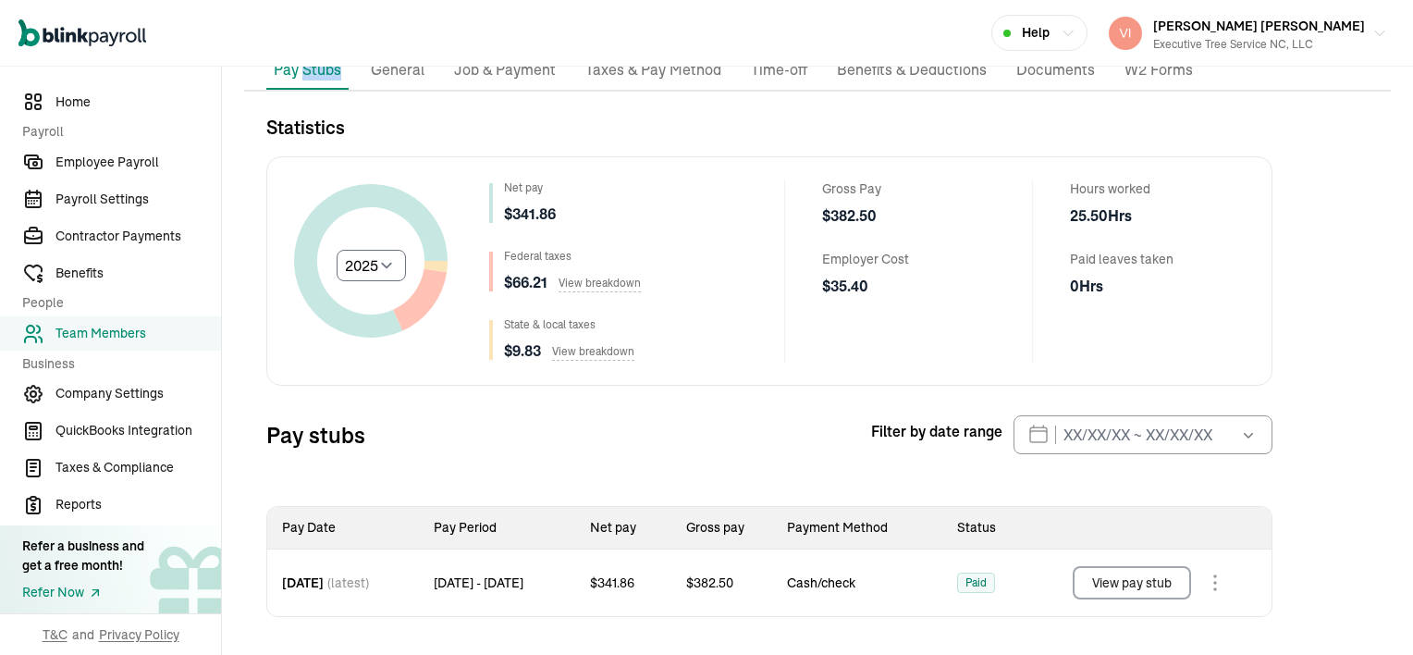
click at [1165, 577] on button "View pay stub" at bounding box center [1132, 582] width 118 height 33
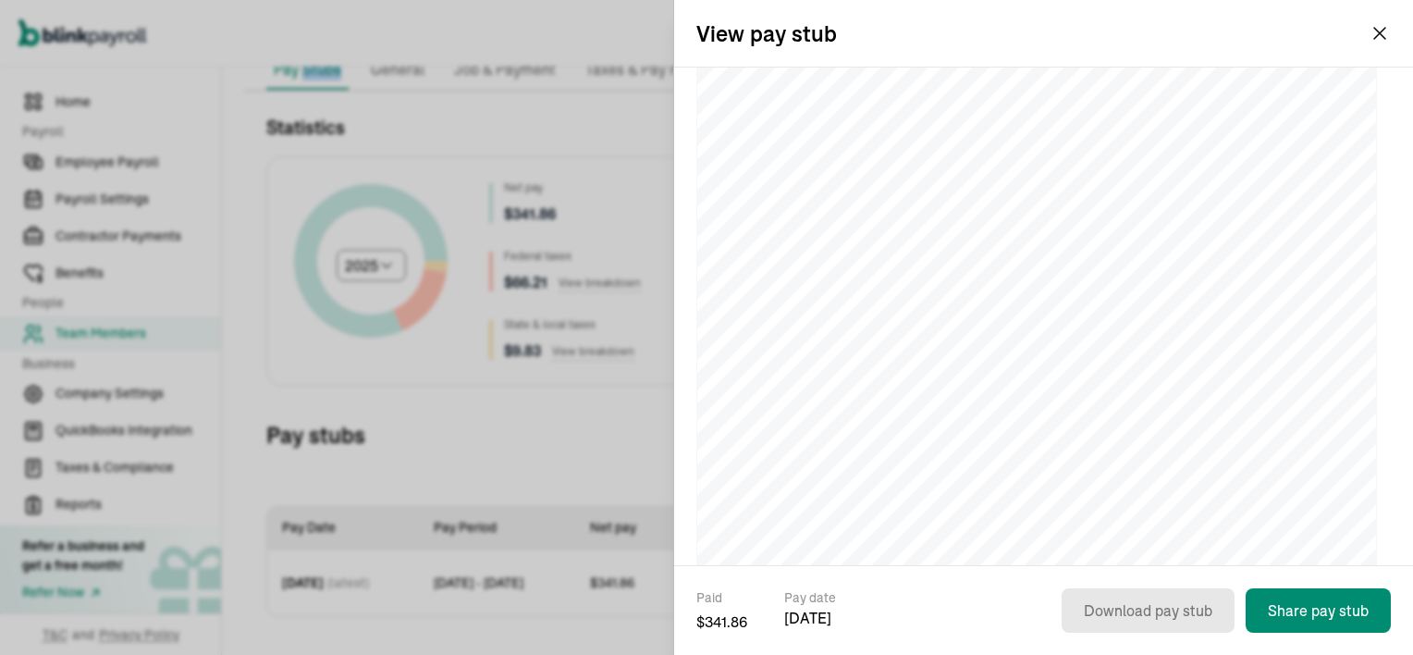
scroll to position [92, 0]
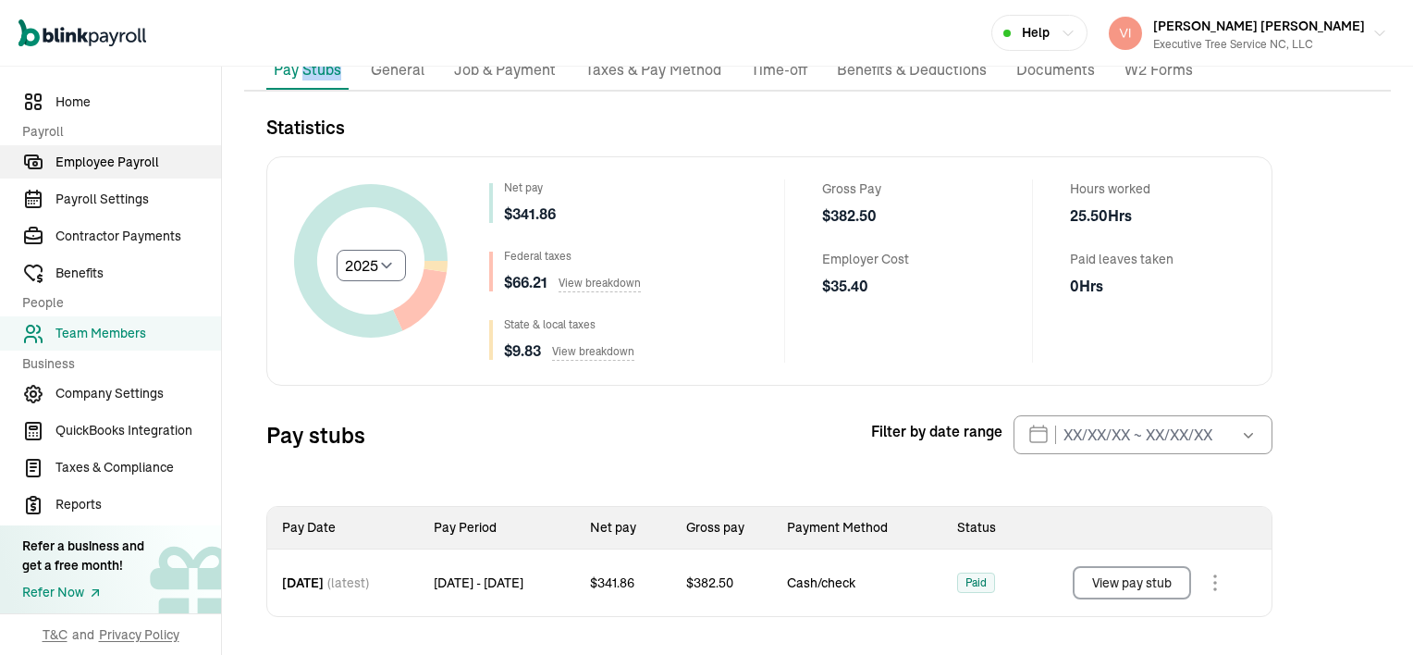
click at [74, 161] on span "Employee Payroll" at bounding box center [138, 162] width 166 height 19
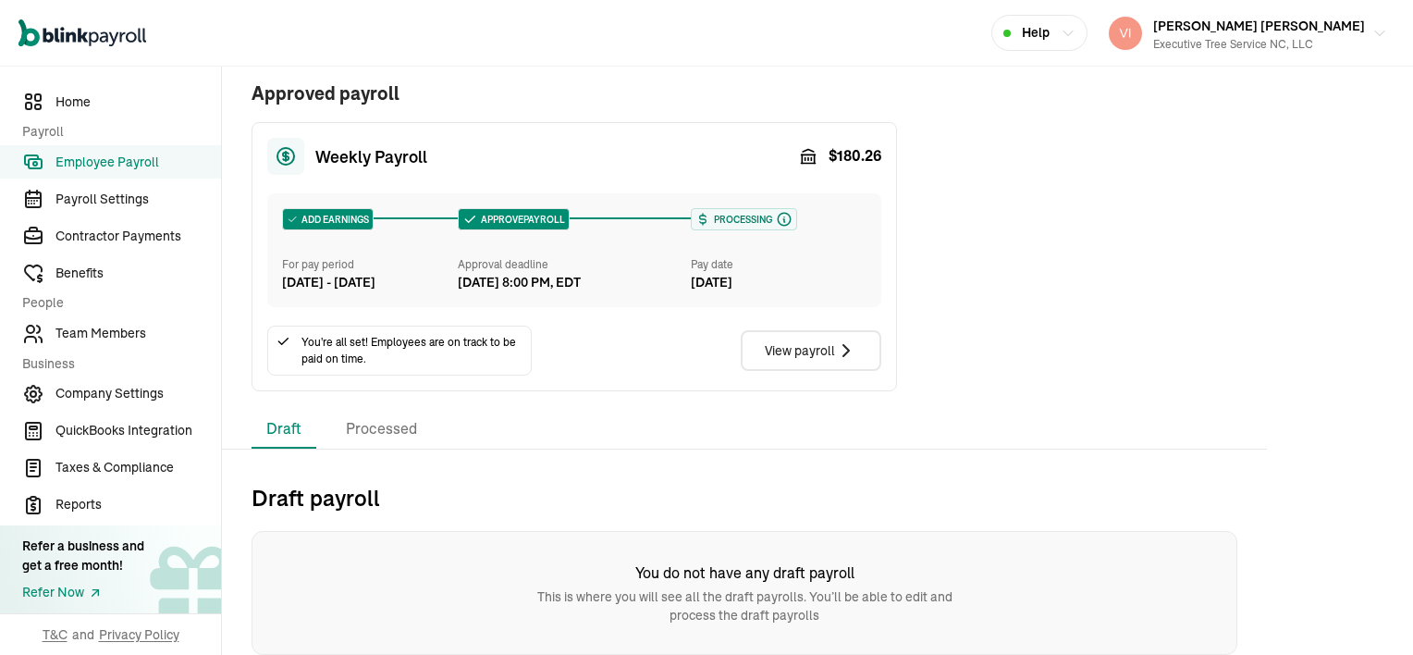
scroll to position [408, 0]
click at [367, 424] on li "Processed" at bounding box center [381, 429] width 101 height 39
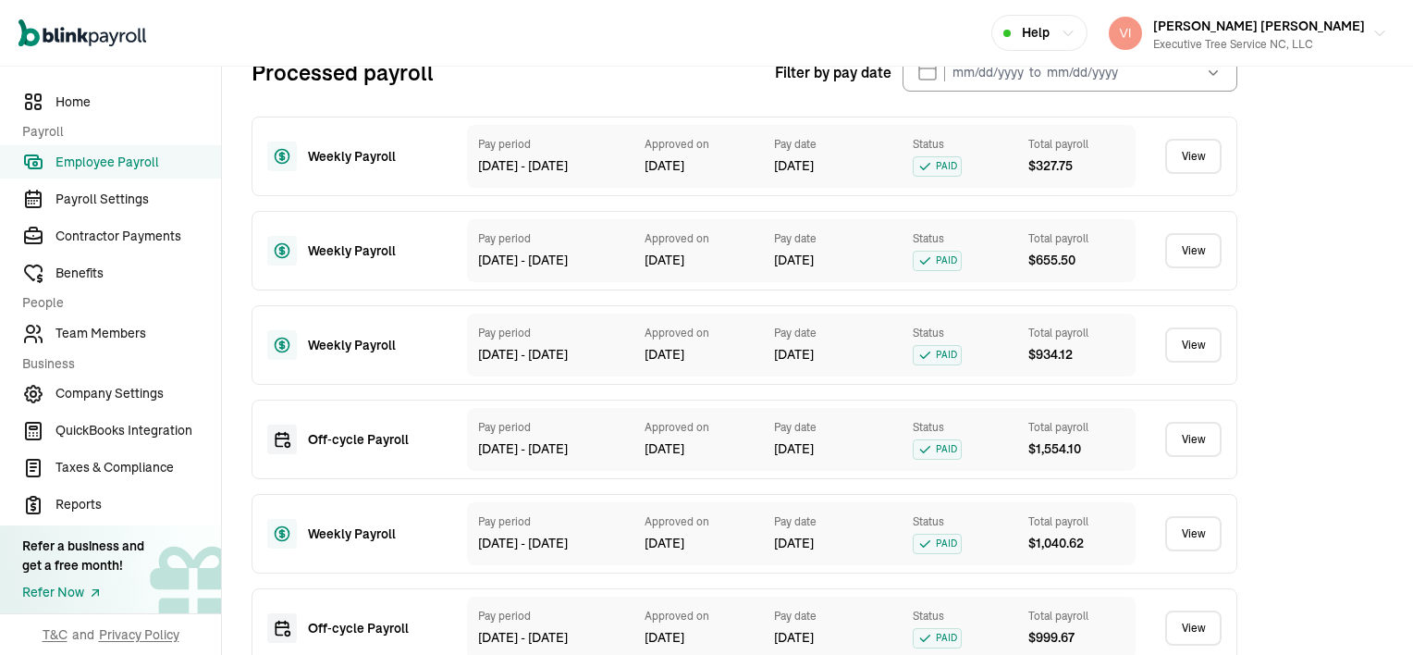
scroll to position [870, 0]
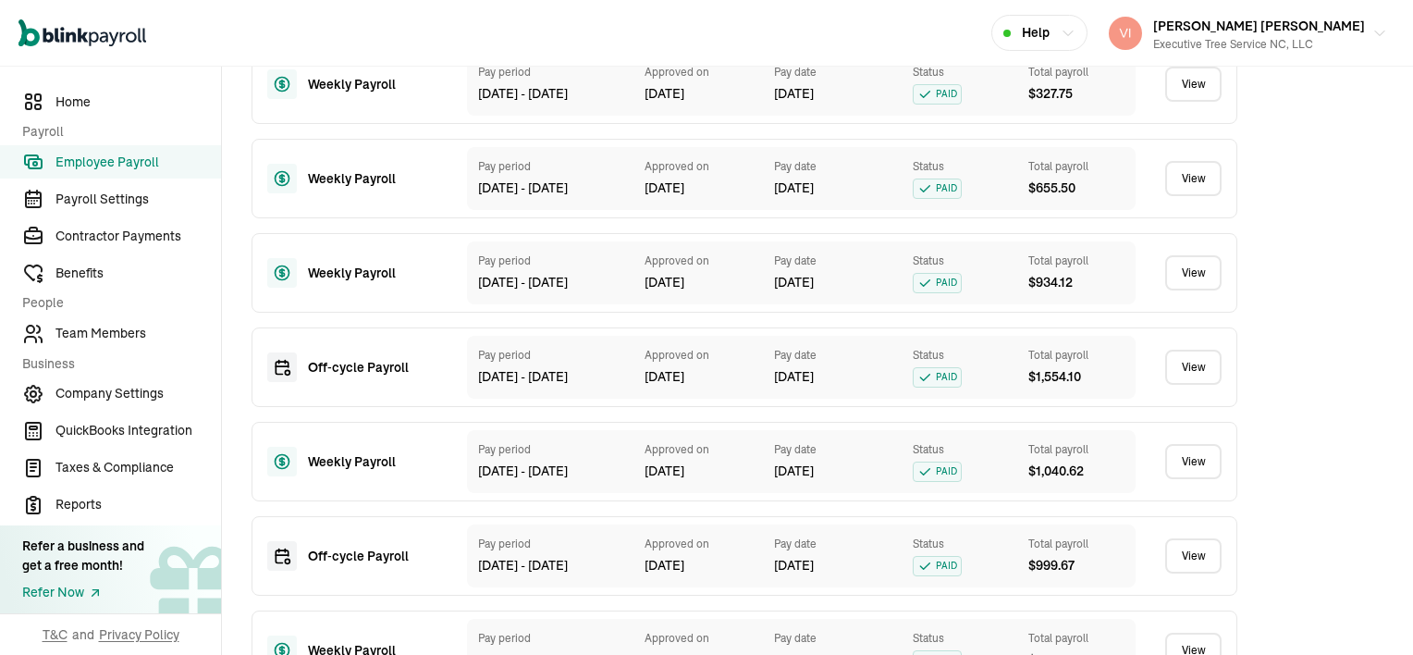
click at [1195, 385] on link "View" at bounding box center [1193, 367] width 56 height 35
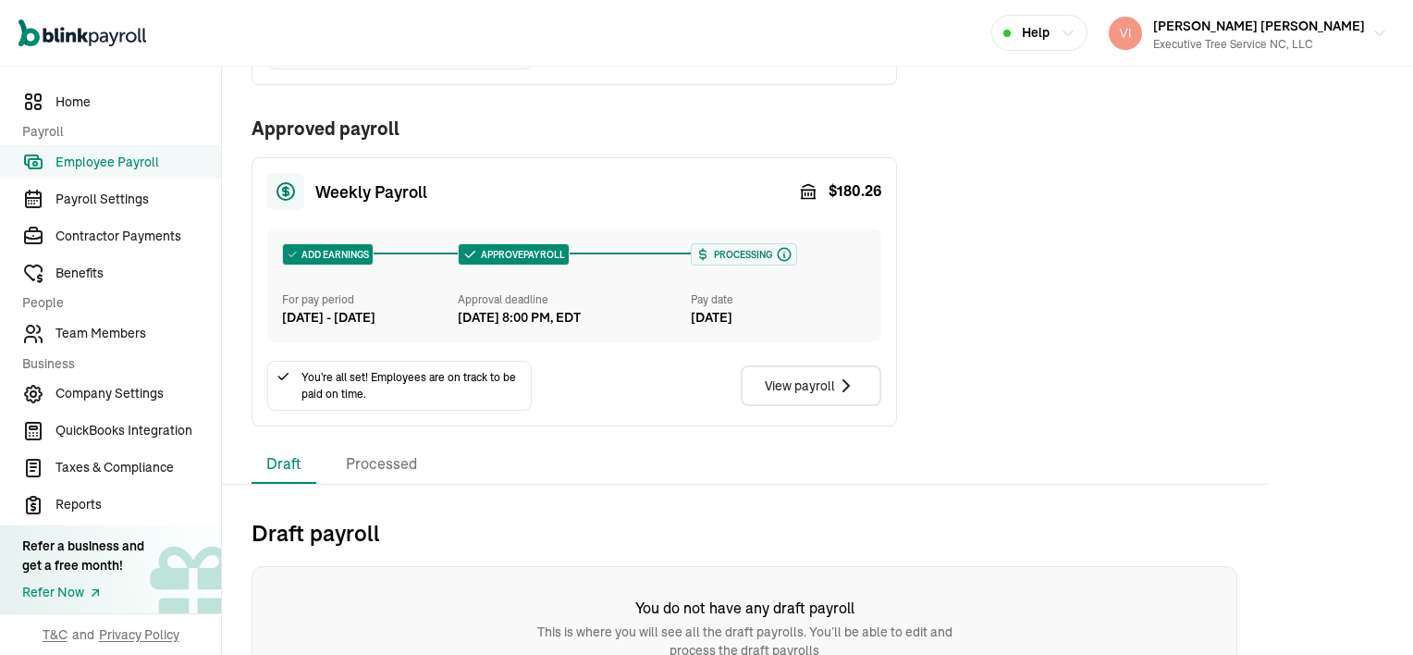
scroll to position [408, 0]
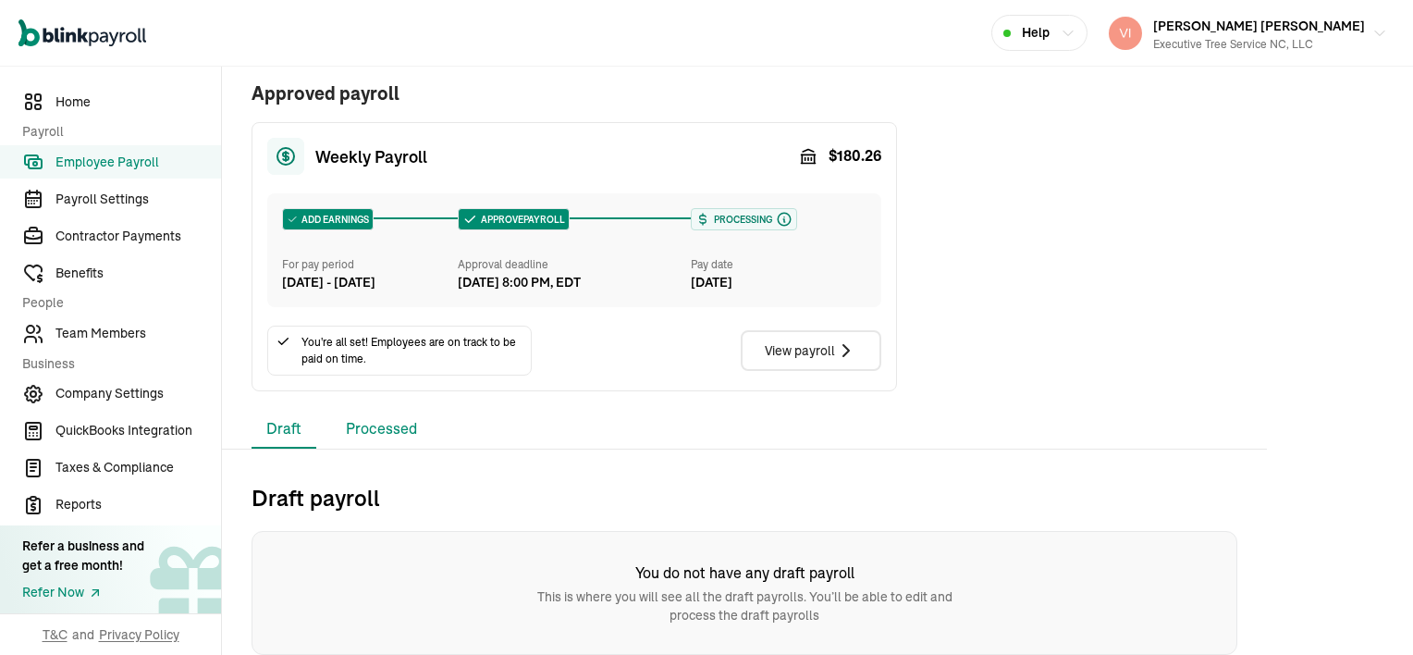
click at [390, 431] on li "Processed" at bounding box center [381, 429] width 101 height 39
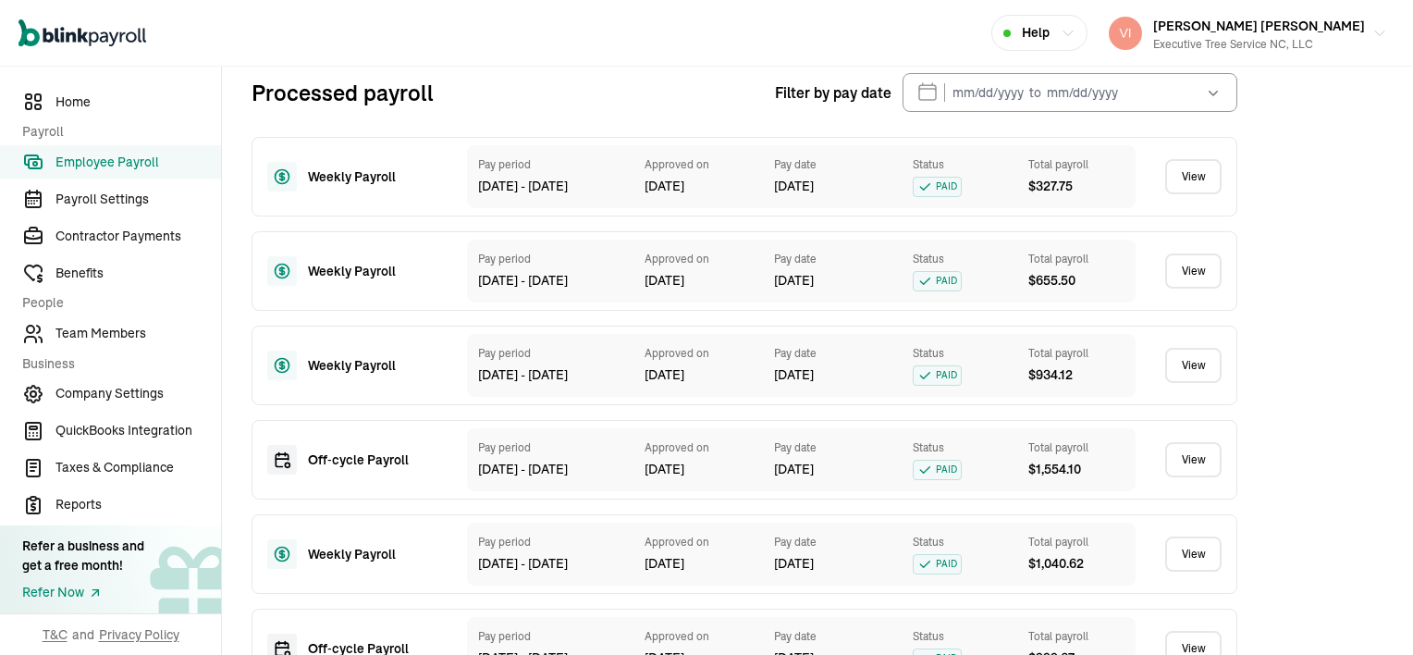
scroll to position [870, 0]
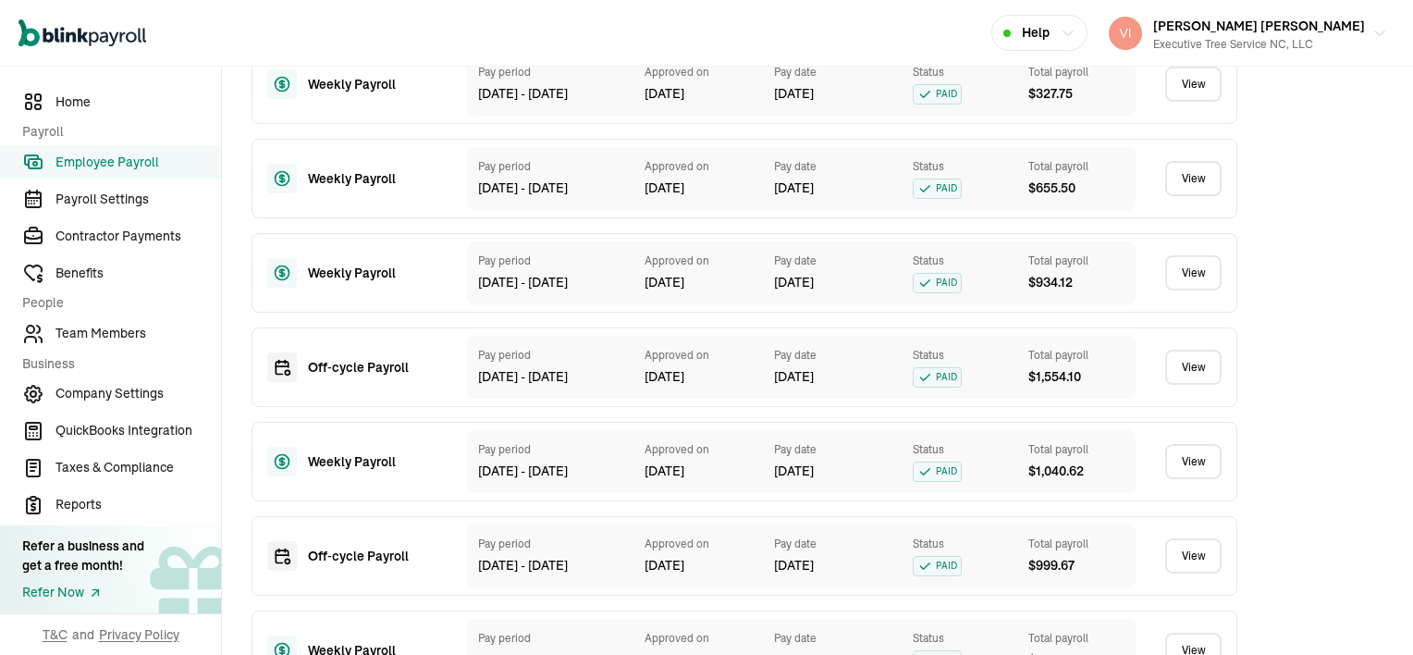
click at [1187, 573] on link "View" at bounding box center [1193, 555] width 56 height 35
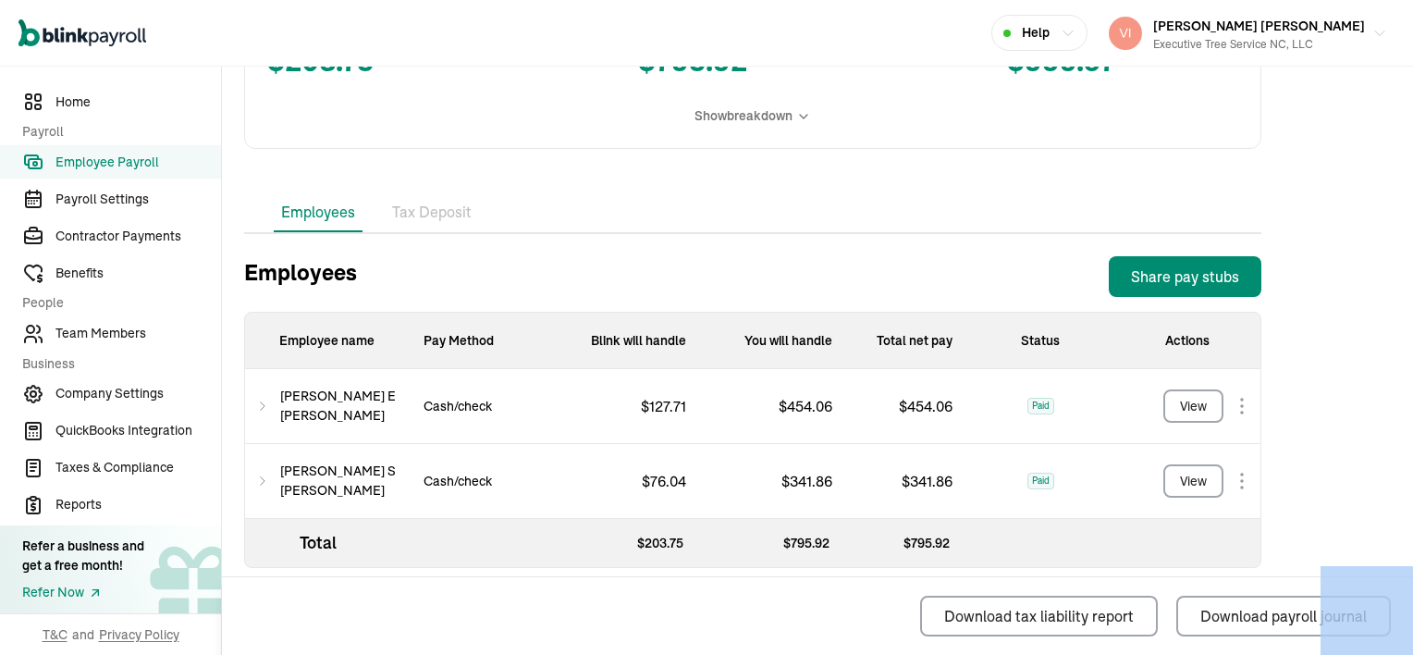
scroll to position [480, 0]
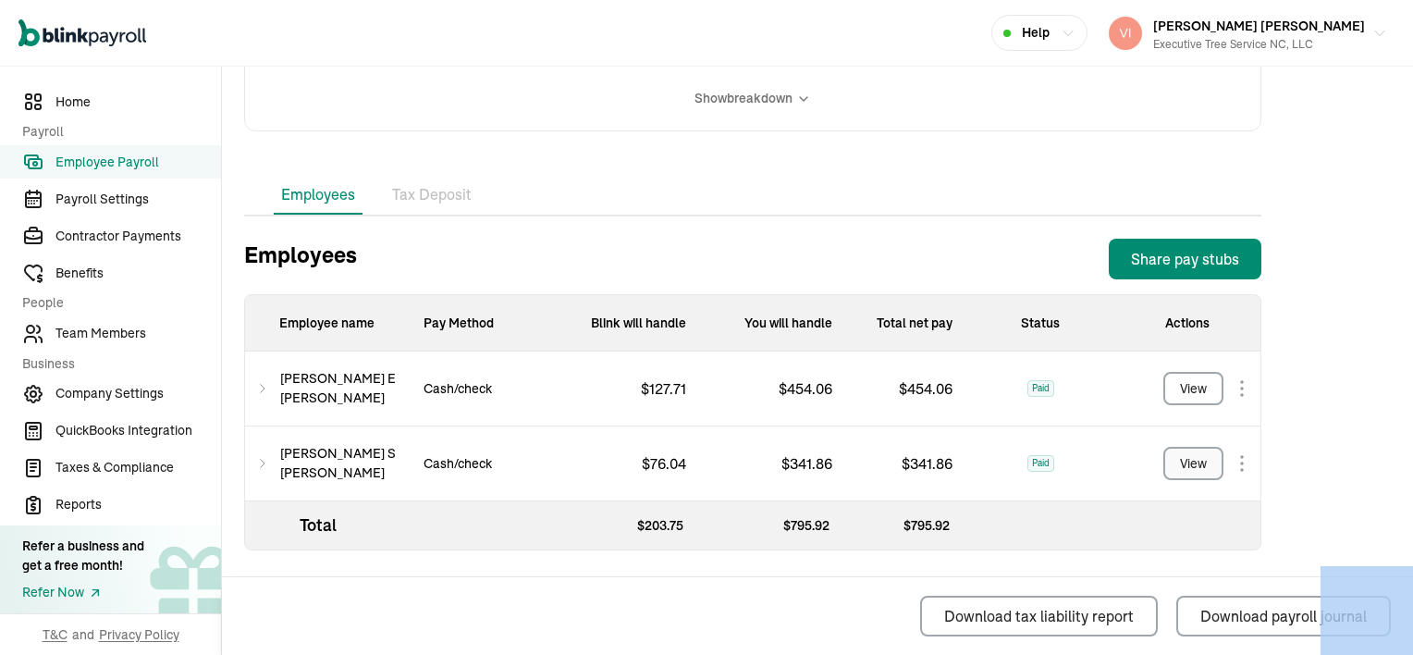
click at [1191, 463] on div "View" at bounding box center [1193, 463] width 27 height 19
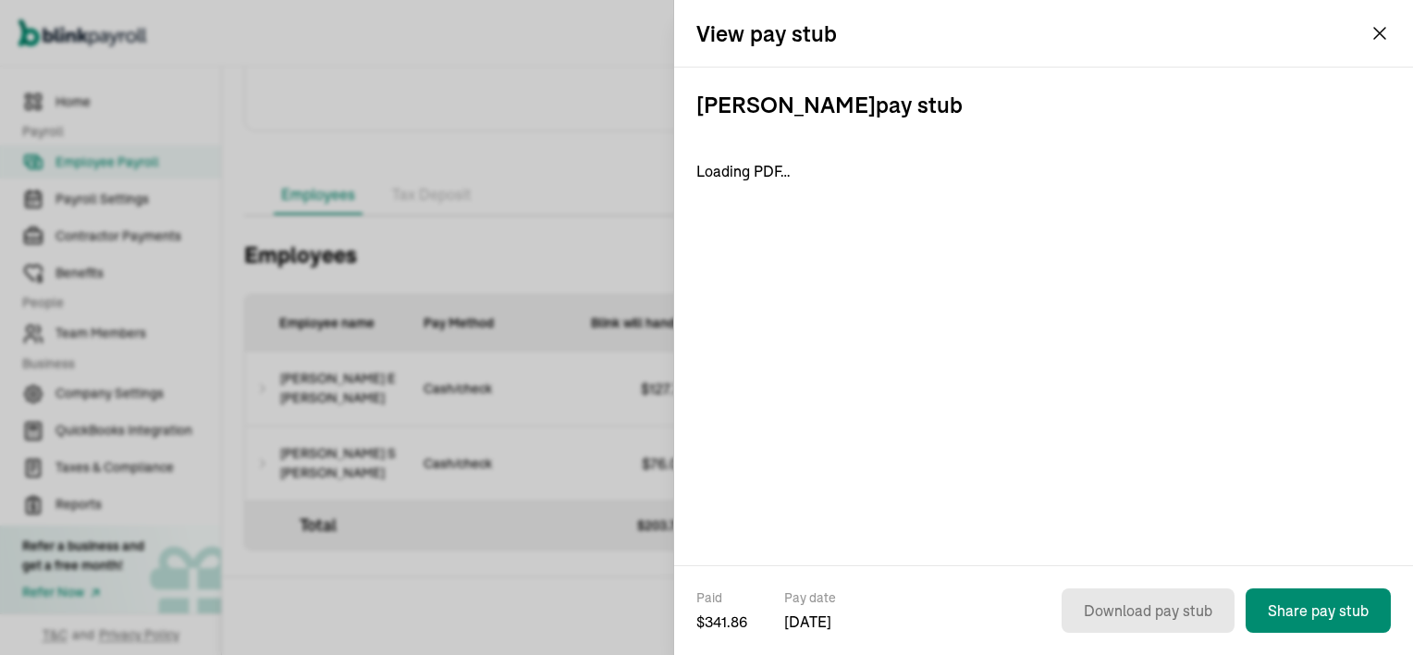
click at [1191, 463] on div "[PERSON_NAME] pay stub Loading PDF…" at bounding box center [1043, 317] width 739 height 498
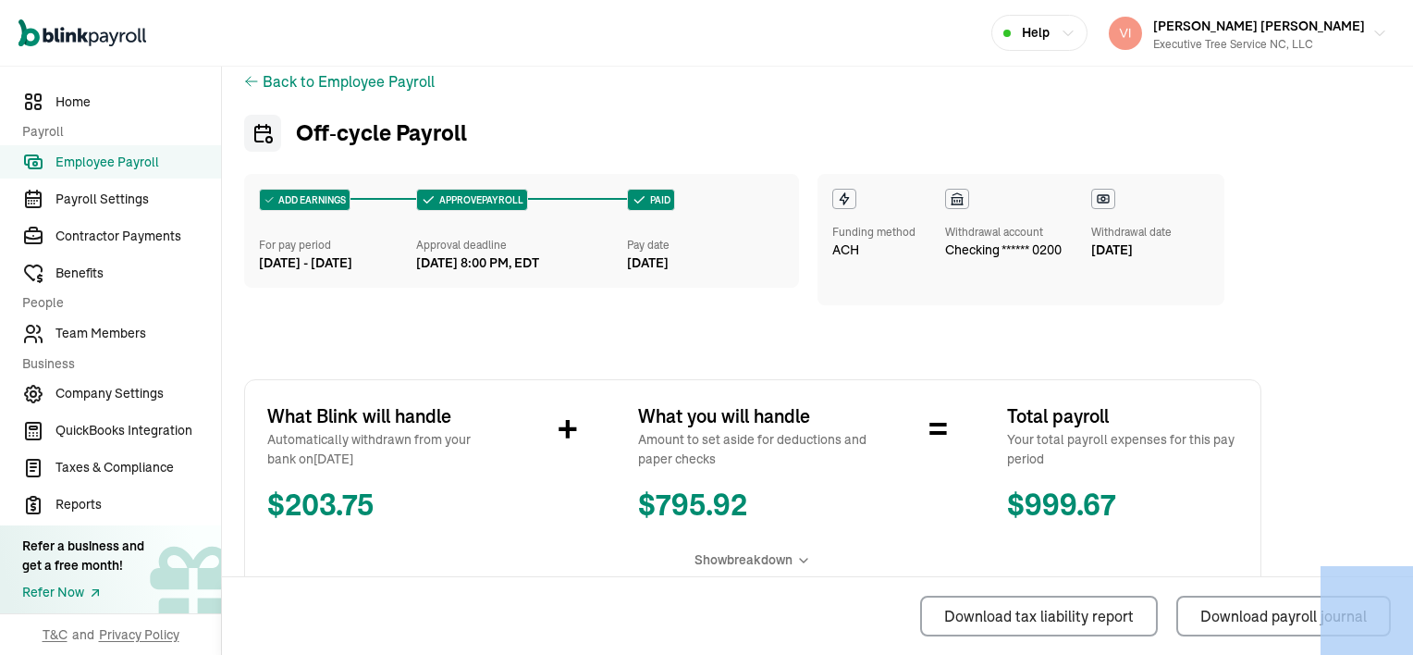
scroll to position [18, 0]
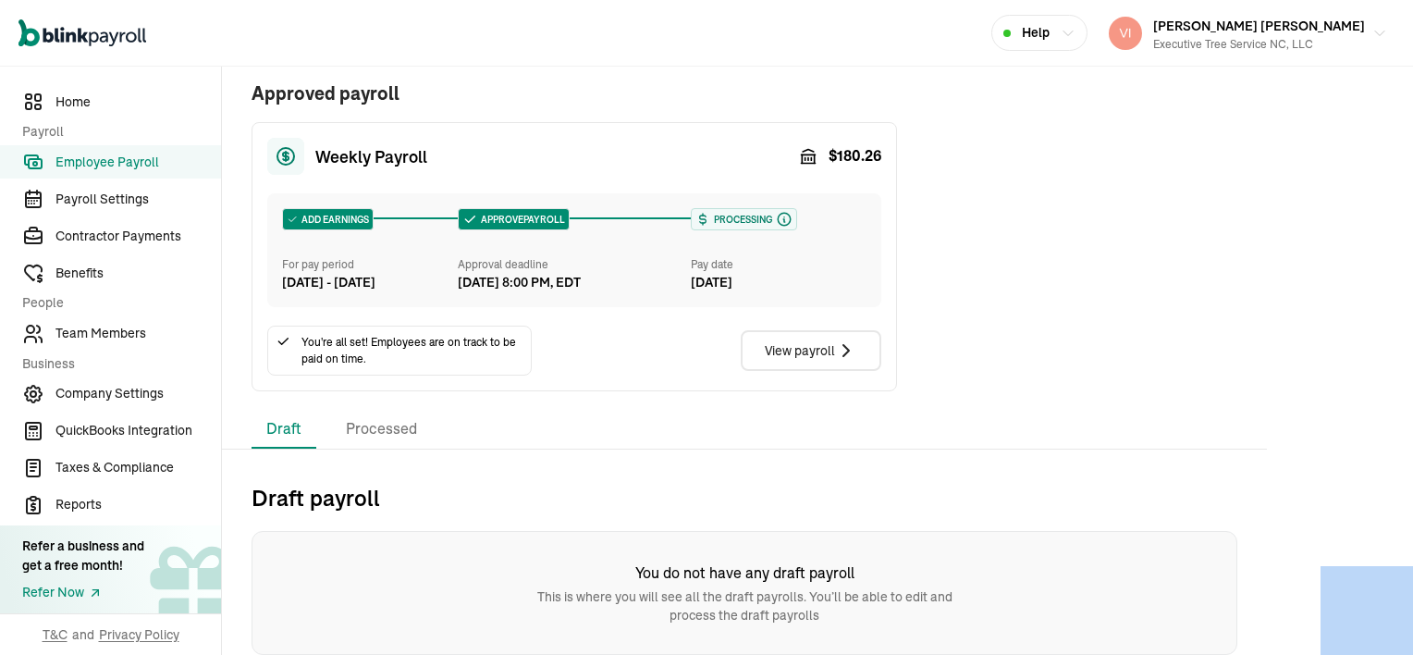
scroll to position [408, 0]
click at [400, 429] on li "Processed" at bounding box center [381, 429] width 101 height 39
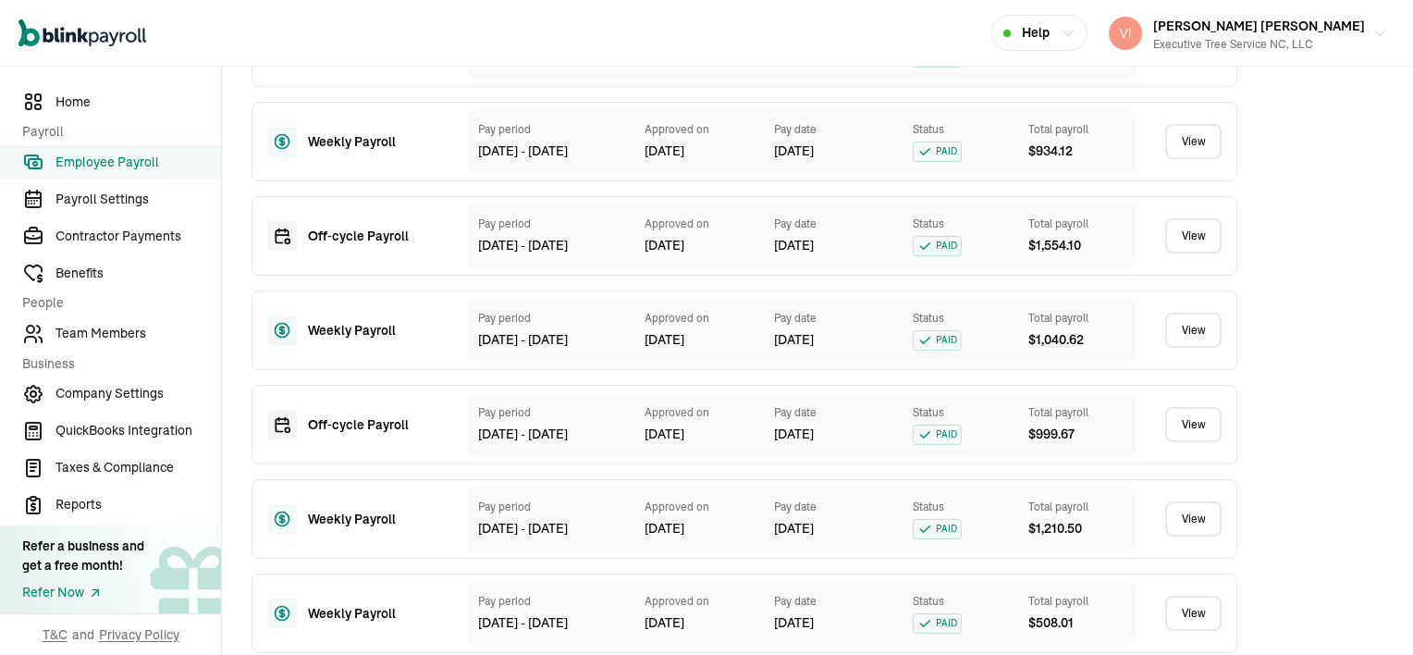
scroll to position [1055, 0]
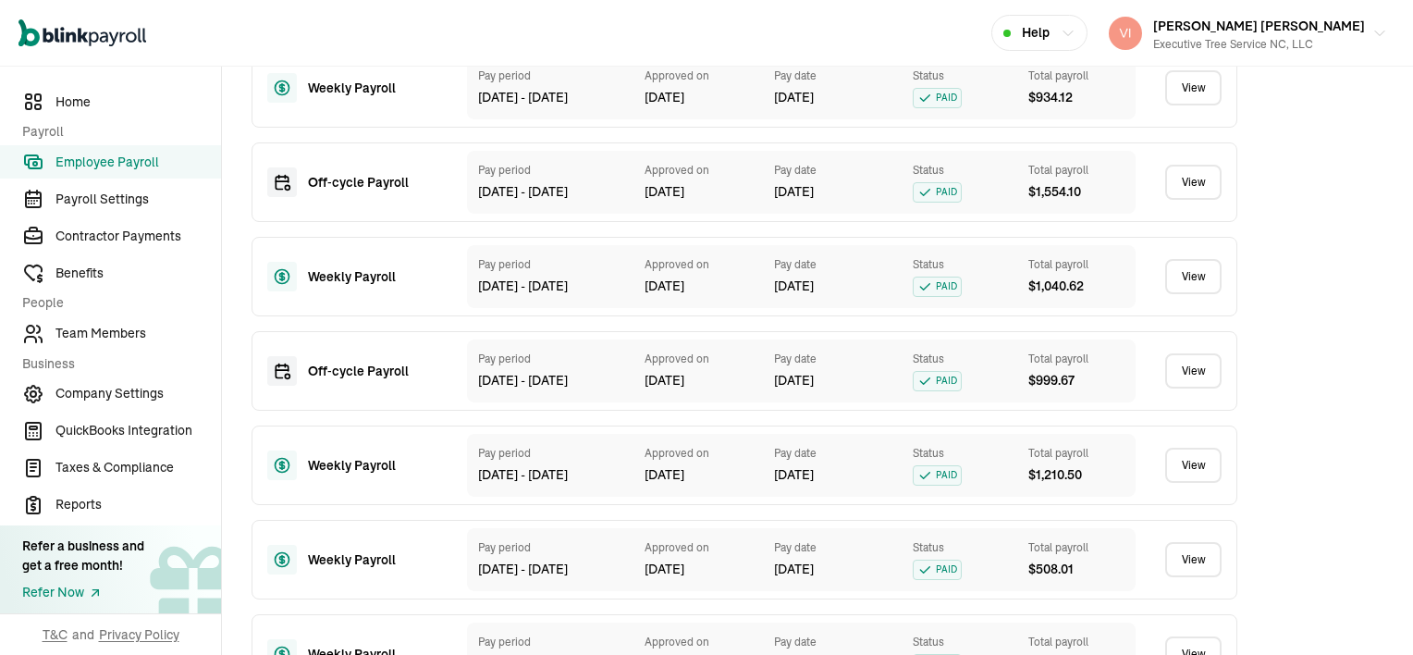
click at [1194, 294] on link "View" at bounding box center [1193, 276] width 56 height 35
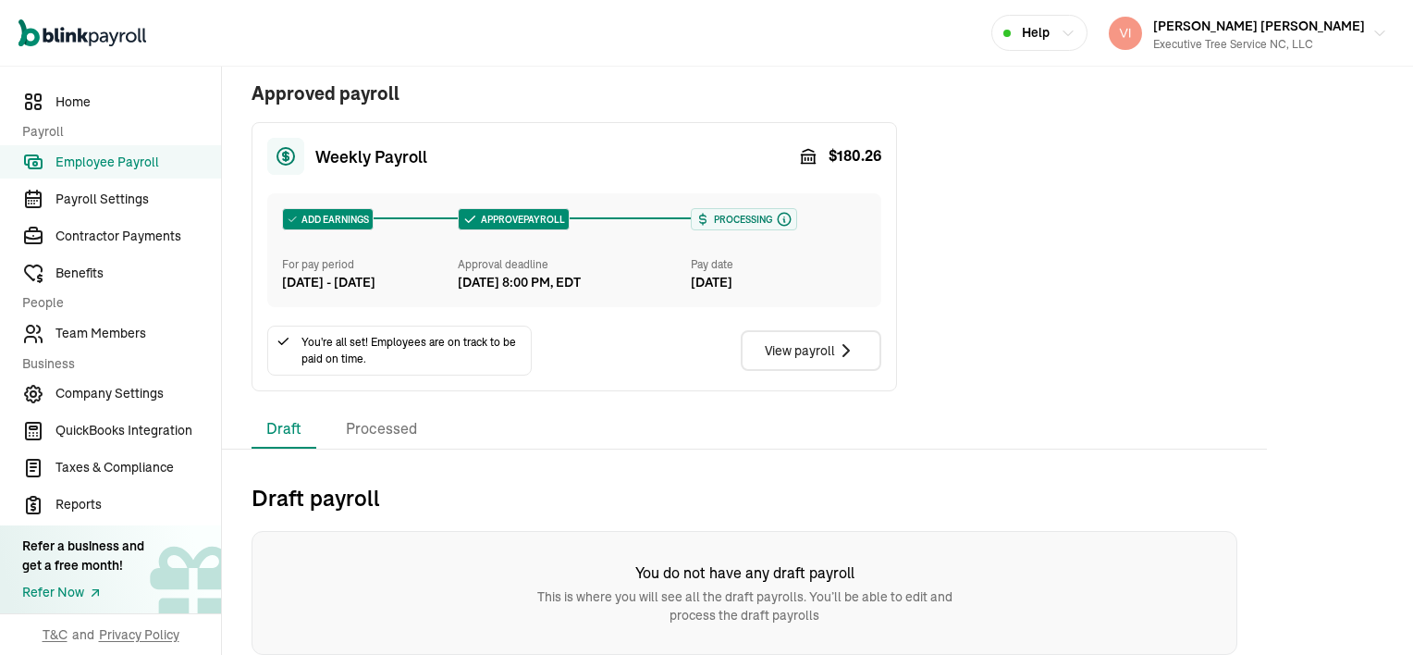
scroll to position [408, 0]
click at [366, 436] on li "Processed" at bounding box center [381, 429] width 101 height 39
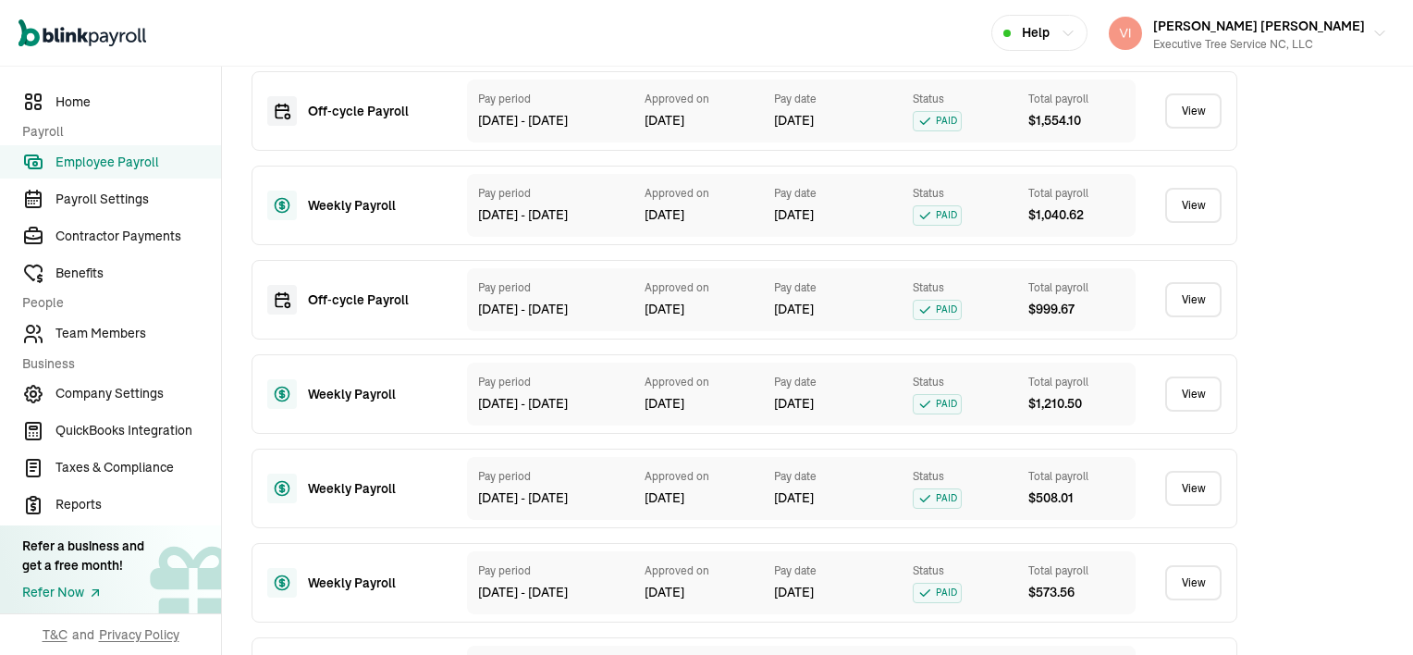
scroll to position [1148, 0]
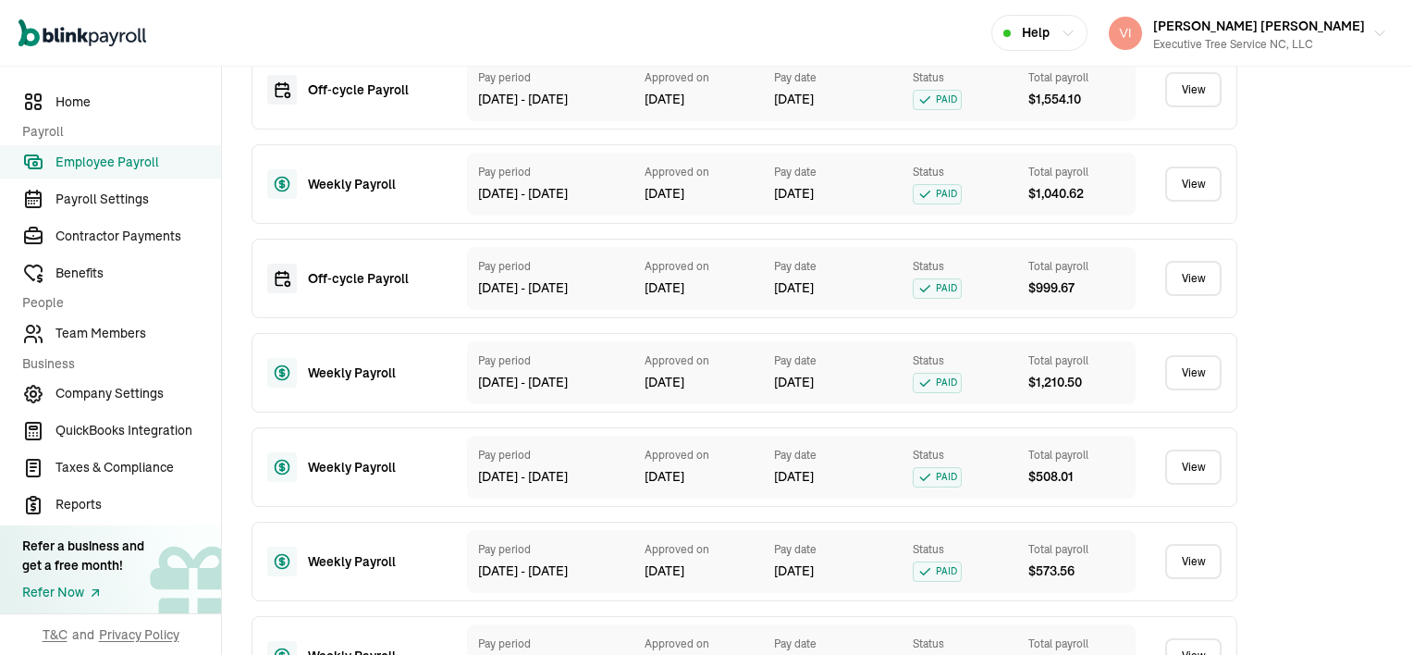
click at [1199, 202] on link "View" at bounding box center [1193, 183] width 56 height 35
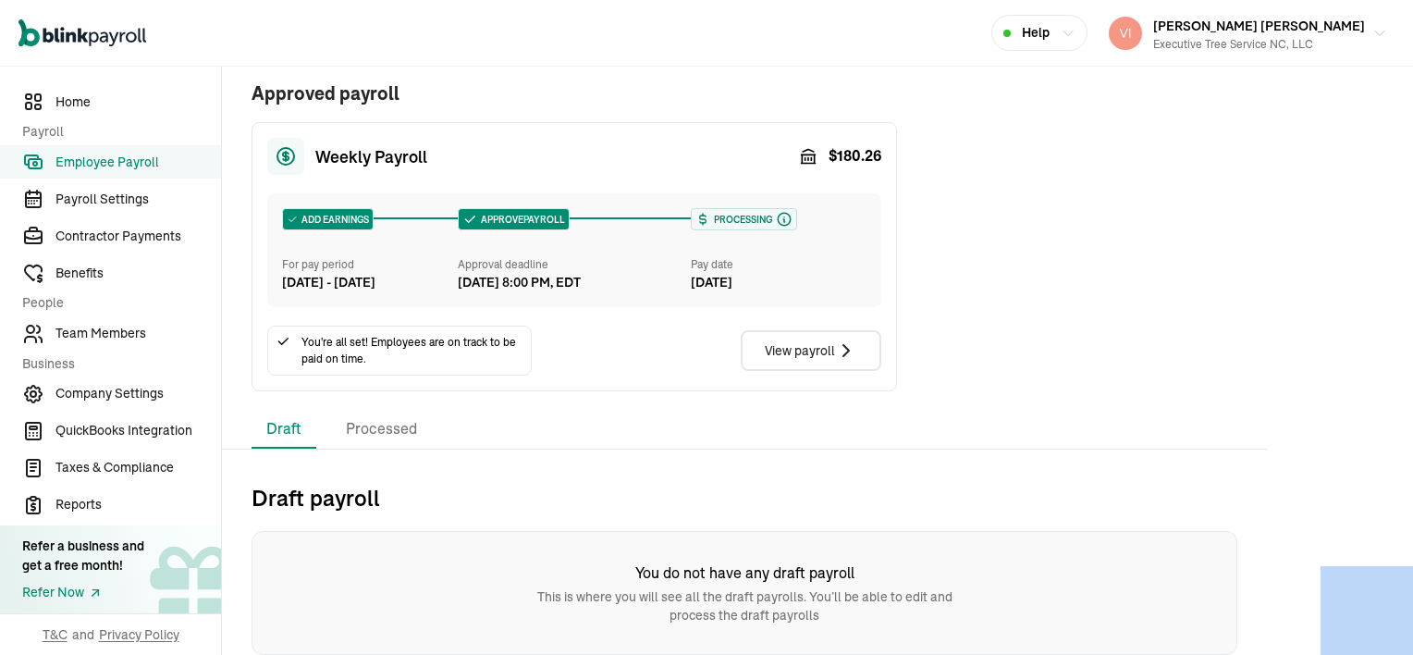
scroll to position [408, 0]
click at [400, 433] on li "Processed" at bounding box center [381, 429] width 101 height 39
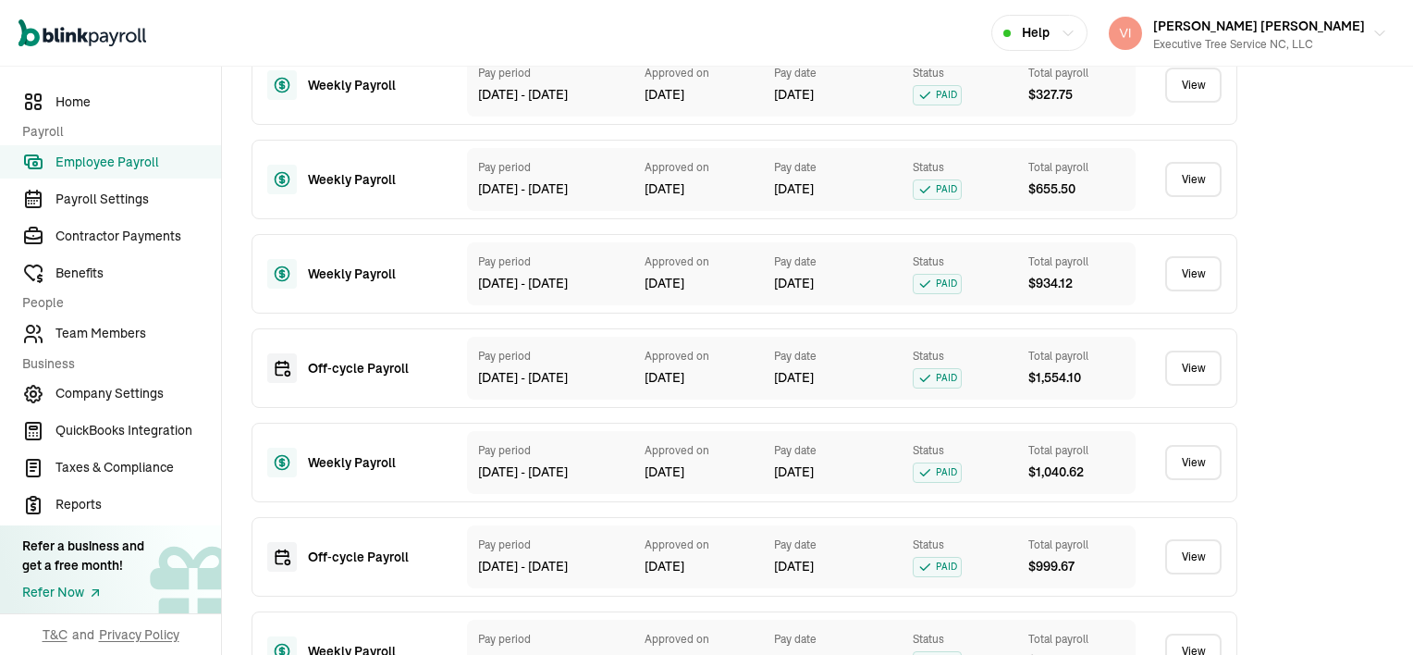
scroll to position [870, 0]
click at [1199, 385] on link "View" at bounding box center [1193, 367] width 56 height 35
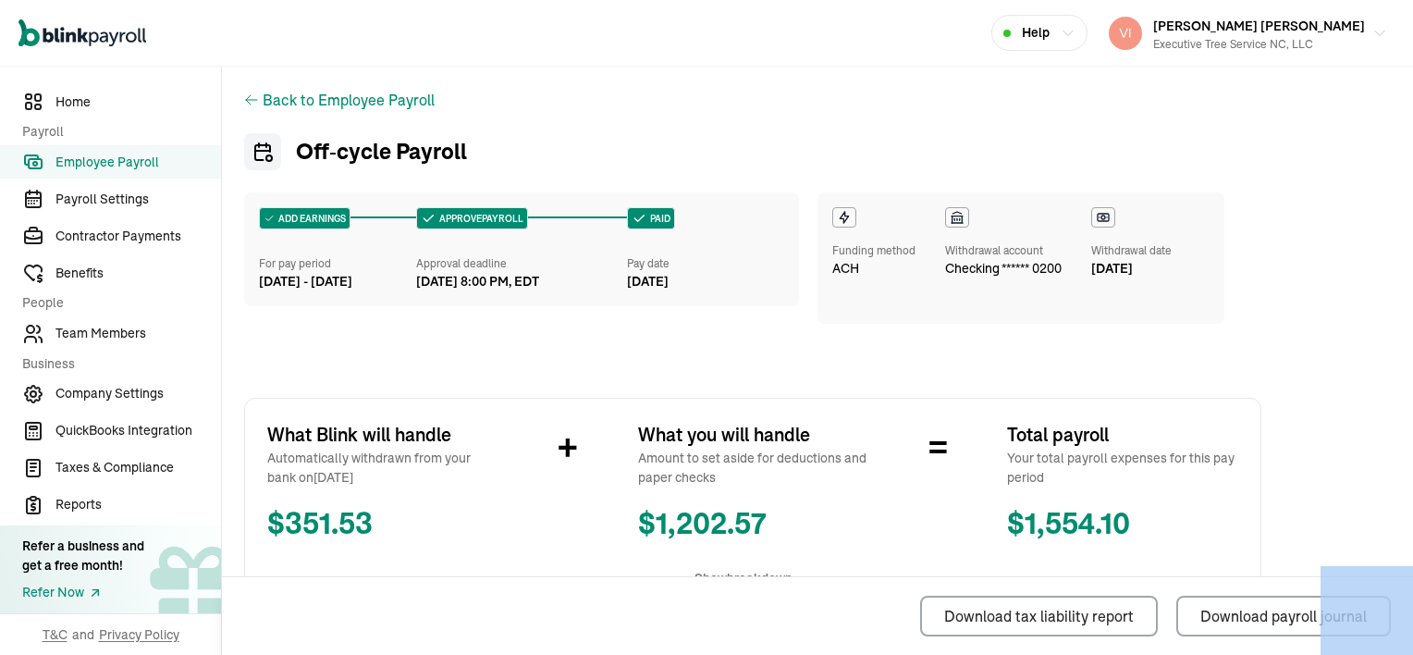
click at [247, 96] on icon at bounding box center [251, 99] width 15 height 15
click at [248, 100] on icon at bounding box center [251, 99] width 15 height 15
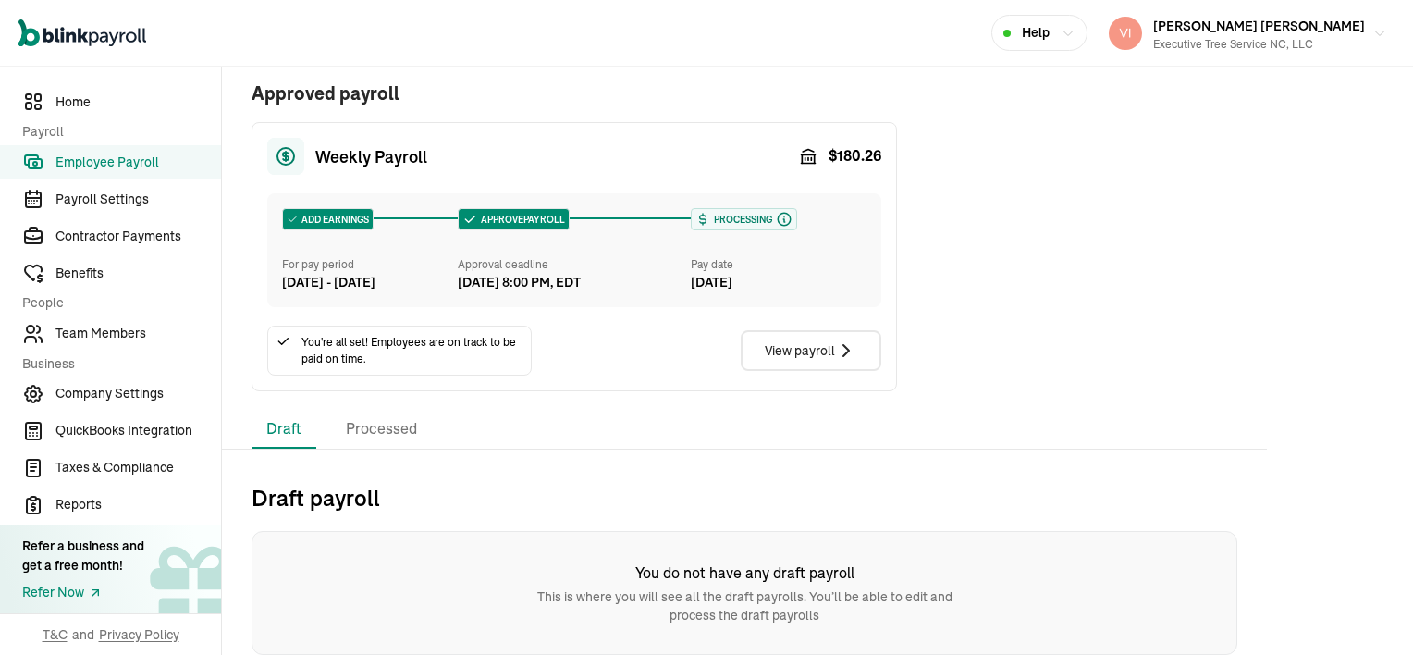
scroll to position [408, 0]
click at [376, 425] on li "Processed" at bounding box center [381, 429] width 101 height 39
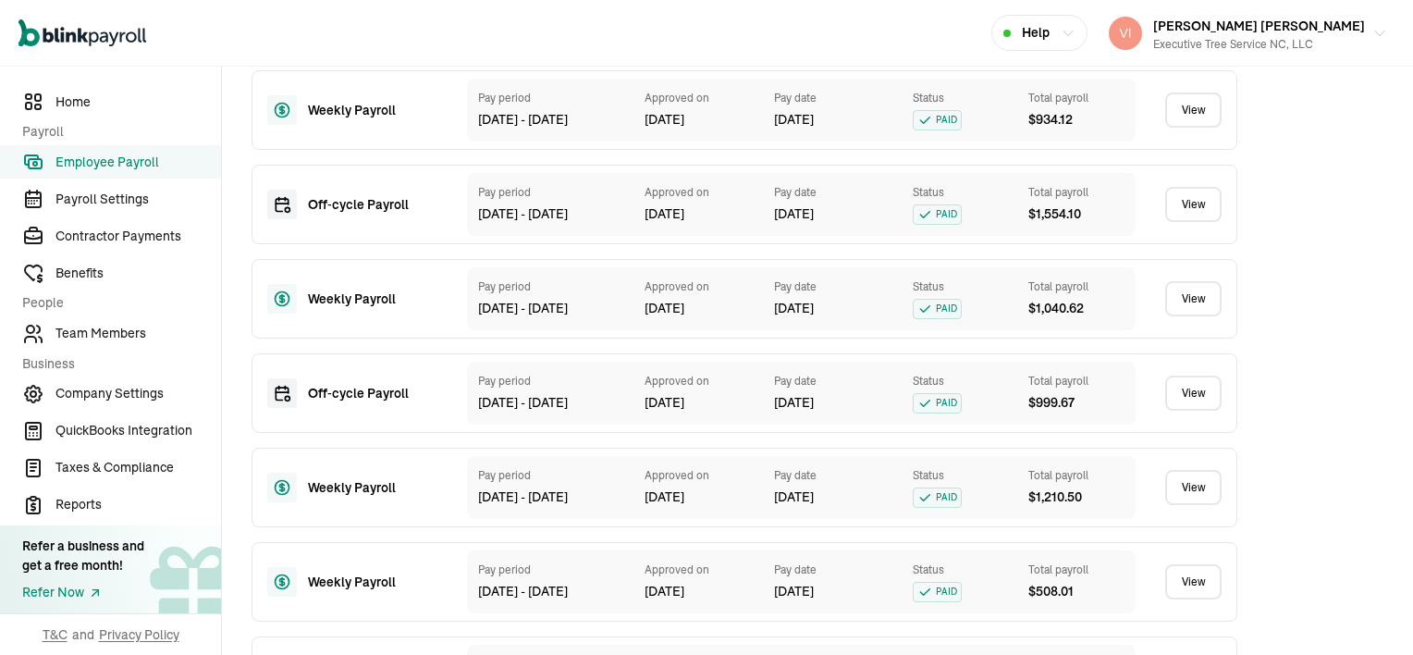
scroll to position [1055, 0]
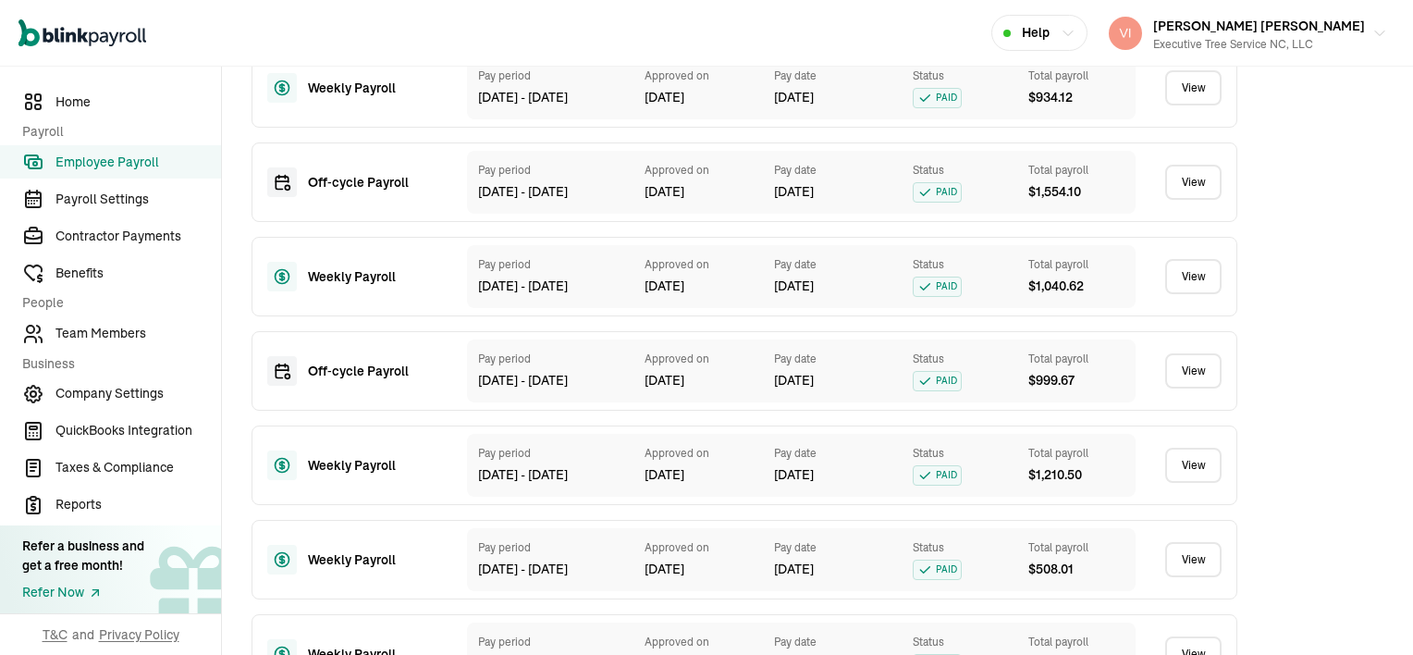
click at [1199, 388] on link "View" at bounding box center [1193, 370] width 56 height 35
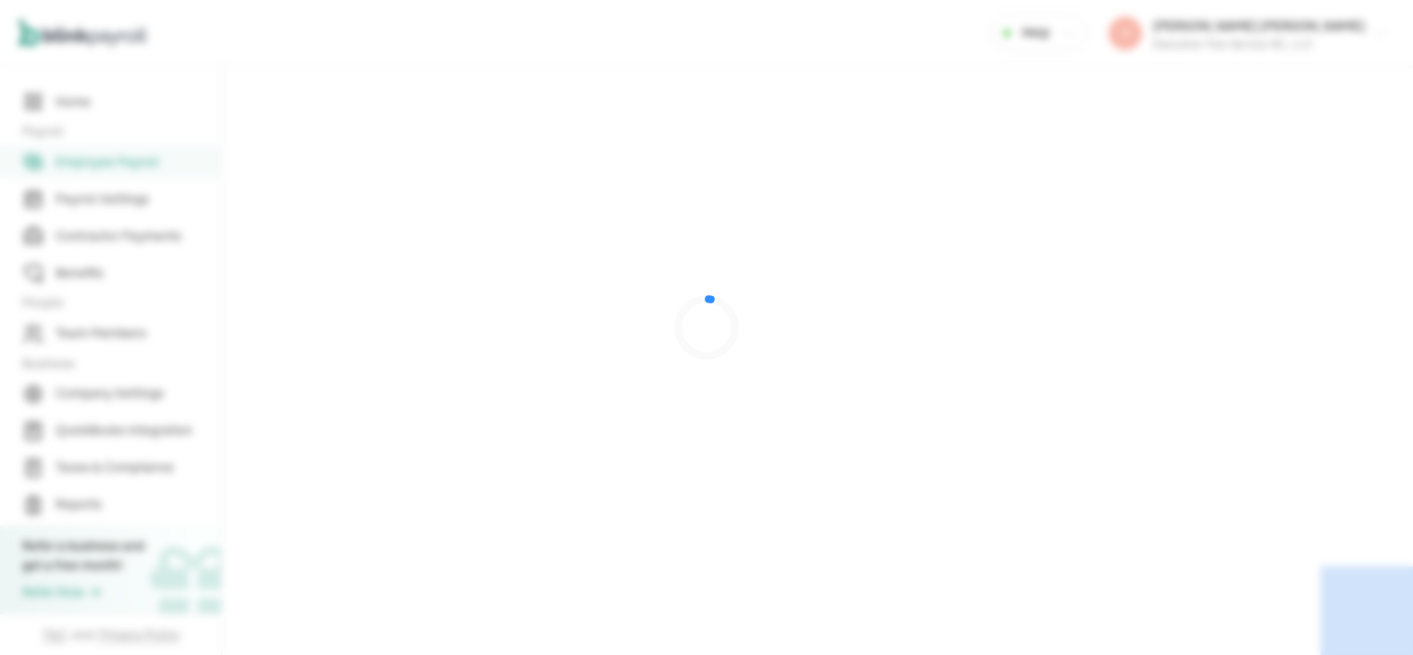
click at [1199, 397] on div at bounding box center [706, 327] width 1413 height 655
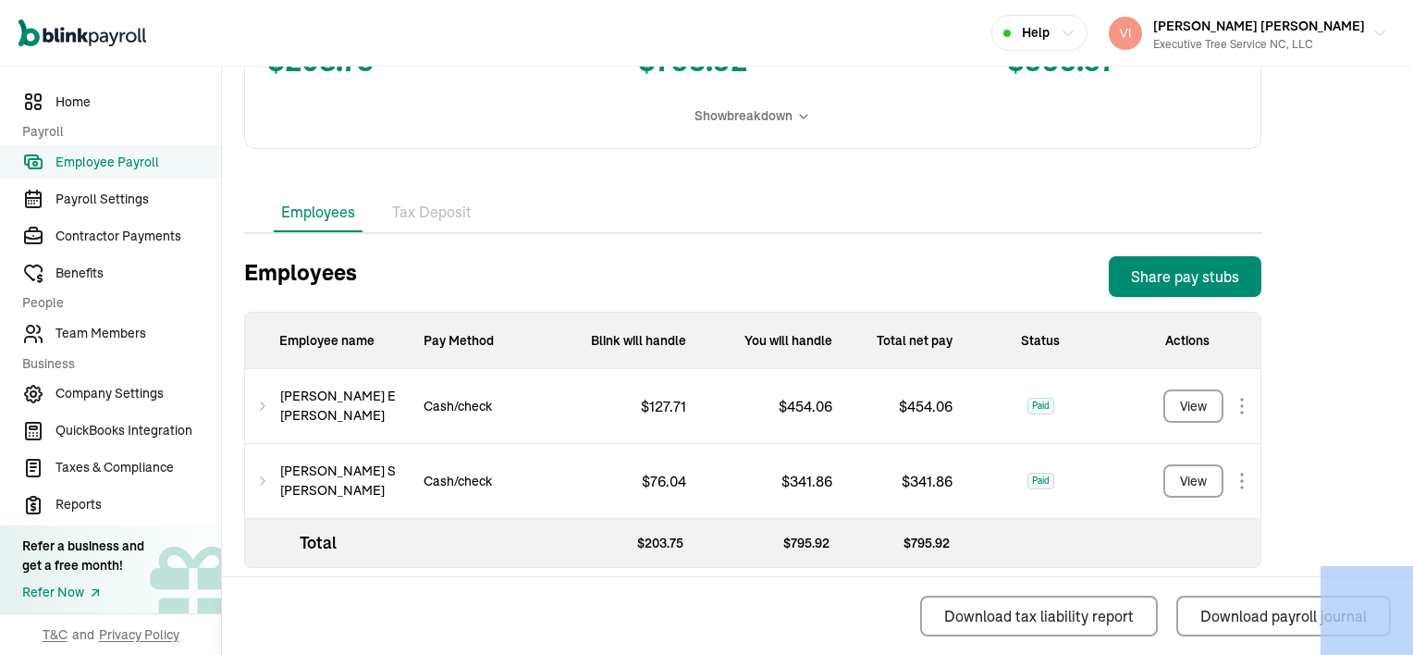
scroll to position [480, 0]
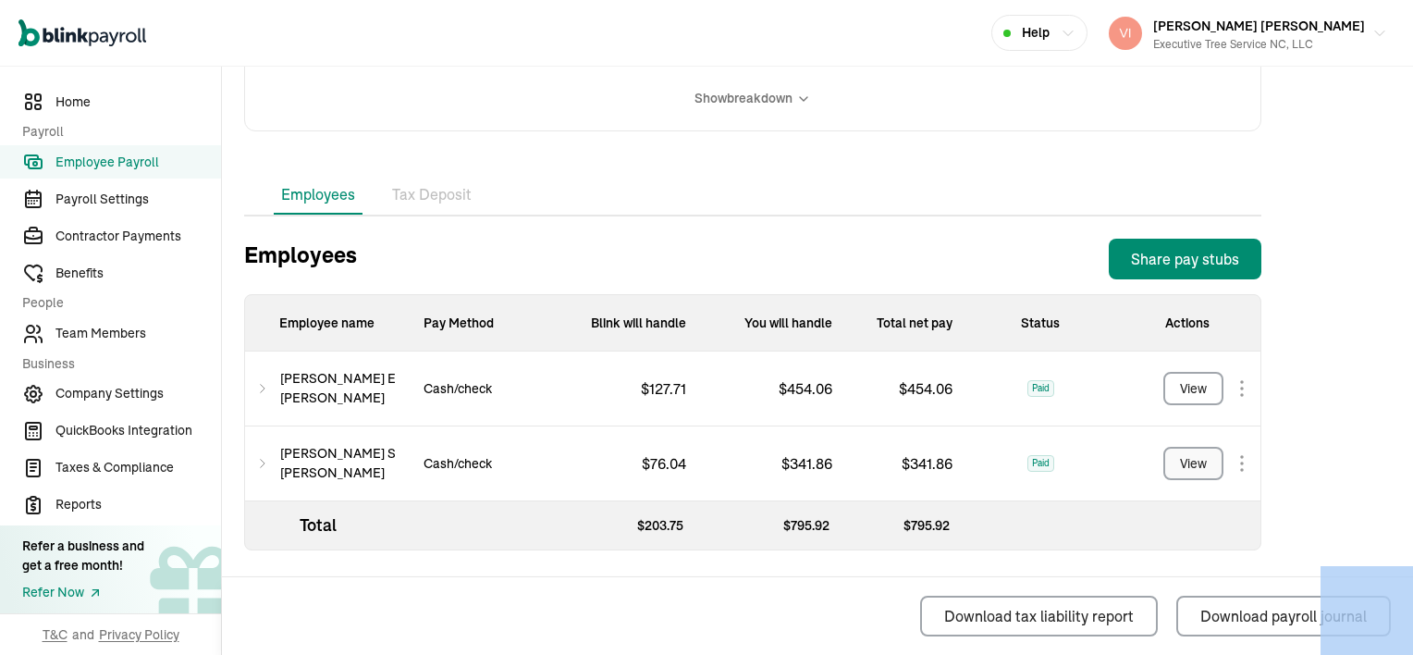
click at [1197, 463] on div "View" at bounding box center [1193, 463] width 27 height 19
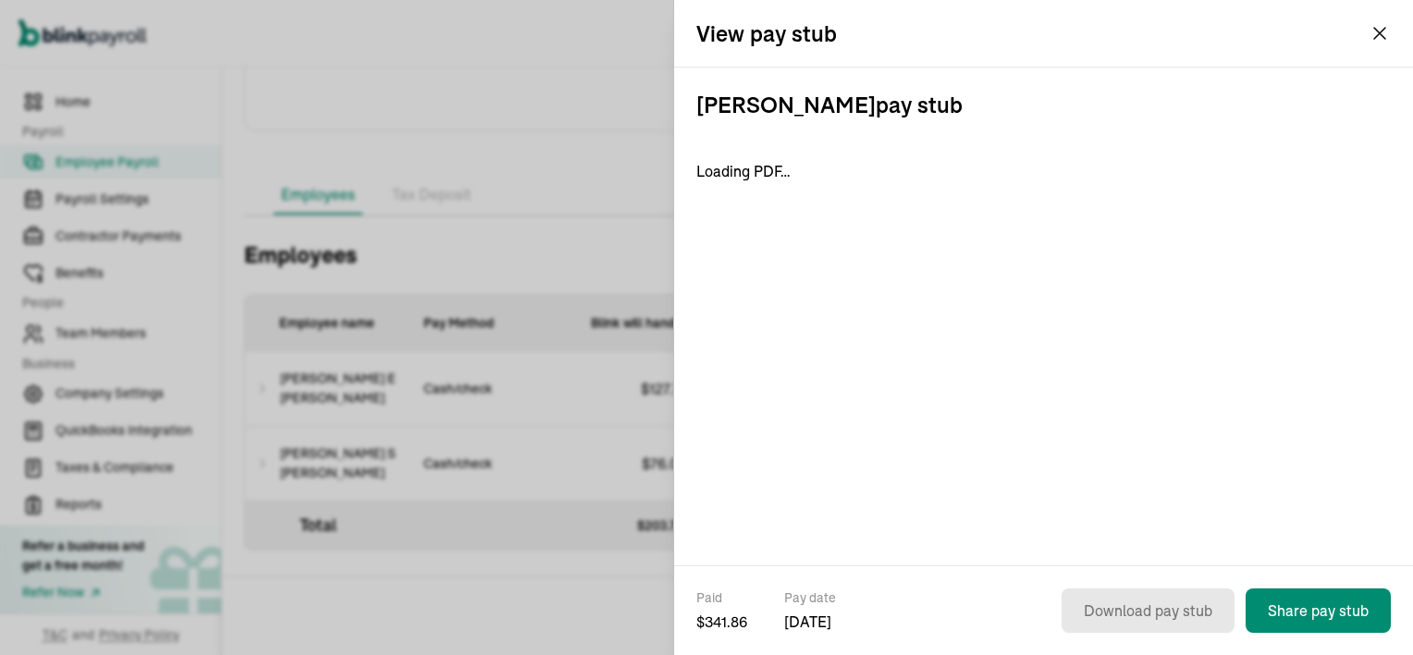
click at [1197, 463] on div "[PERSON_NAME] pay stub Loading PDF…" at bounding box center [1043, 317] width 739 height 498
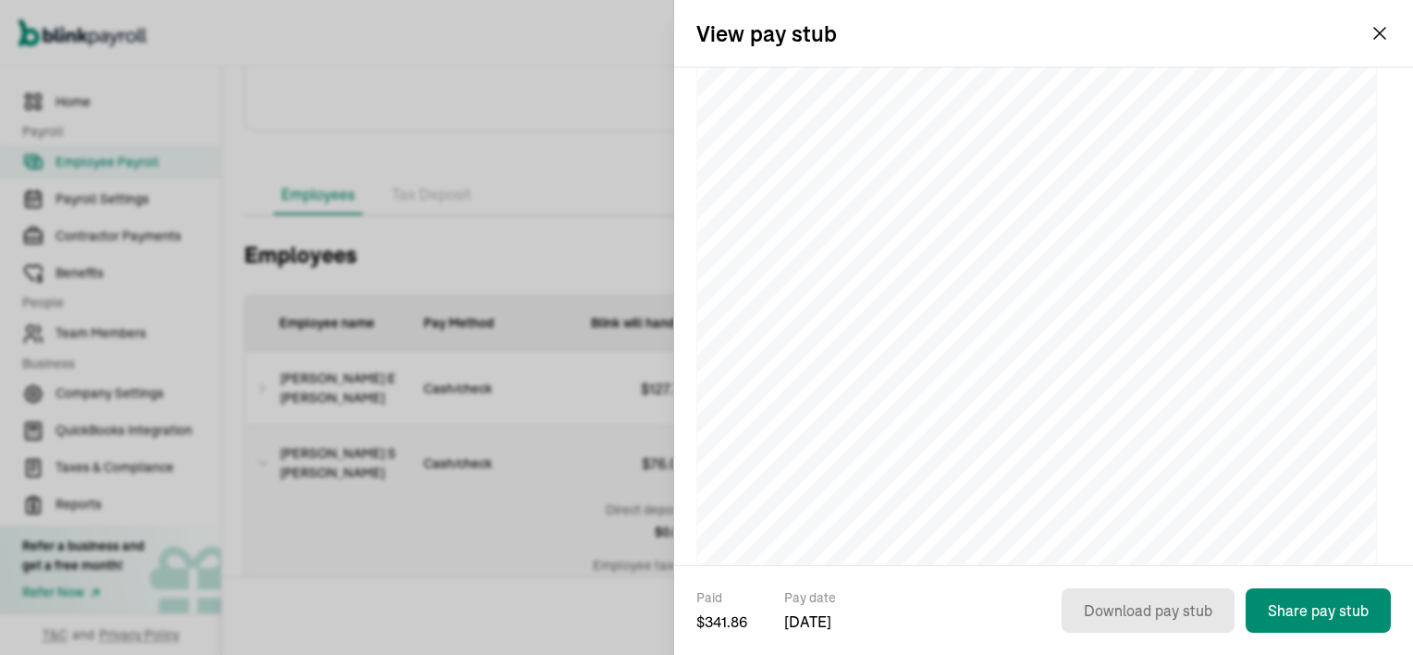
scroll to position [185, 0]
click at [1376, 29] on button "[PERSON_NAME] [PERSON_NAME] Executive Tree Service NC, LLC" at bounding box center [1247, 33] width 293 height 46
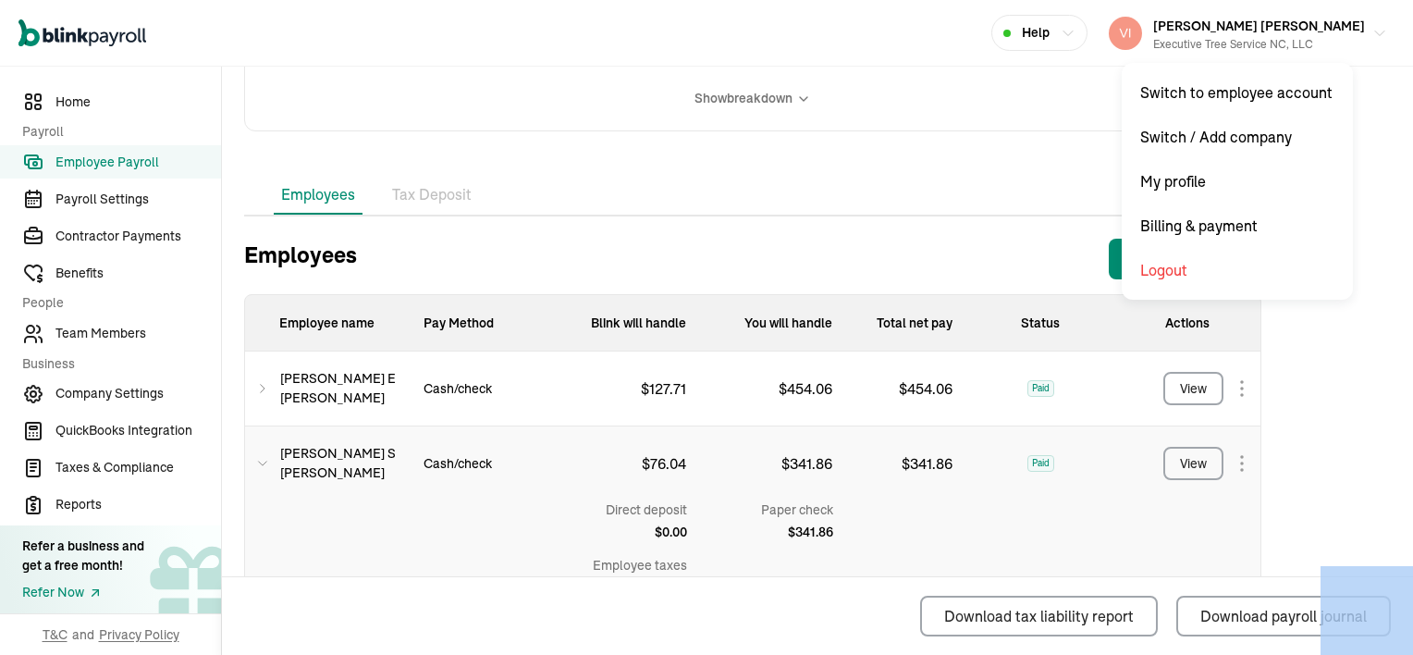
click at [262, 463] on icon at bounding box center [262, 463] width 13 height 22
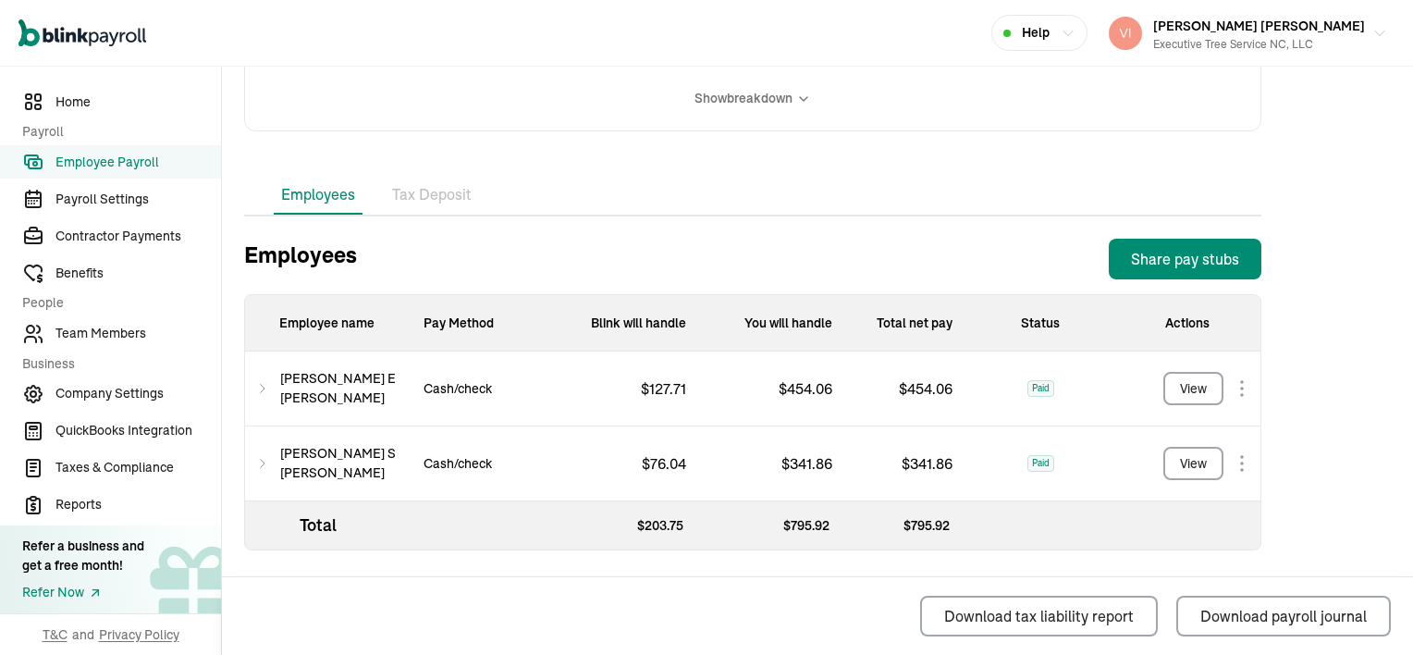
click at [262, 459] on icon at bounding box center [262, 463] width 13 height 22
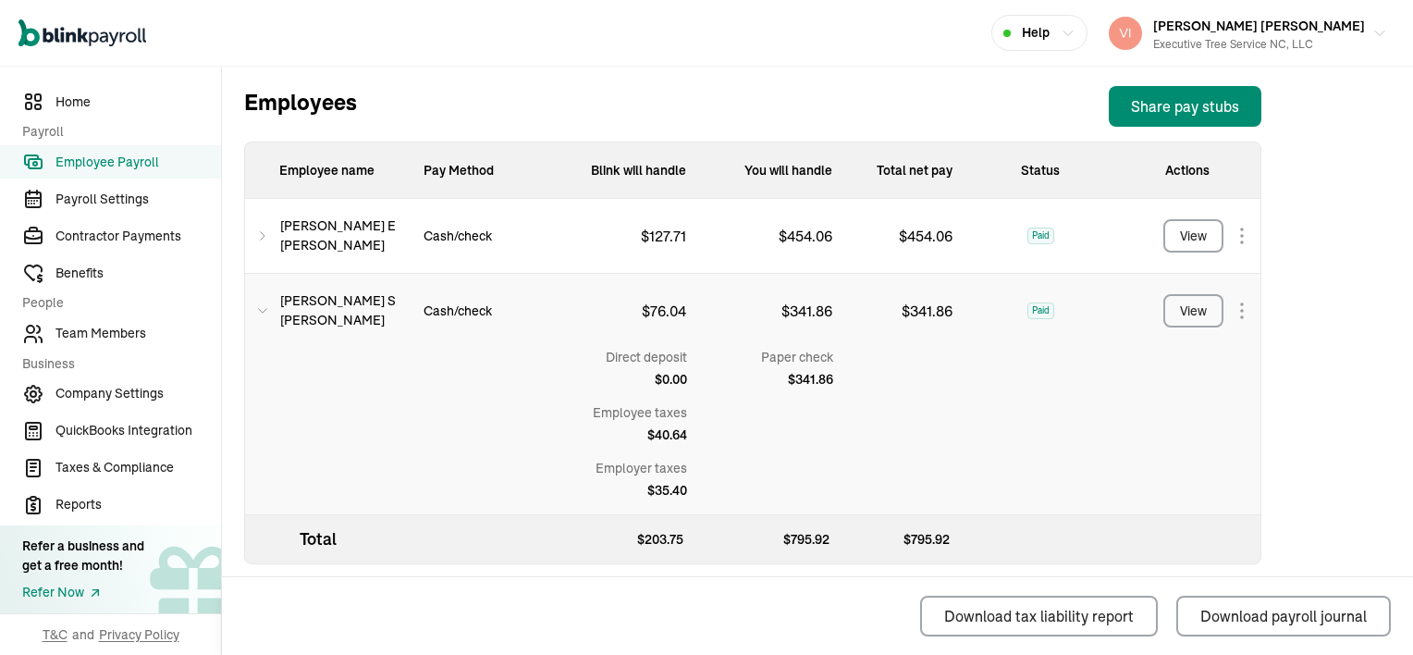
scroll to position [646, 0]
